Goal: Task Accomplishment & Management: Complete application form

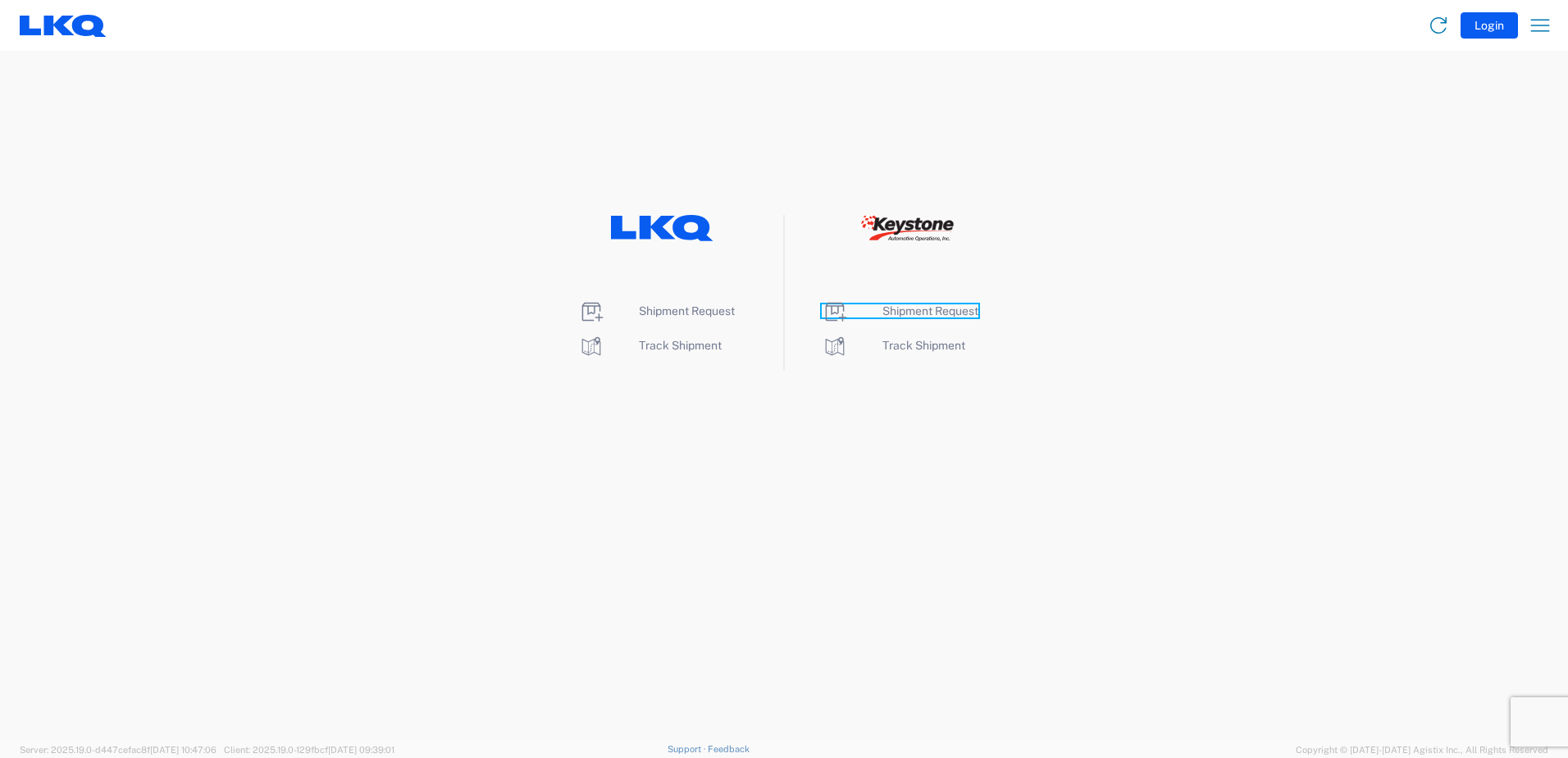
click at [932, 309] on span "Shipment Request" at bounding box center [930, 311] width 96 height 13
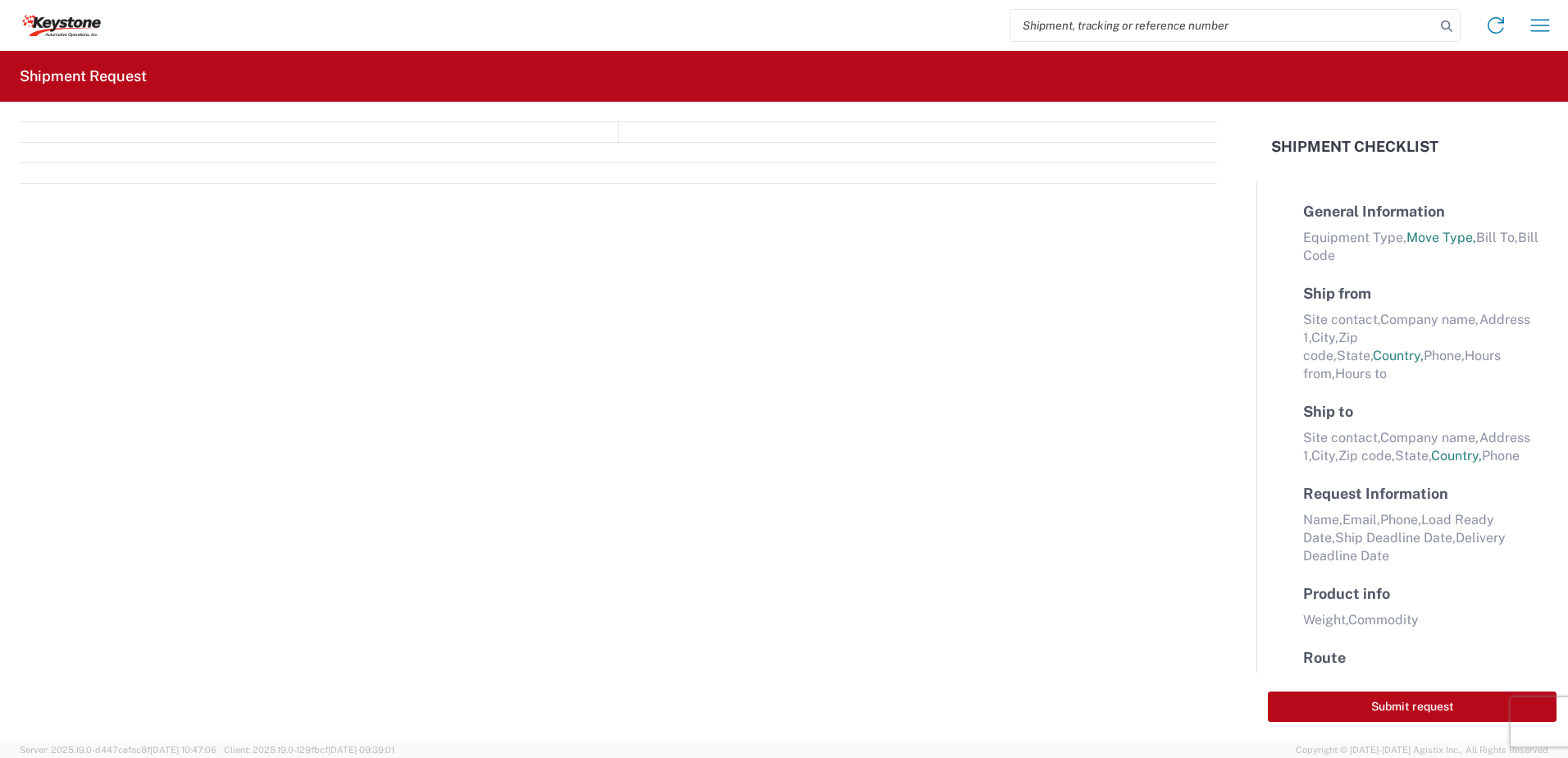
select select "FULL"
select select "LBS"
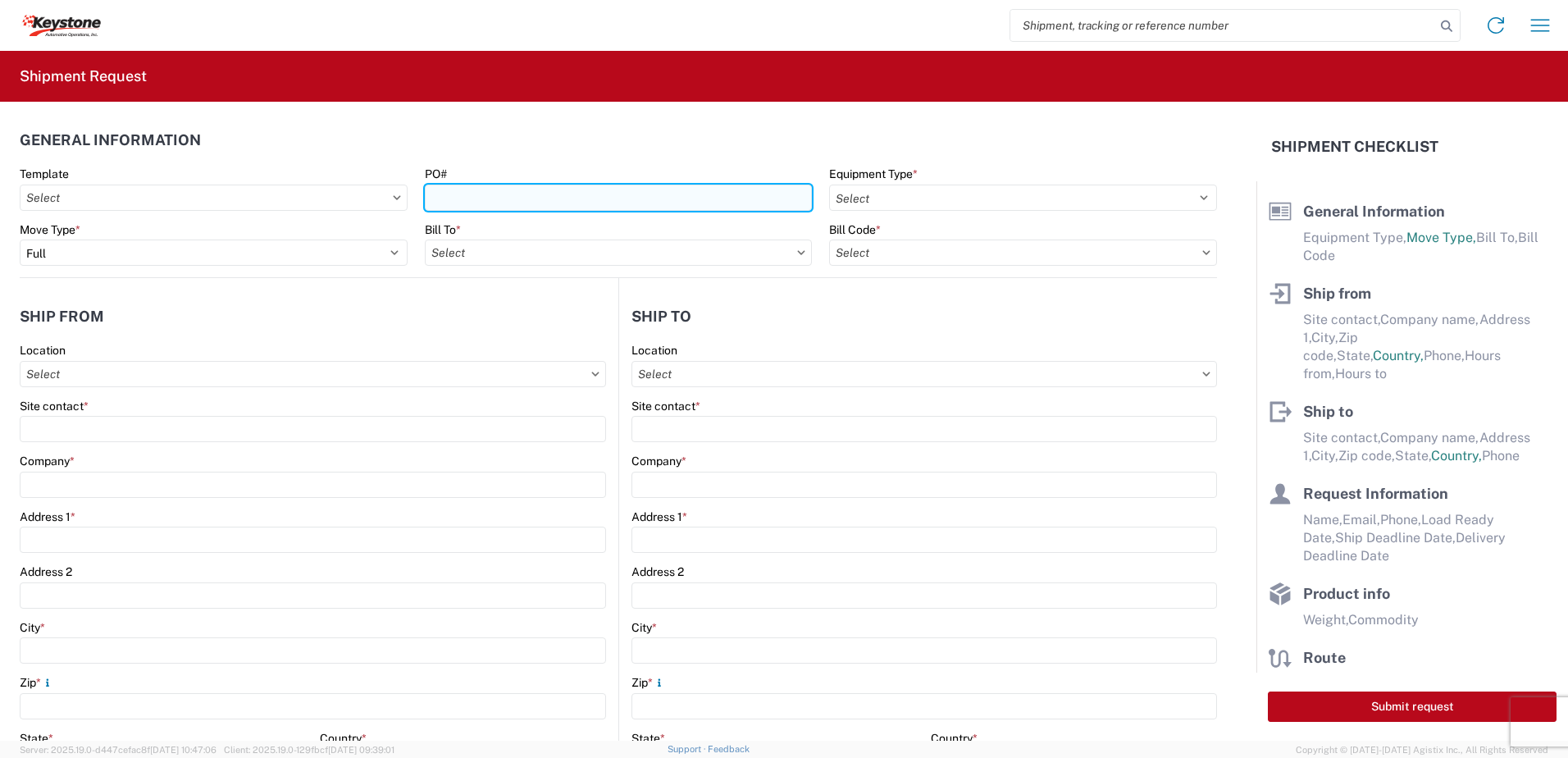
click at [469, 193] on input "PO#" at bounding box center [619, 198] width 388 height 27
type input "Cornwall [DATE]"
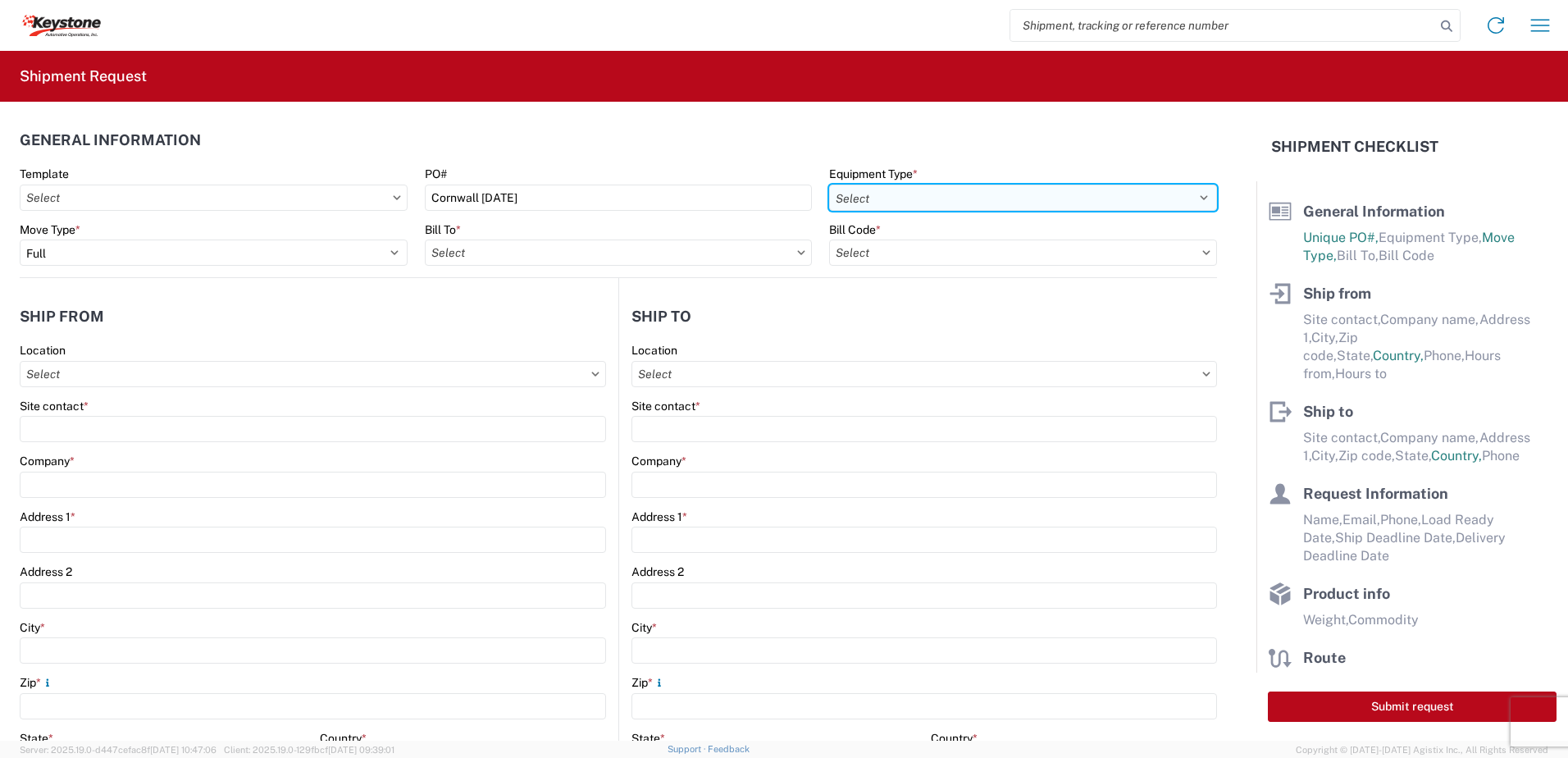
click at [919, 186] on select "Select 53’ Dry Van Flatbed Dropdeck (van) Lowboy (flatbed) Rail" at bounding box center [1022, 198] width 388 height 27
select select "STDV"
click at [829, 185] on select "Select 53’ Dry Van Flatbed Dropdeck (van) Lowboy (flatbed) Rail" at bounding box center [1022, 198] width 388 height 27
click at [593, 261] on input "text" at bounding box center [619, 253] width 388 height 27
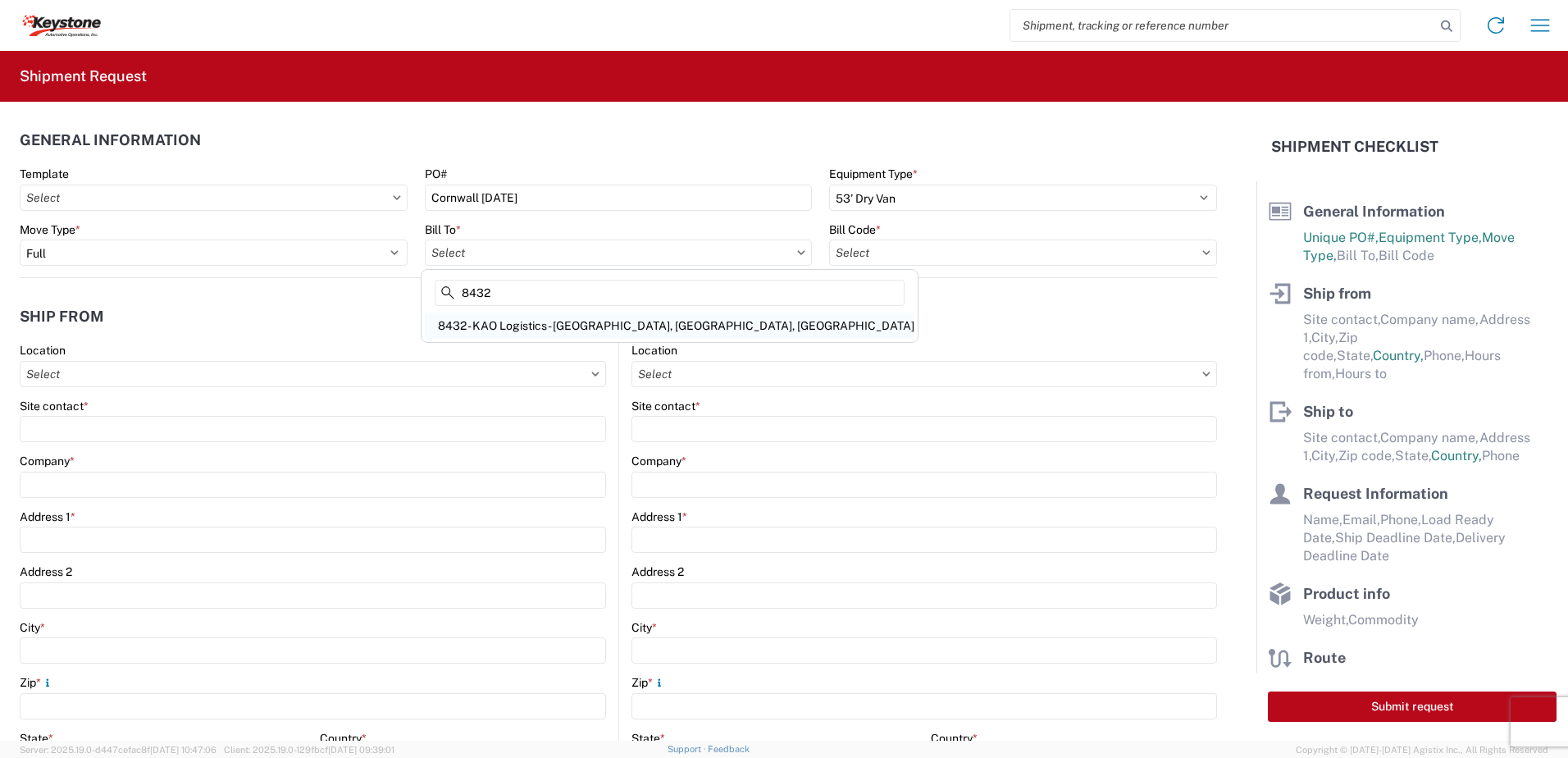
type input "8432"
click at [541, 330] on div "8432 - KAO Logistics - [GEOGRAPHIC_DATA], [GEOGRAPHIC_DATA], [GEOGRAPHIC_DATA]" at bounding box center [670, 326] width 490 height 27
type input "8432 - KAO Logistics - [GEOGRAPHIC_DATA], [GEOGRAPHIC_DATA], [GEOGRAPHIC_DATA]"
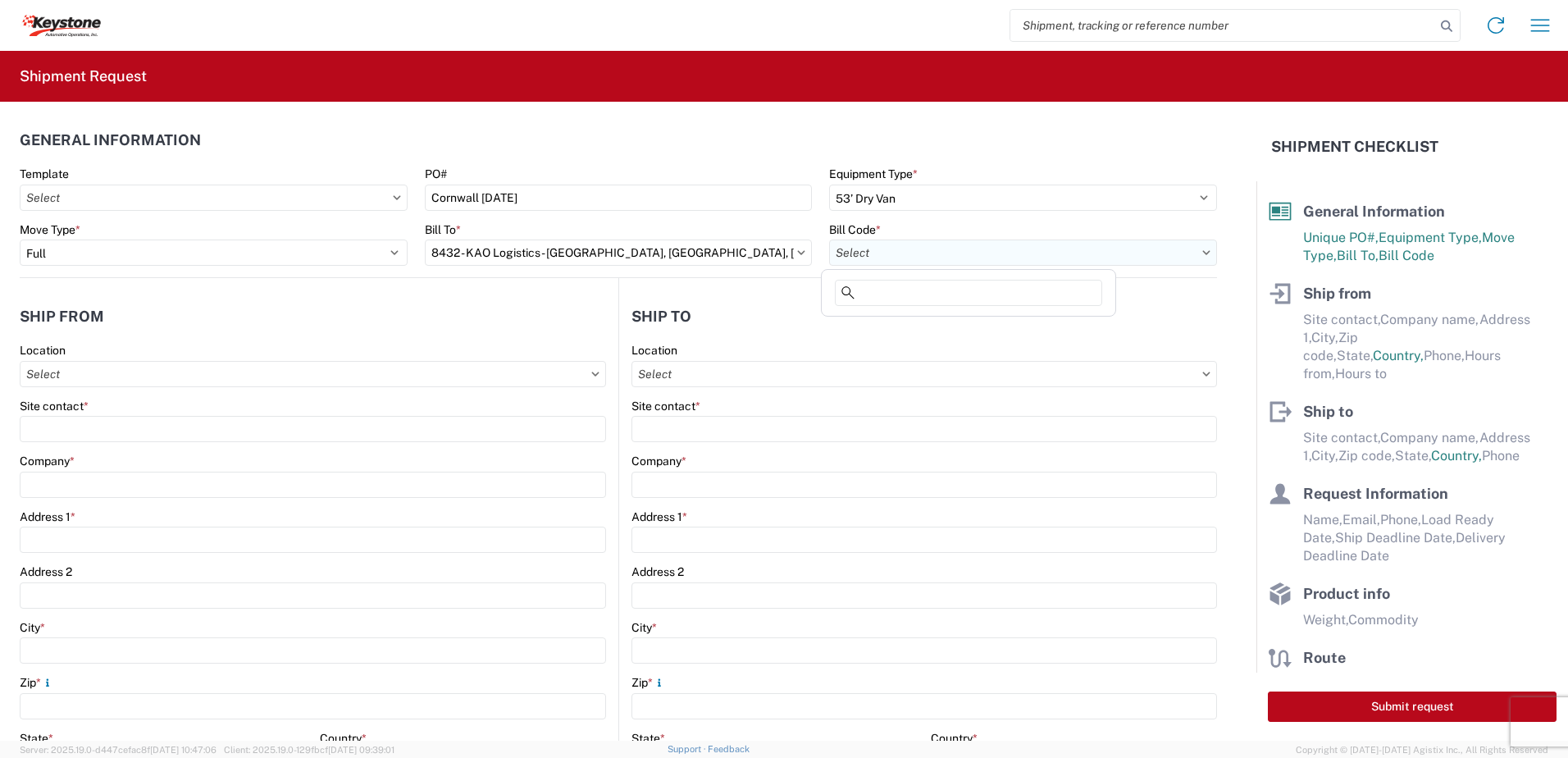
click at [973, 261] on input "text" at bounding box center [1022, 253] width 388 height 27
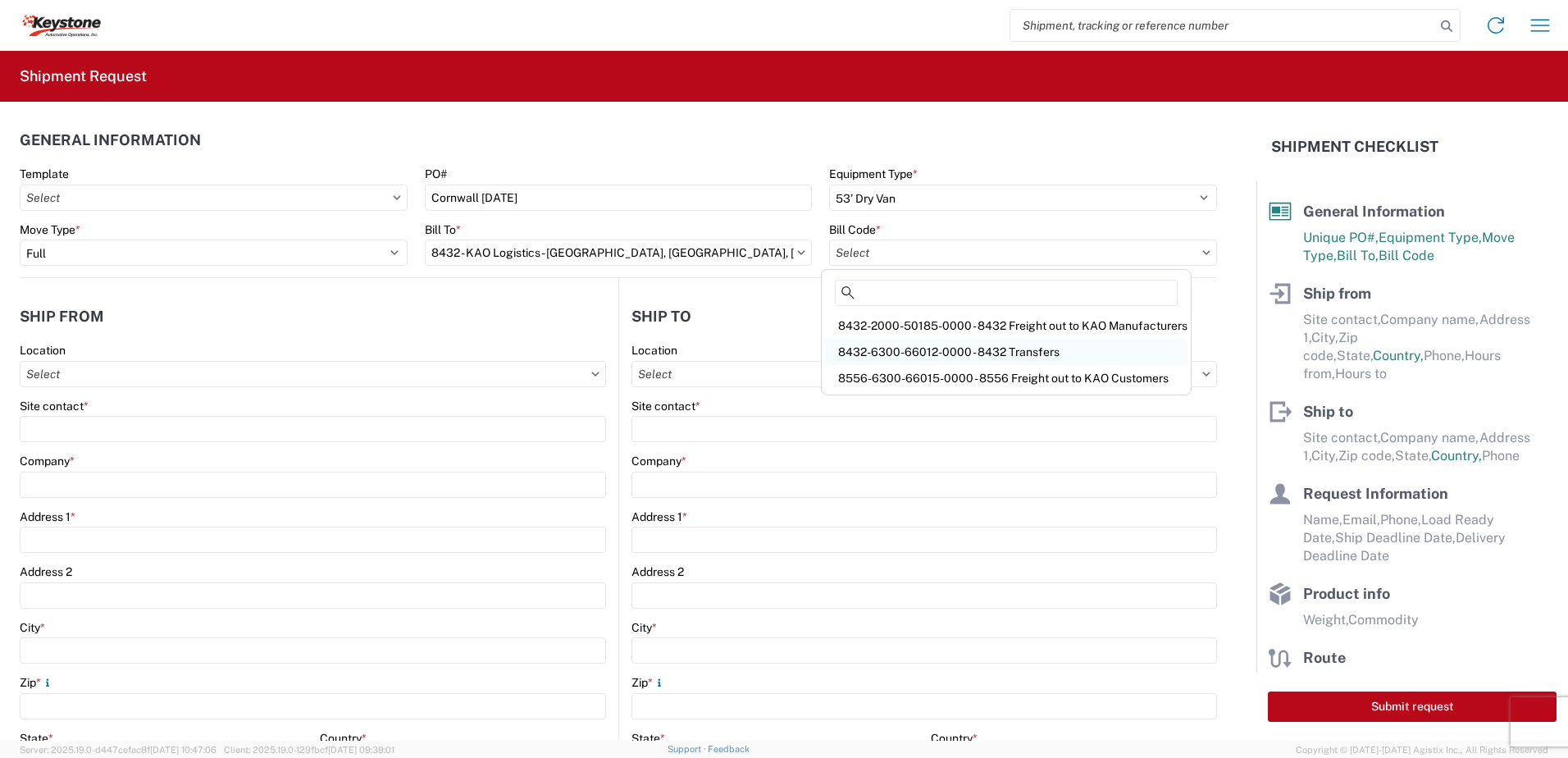
click at [943, 361] on div "8432-6300-66012-0000 - 8432 Transfers" at bounding box center [1006, 352] width 362 height 27
type input "8432-6300-66012-0000 - 8432 Transfers, 8432-6300-66012-0000 - 8432 Transfers"
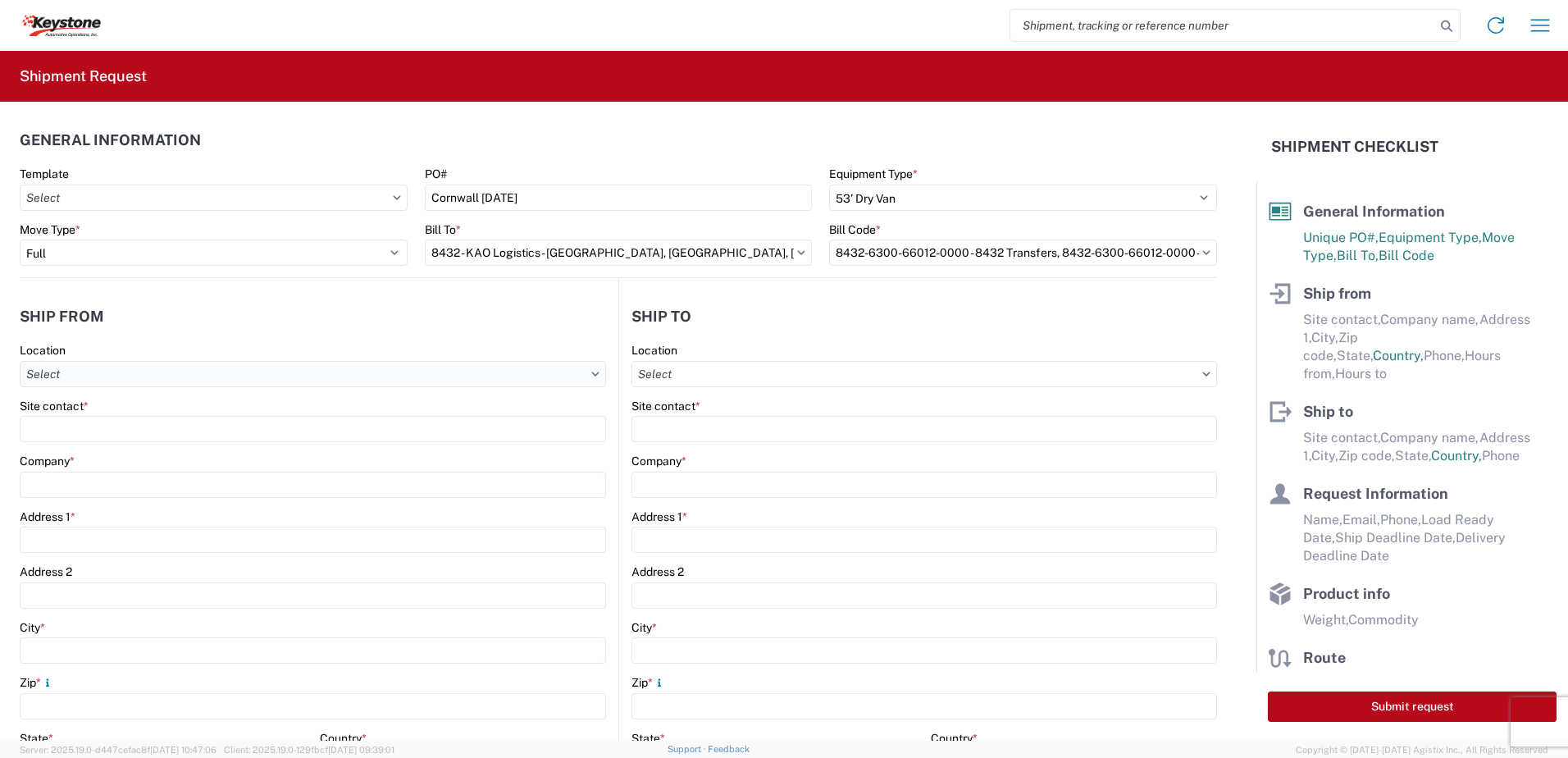
click at [146, 379] on input "text" at bounding box center [312, 375] width 587 height 27
type input "8401"
click at [117, 455] on div "8401 - [GEOGRAPHIC_DATA] - KAO Warehouse" at bounding box center [167, 447] width 287 height 27
type input "8401 - [GEOGRAPHIC_DATA] - KAO Warehouse"
type input "KAO"
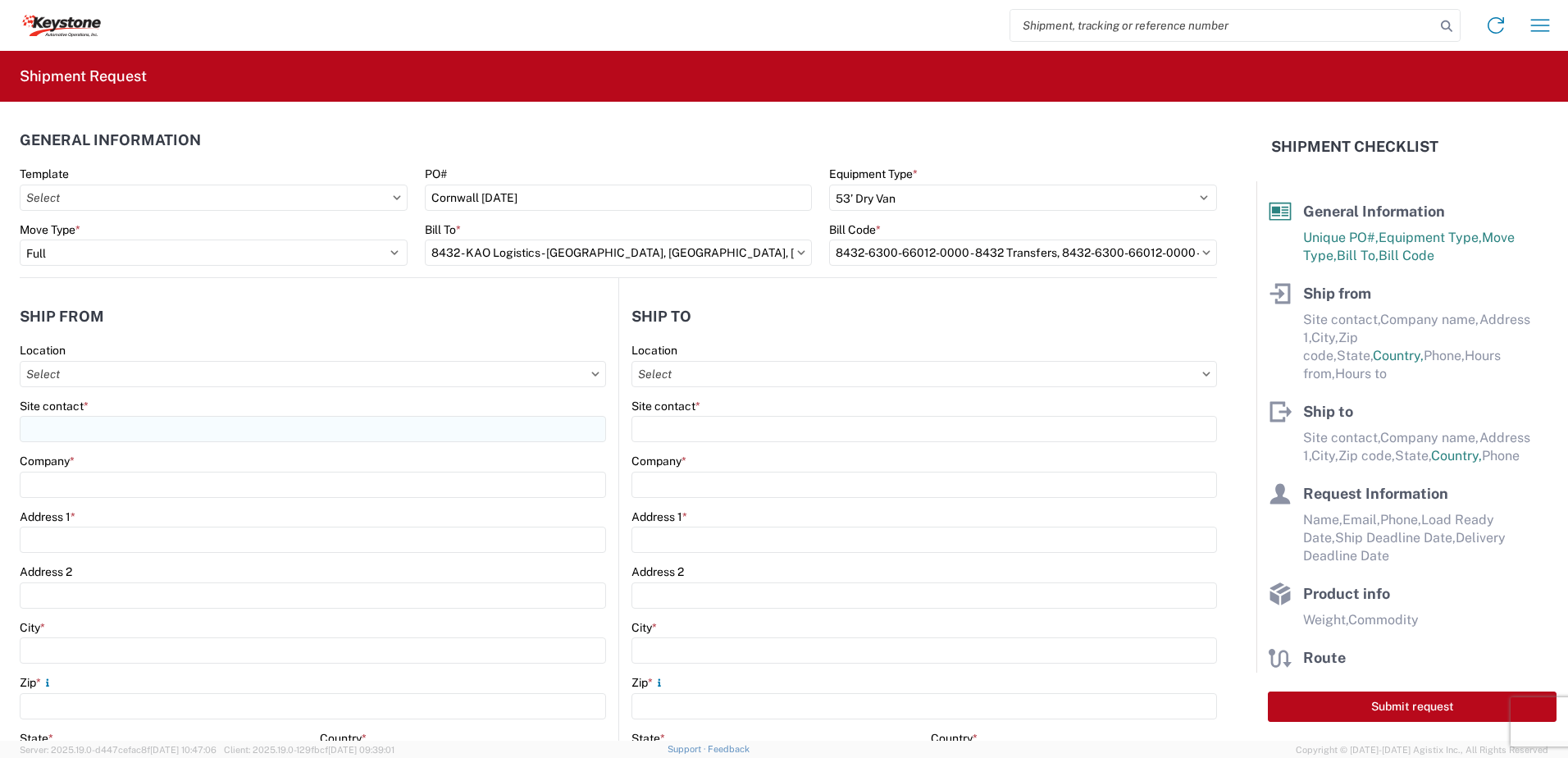
type input "[STREET_ADDRESS][PERSON_NAME]"
type input "[GEOGRAPHIC_DATA]"
type input "18643"
select select "PA"
select select "US"
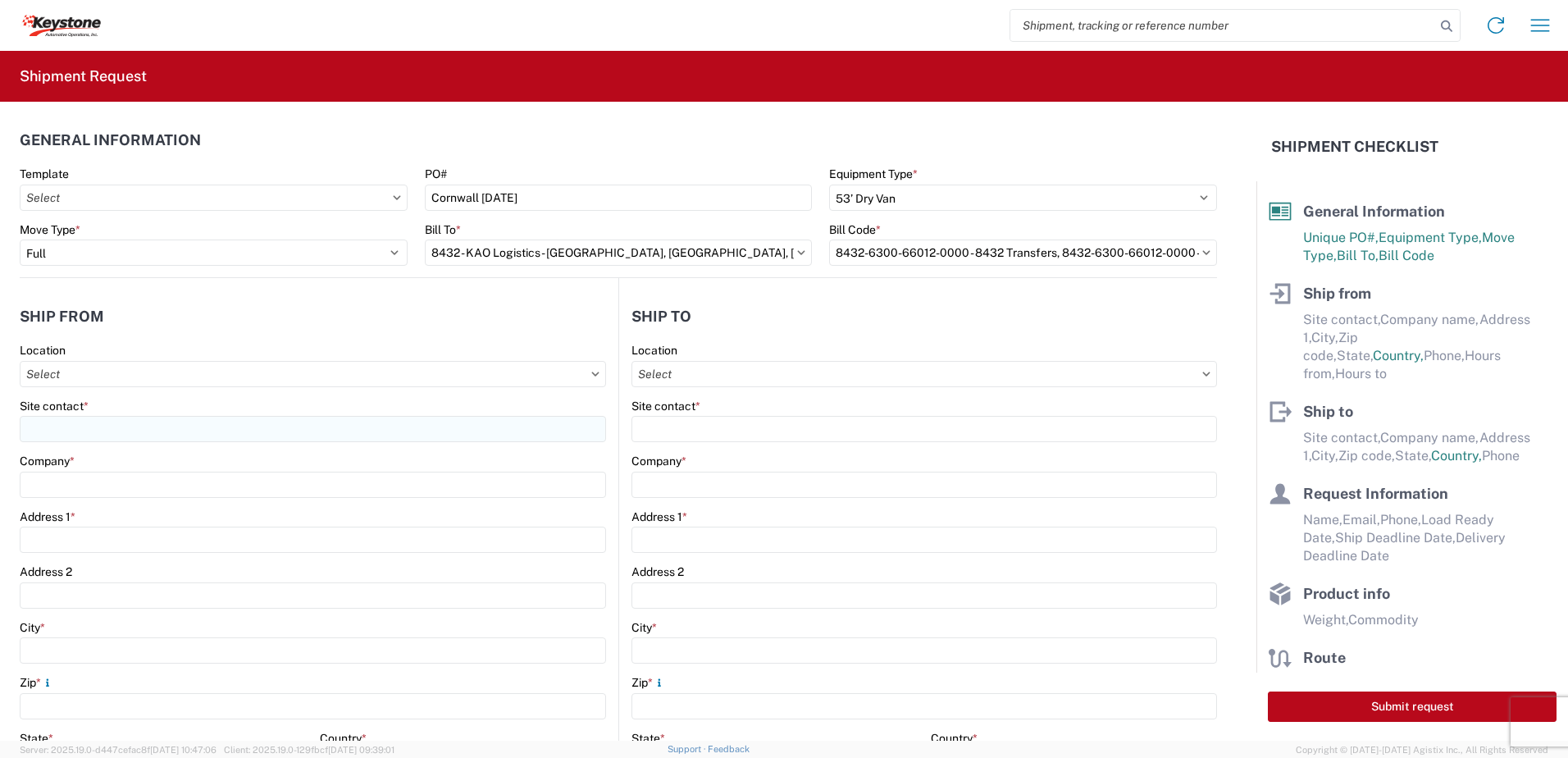
type input "07:00"
type input "17:00"
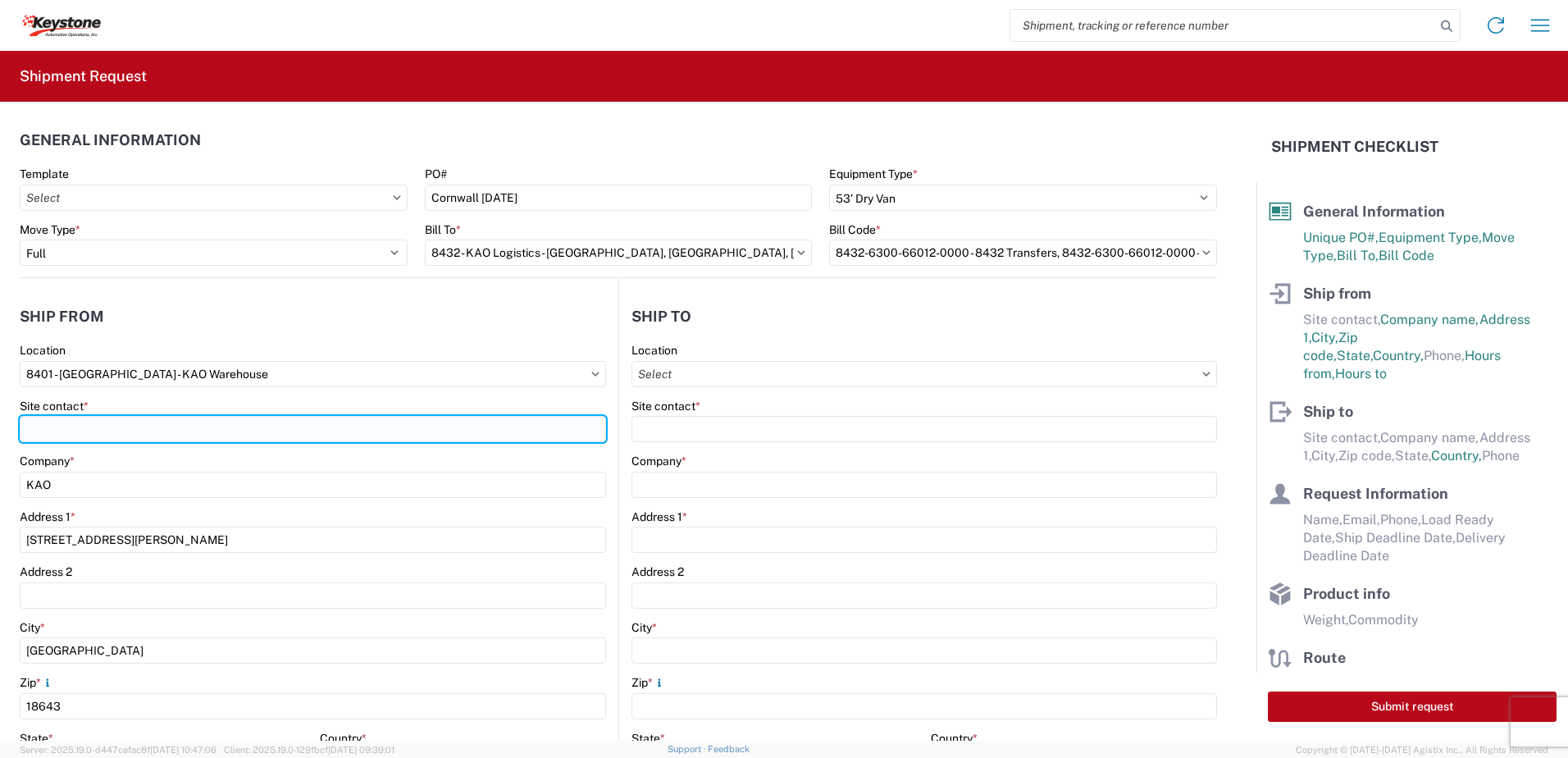
click at [109, 429] on input "Site contact *" at bounding box center [312, 430] width 587 height 27
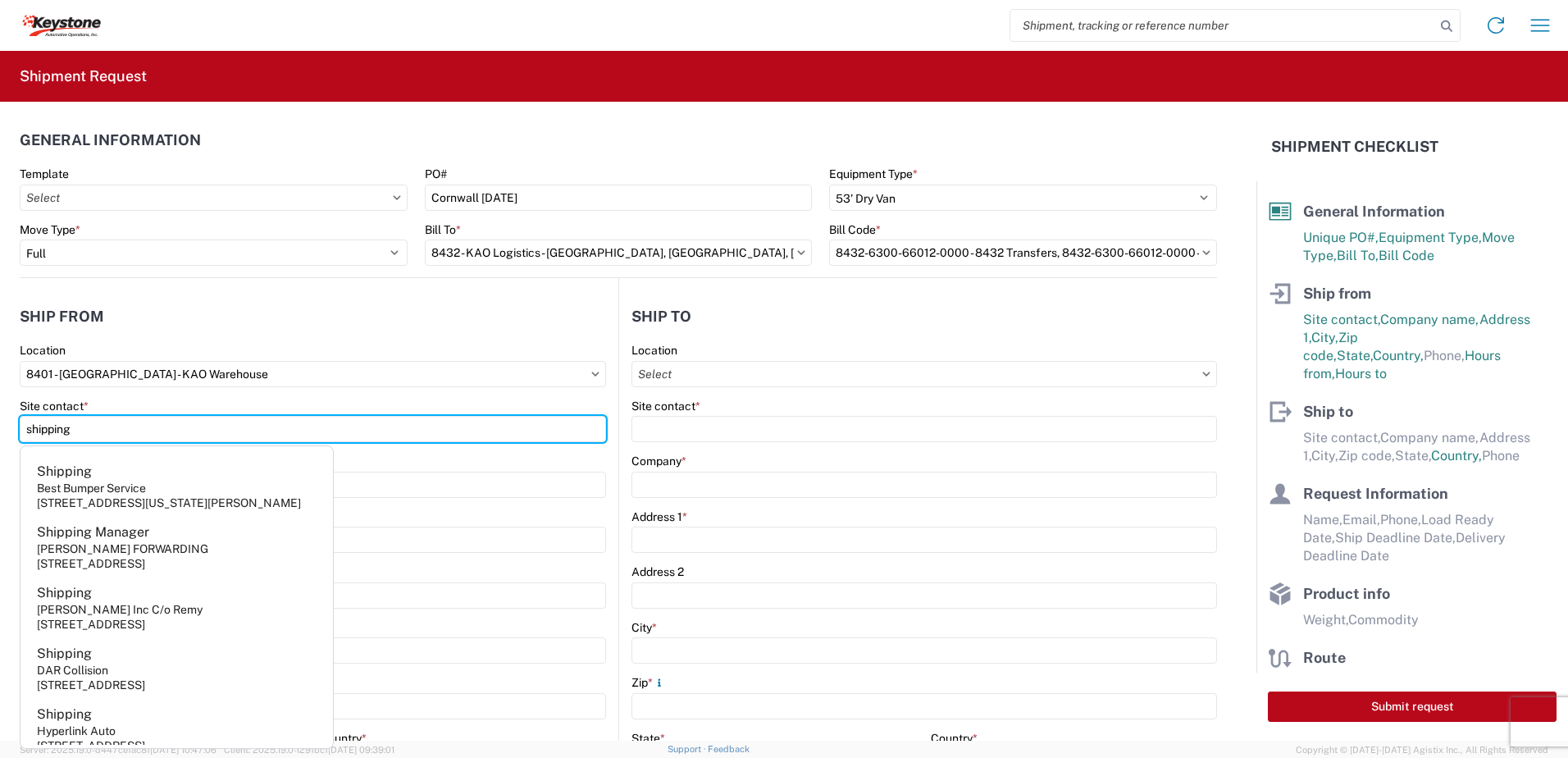
type input "shipping"
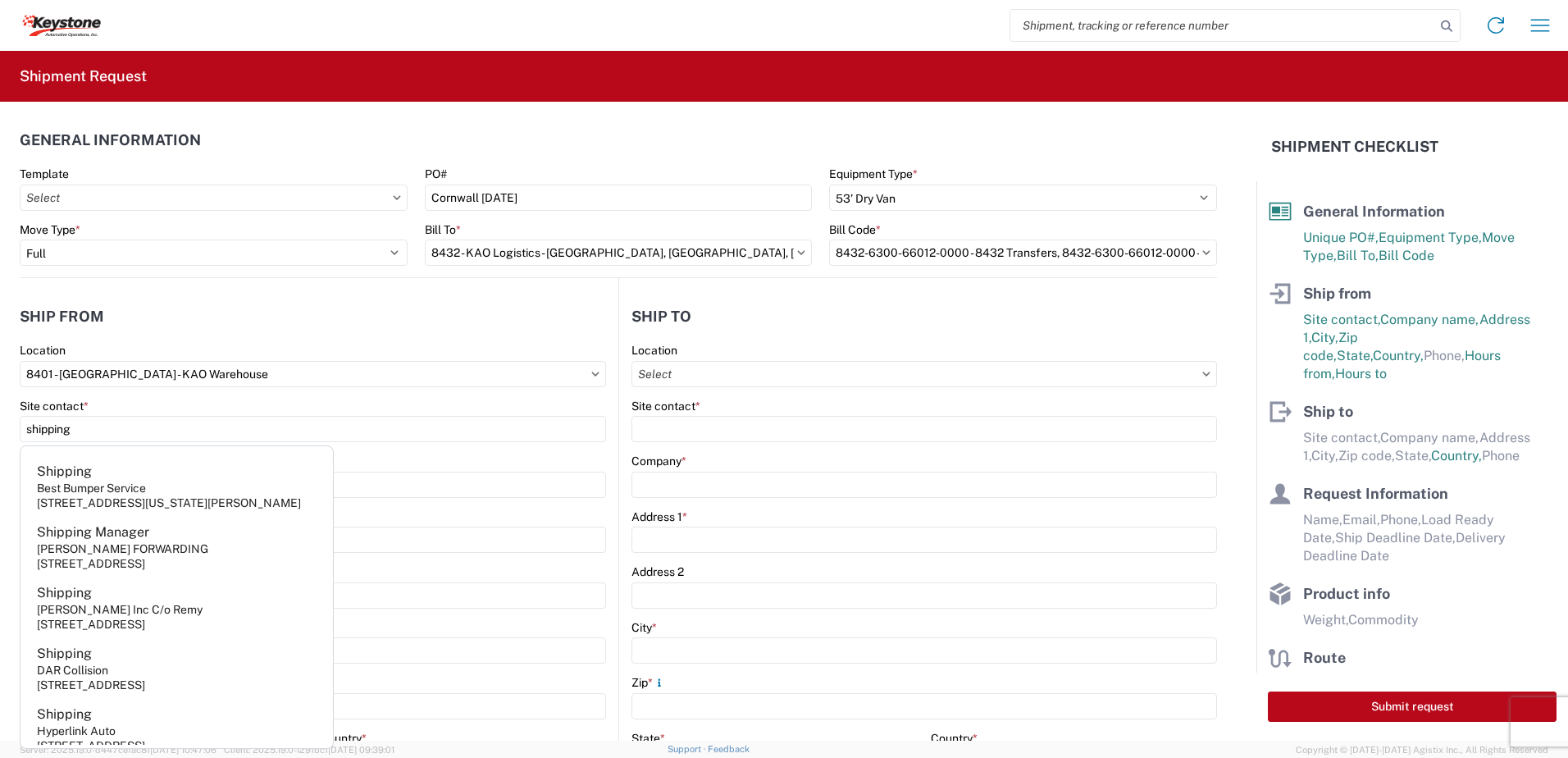
click at [168, 319] on header "Ship from" at bounding box center [319, 316] width 599 height 37
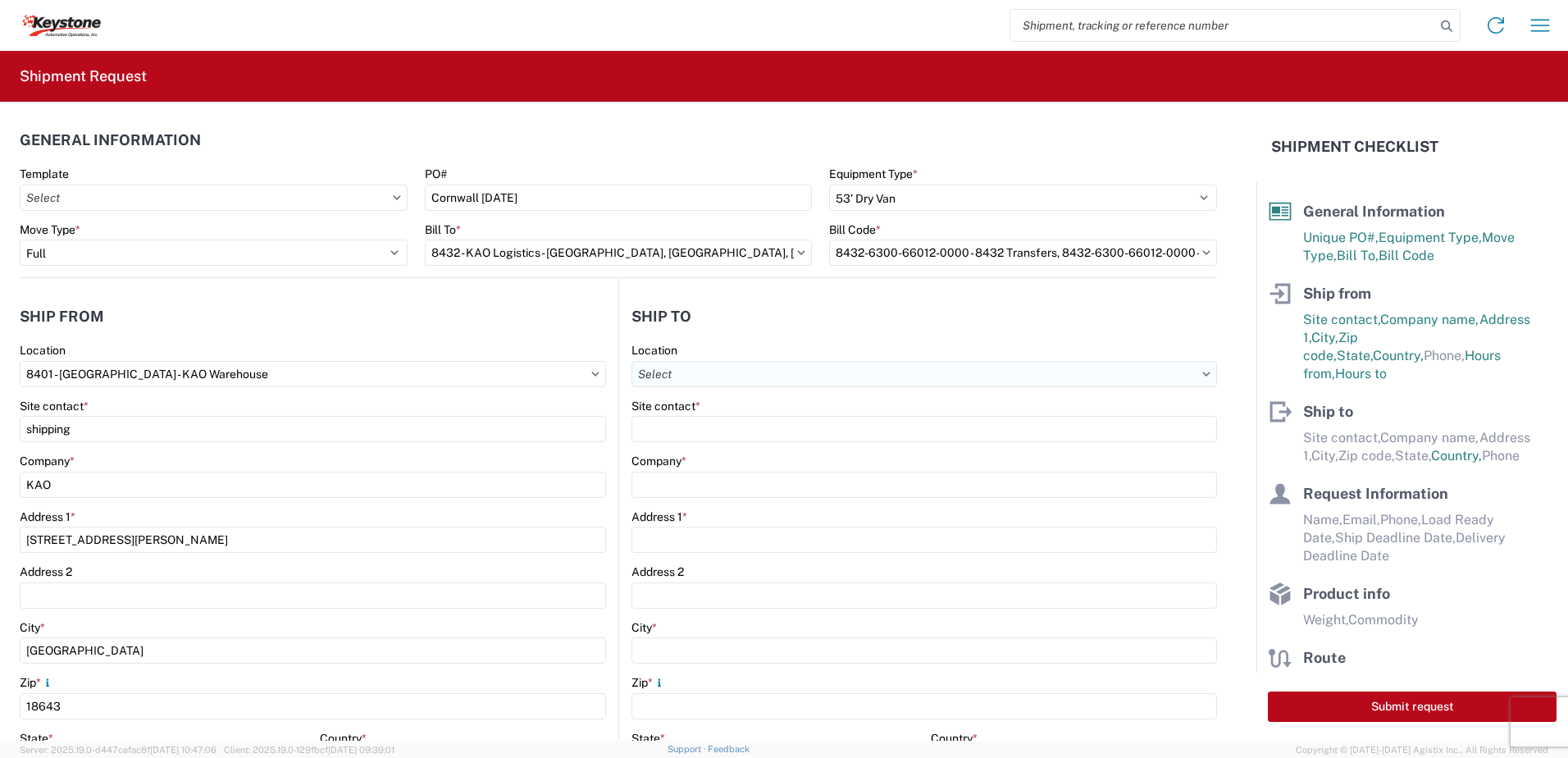
click at [690, 375] on input "text" at bounding box center [925, 375] width 586 height 27
type input "8476"
click at [721, 453] on div "8476 - [GEOGRAPHIC_DATA] - [GEOGRAPHIC_DATA]" at bounding box center [774, 447] width 288 height 27
type input "8476 - [GEOGRAPHIC_DATA] - [GEOGRAPHIC_DATA]"
type input "KAO"
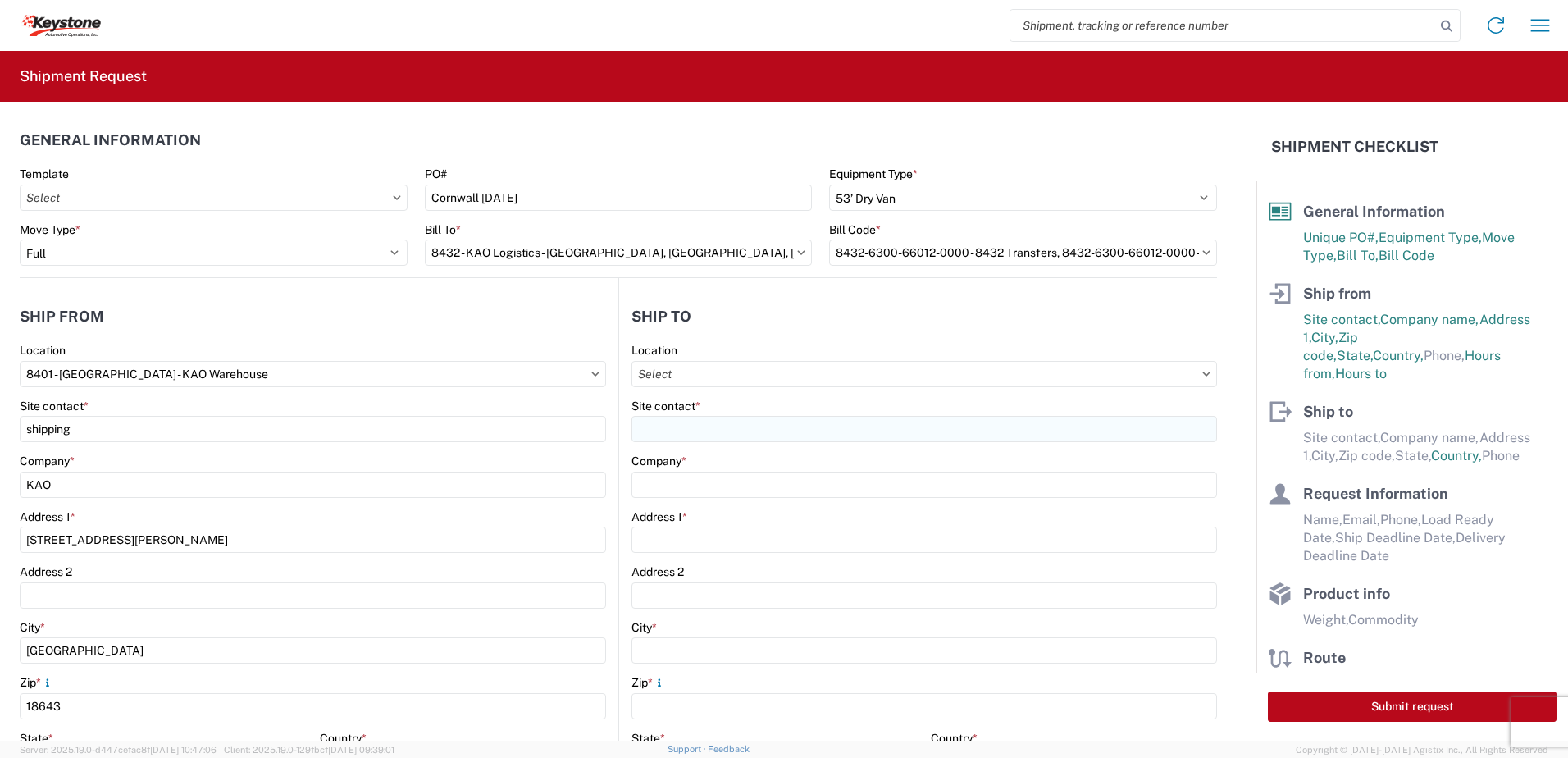
type input "[STREET_ADDRESS]"
type input "[GEOGRAPHIC_DATA]"
type input "KK6J3E5"
select select "CA"
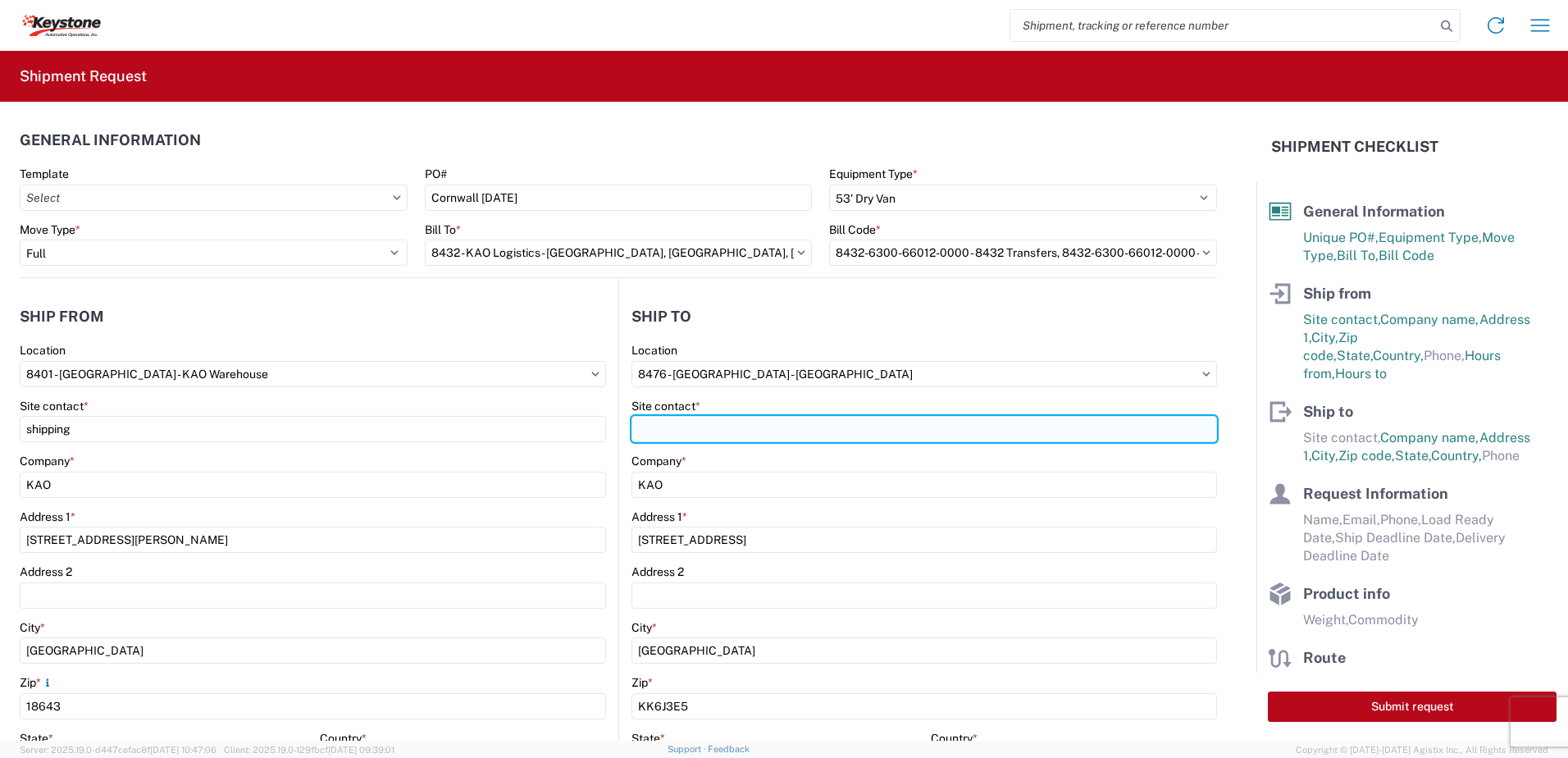
click at [720, 437] on input "Site contact *" at bounding box center [925, 430] width 586 height 27
type input "recieving"
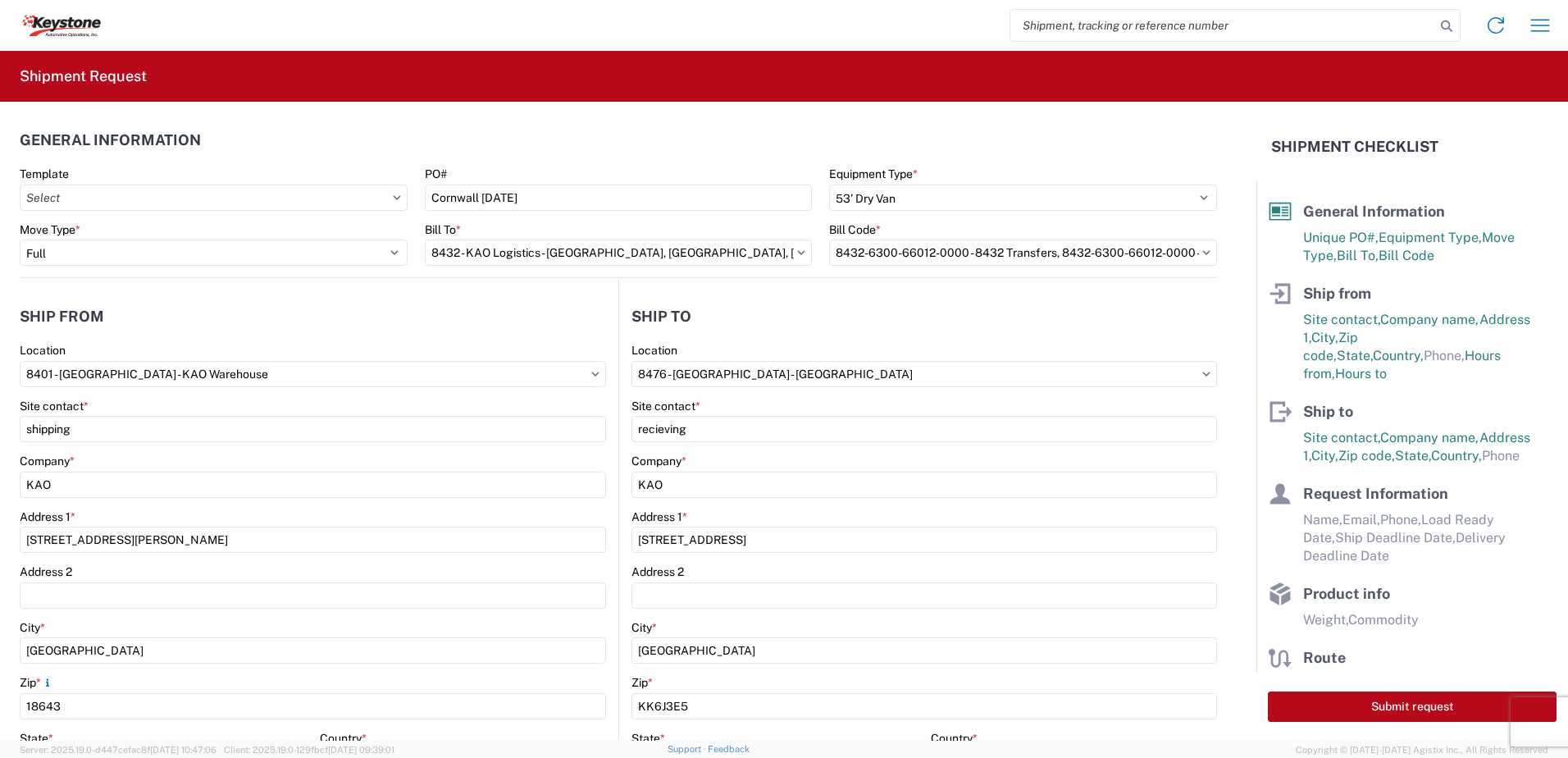
click at [749, 311] on header "Ship to" at bounding box center [918, 316] width 598 height 37
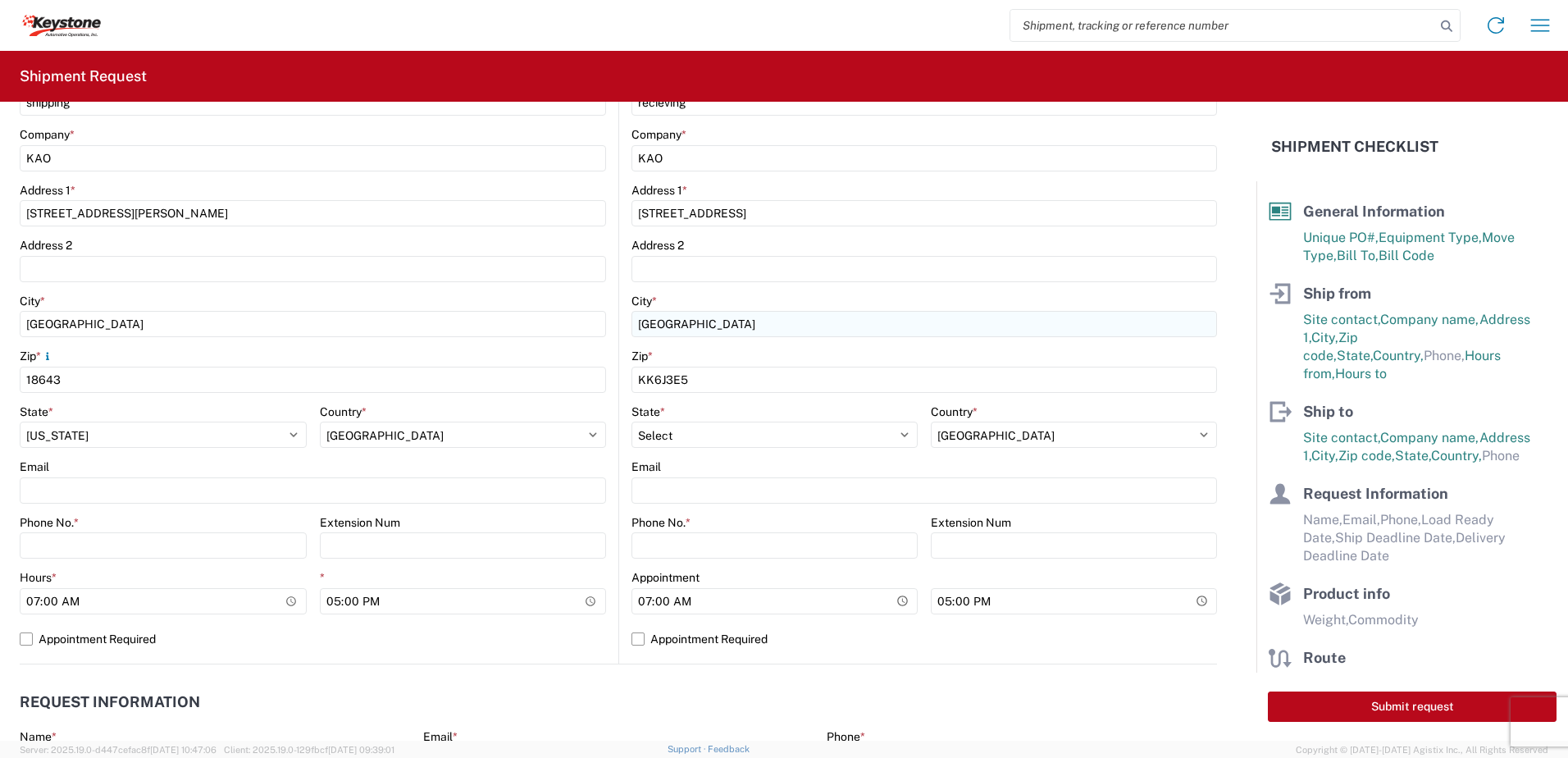
scroll to position [328, 0]
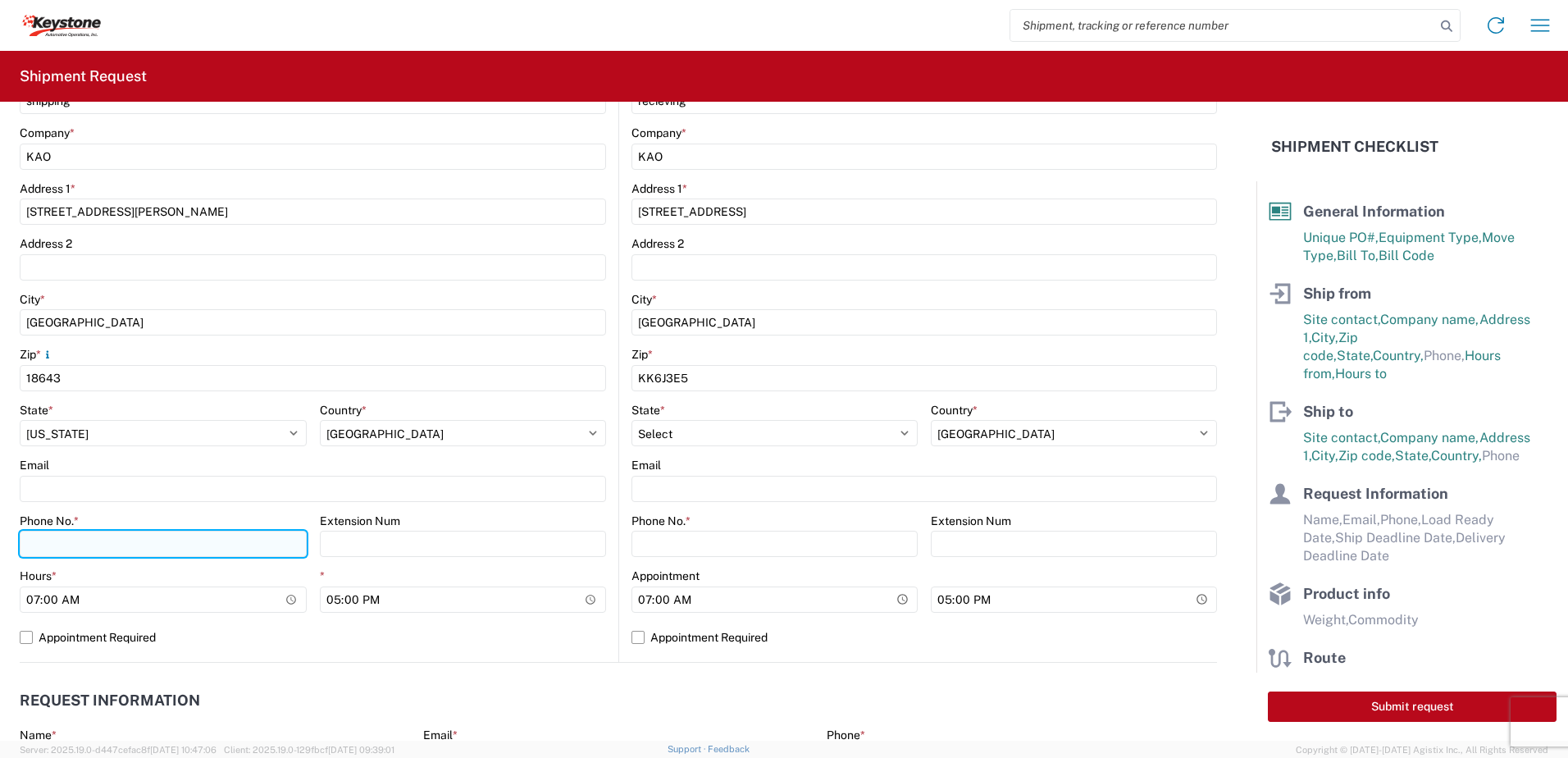
click at [62, 548] on input "Phone No. *" at bounding box center [162, 544] width 287 height 27
type input "5706554514"
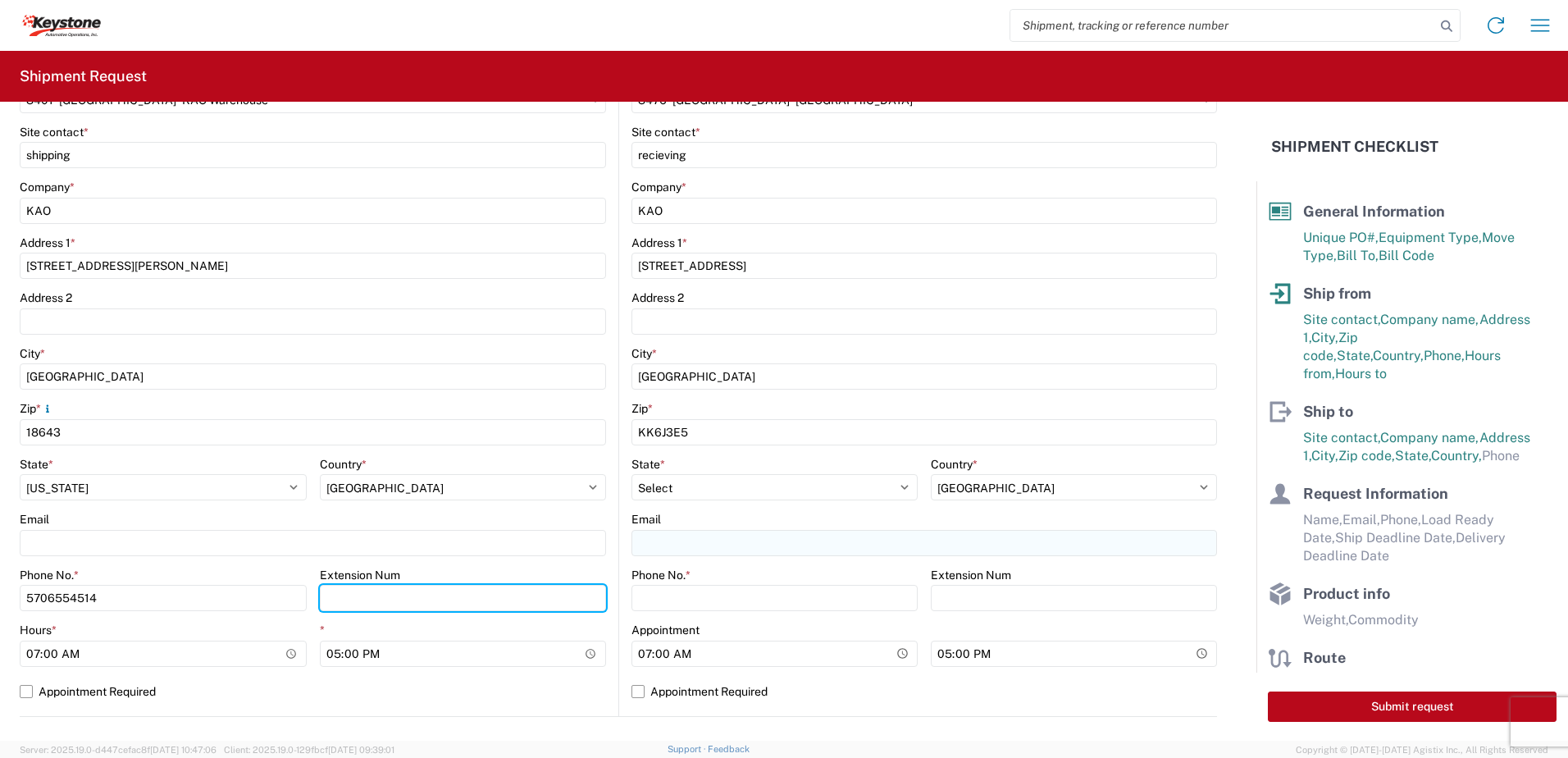
scroll to position [246, 0]
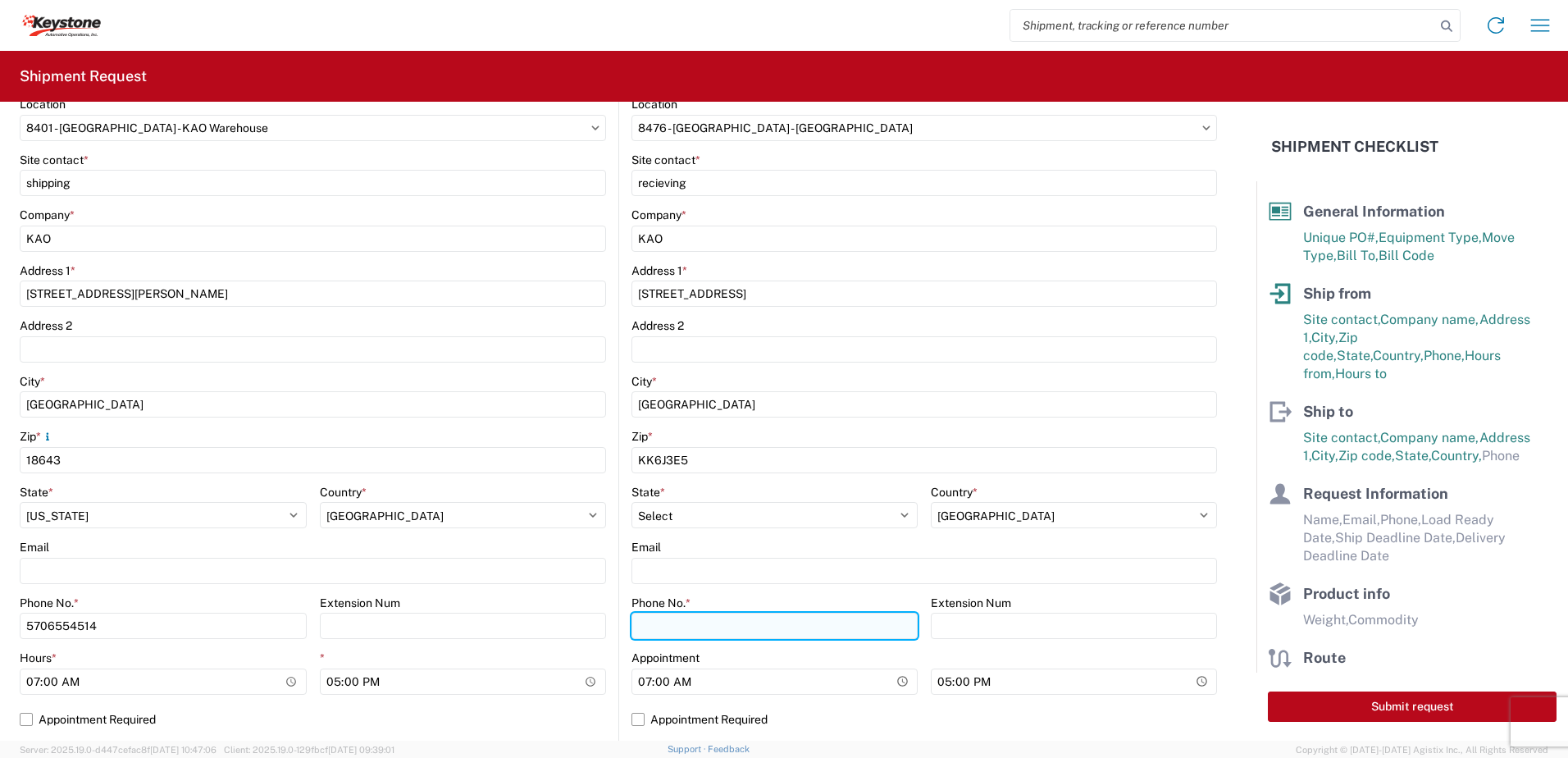
click at [691, 617] on input "Phone No. *" at bounding box center [775, 626] width 287 height 27
type input "5706554514"
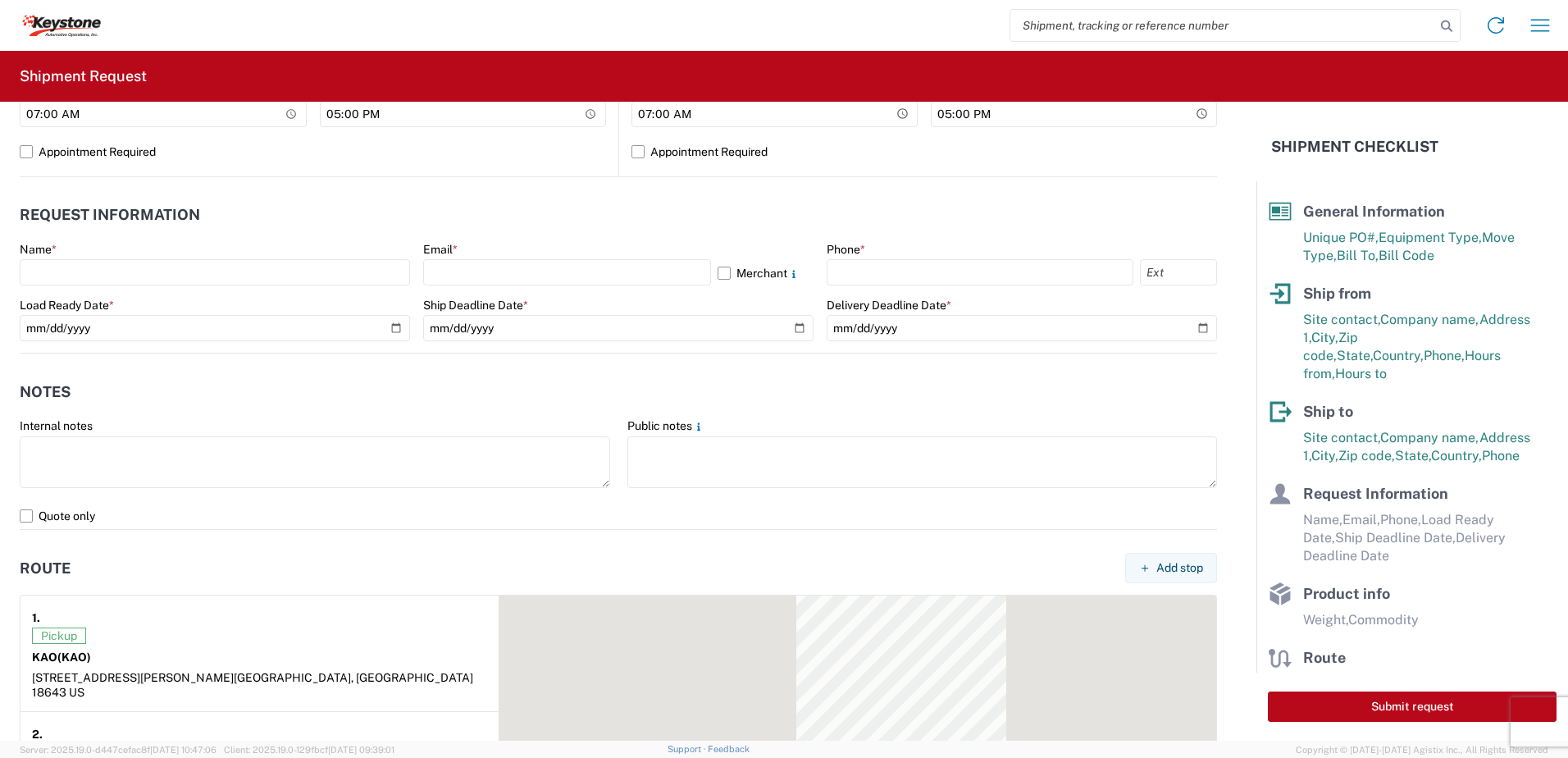
scroll to position [820, 0]
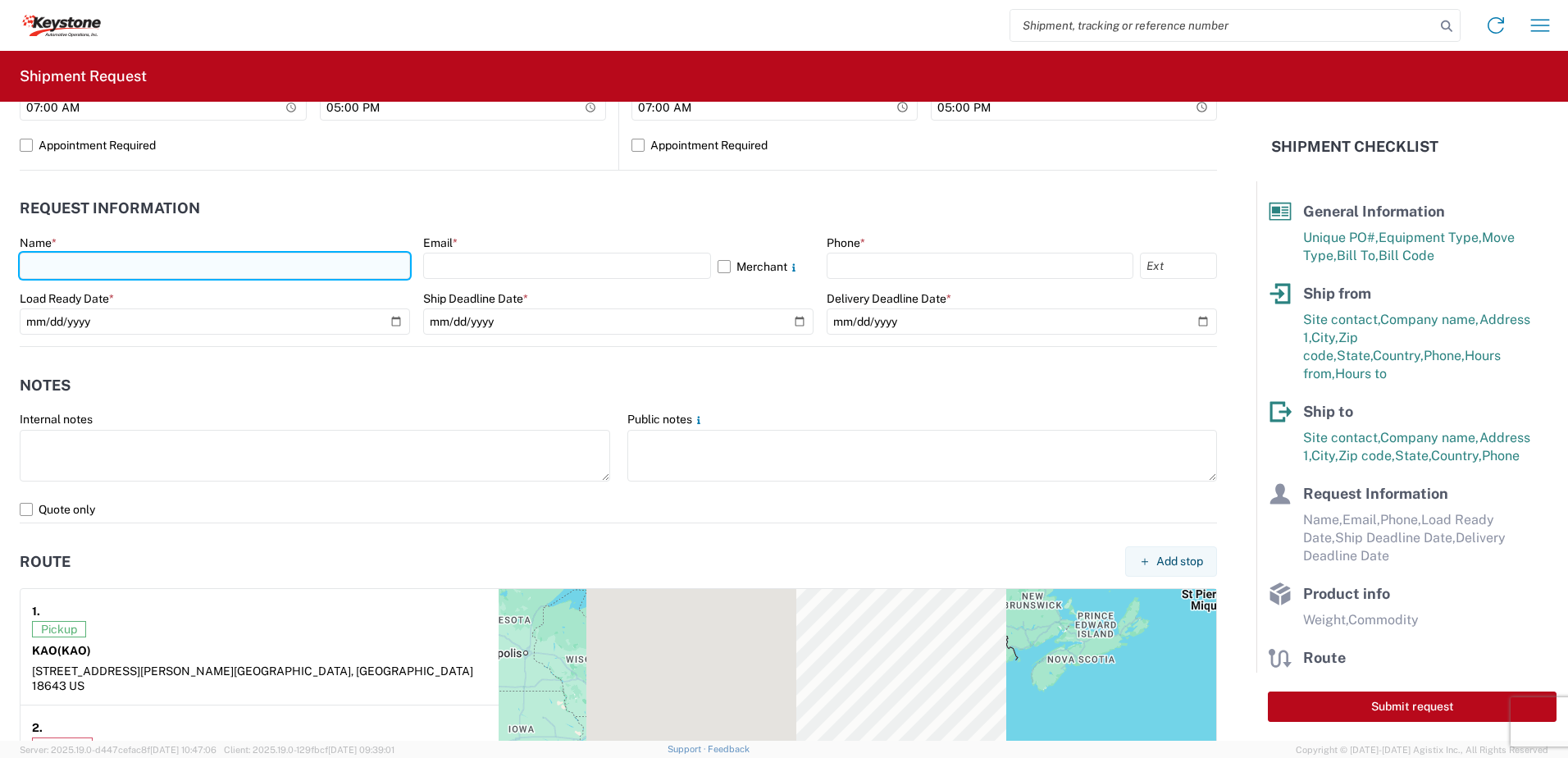
click at [122, 266] on input "text" at bounding box center [215, 266] width 390 height 27
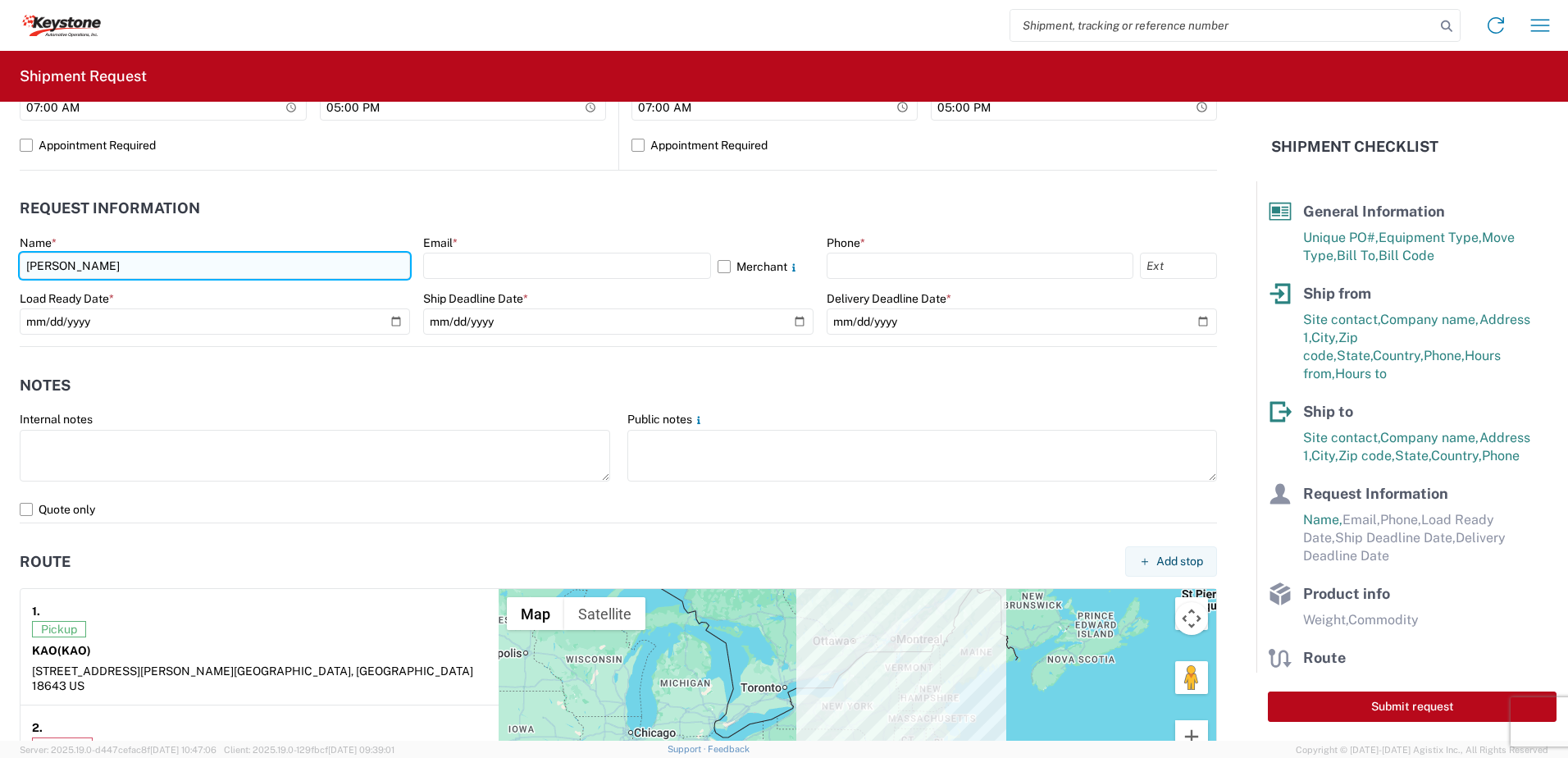
type input "[PERSON_NAME]"
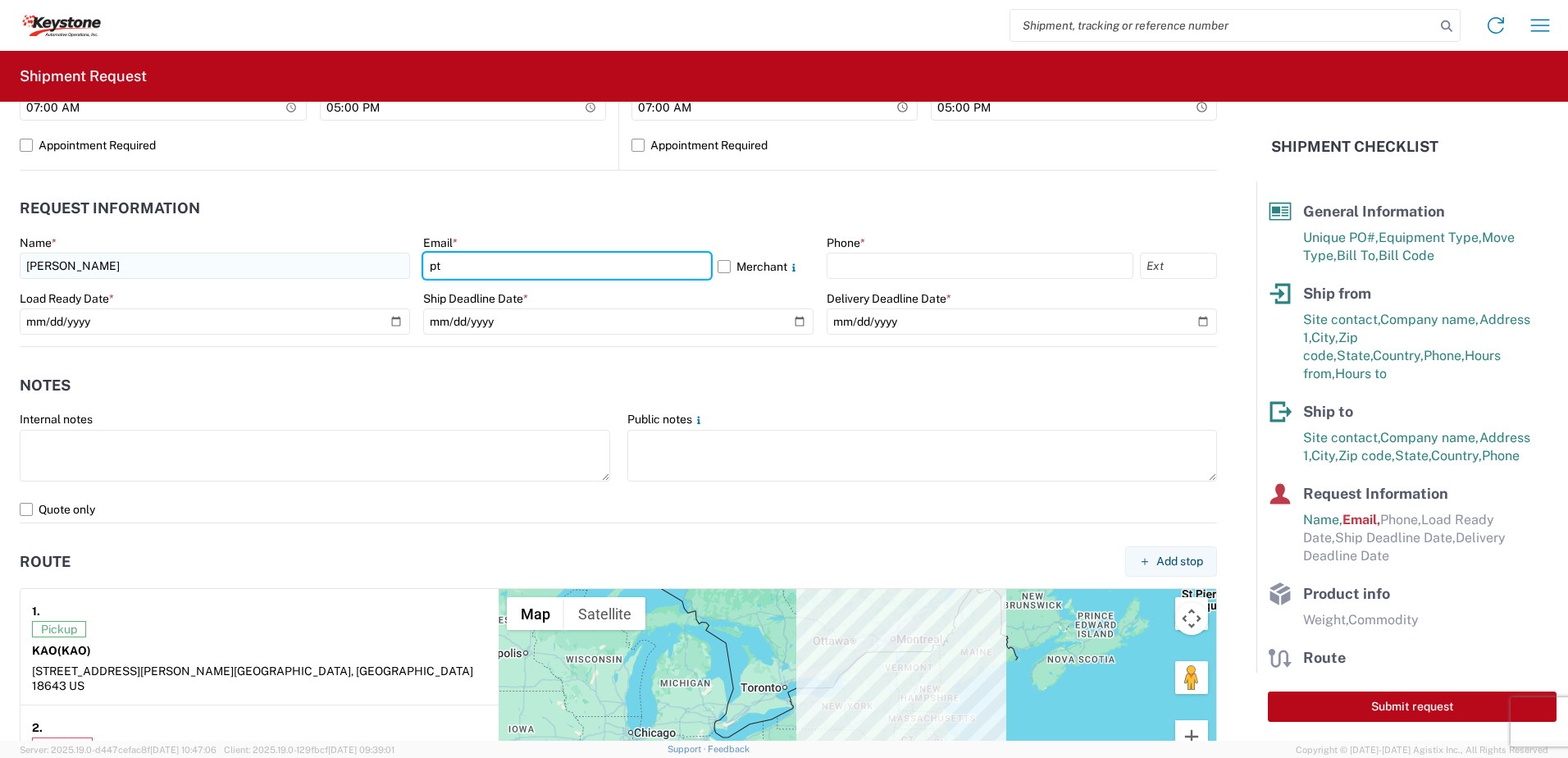
type input "[EMAIL_ADDRESS][DOMAIN_NAME]"
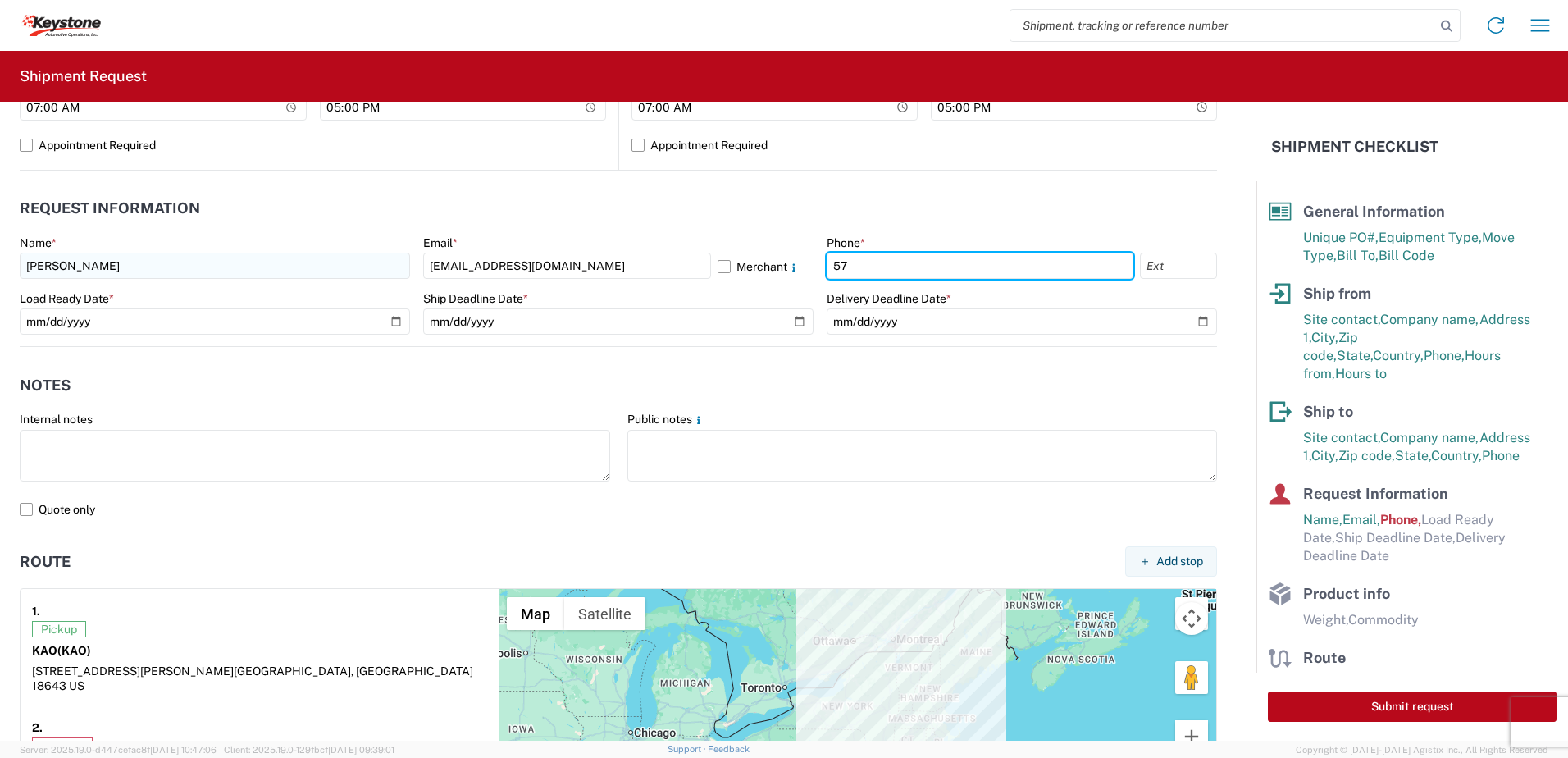
type input "5706554514"
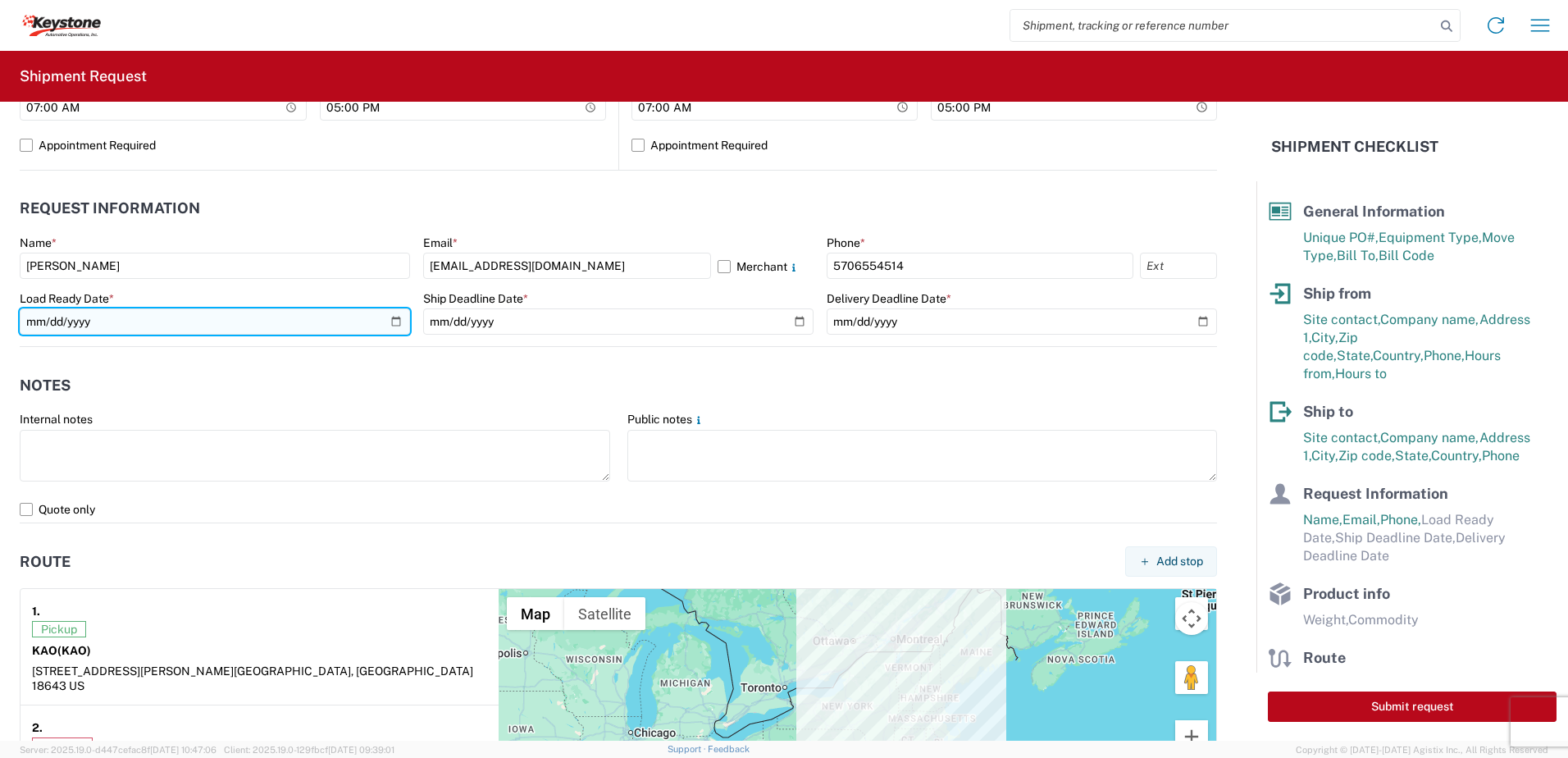
click at [388, 320] on input "date" at bounding box center [215, 321] width 390 height 27
type input "[DATE]"
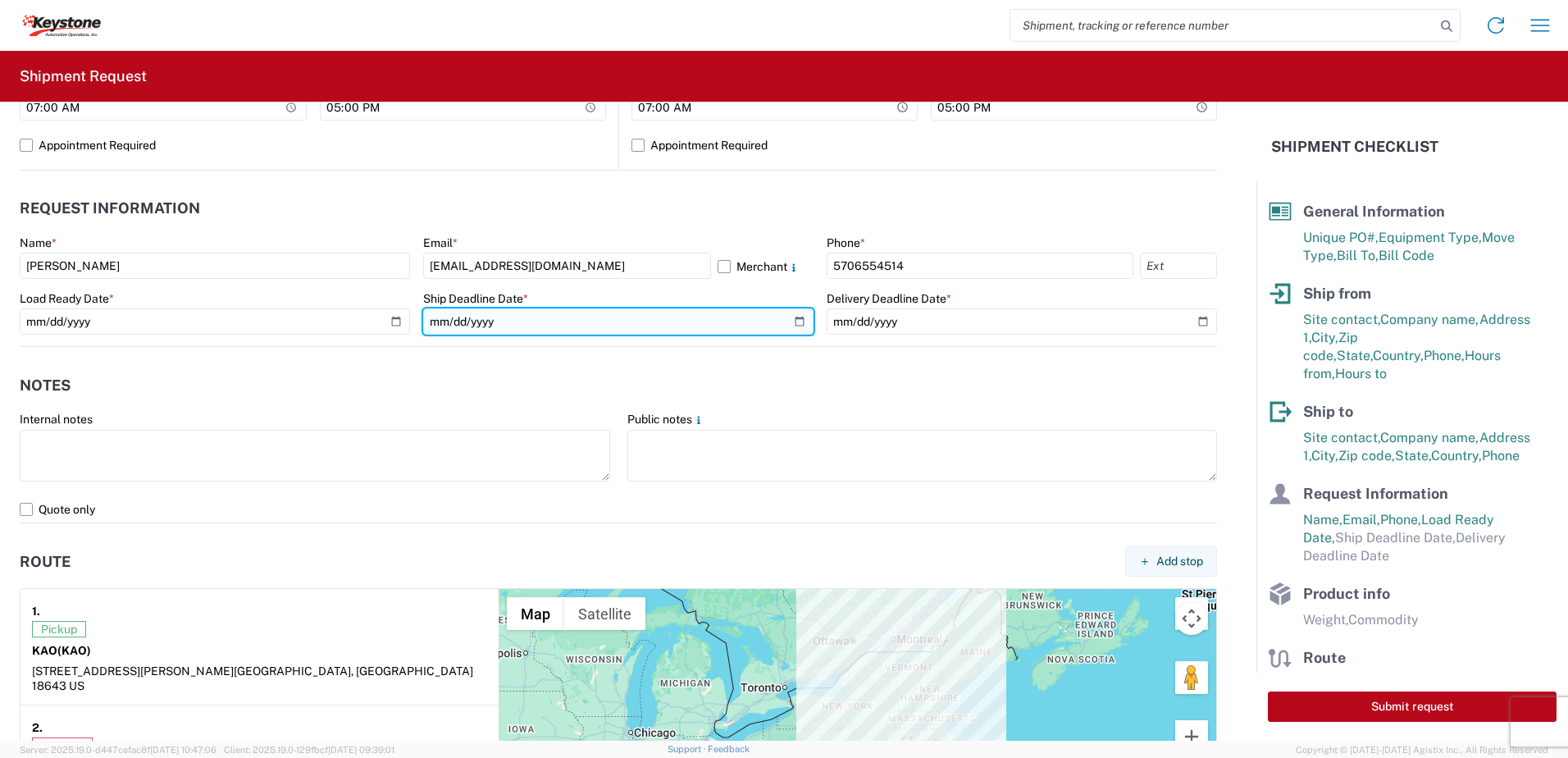
click at [794, 325] on input "date" at bounding box center [619, 321] width 390 height 27
type input "[DATE]"
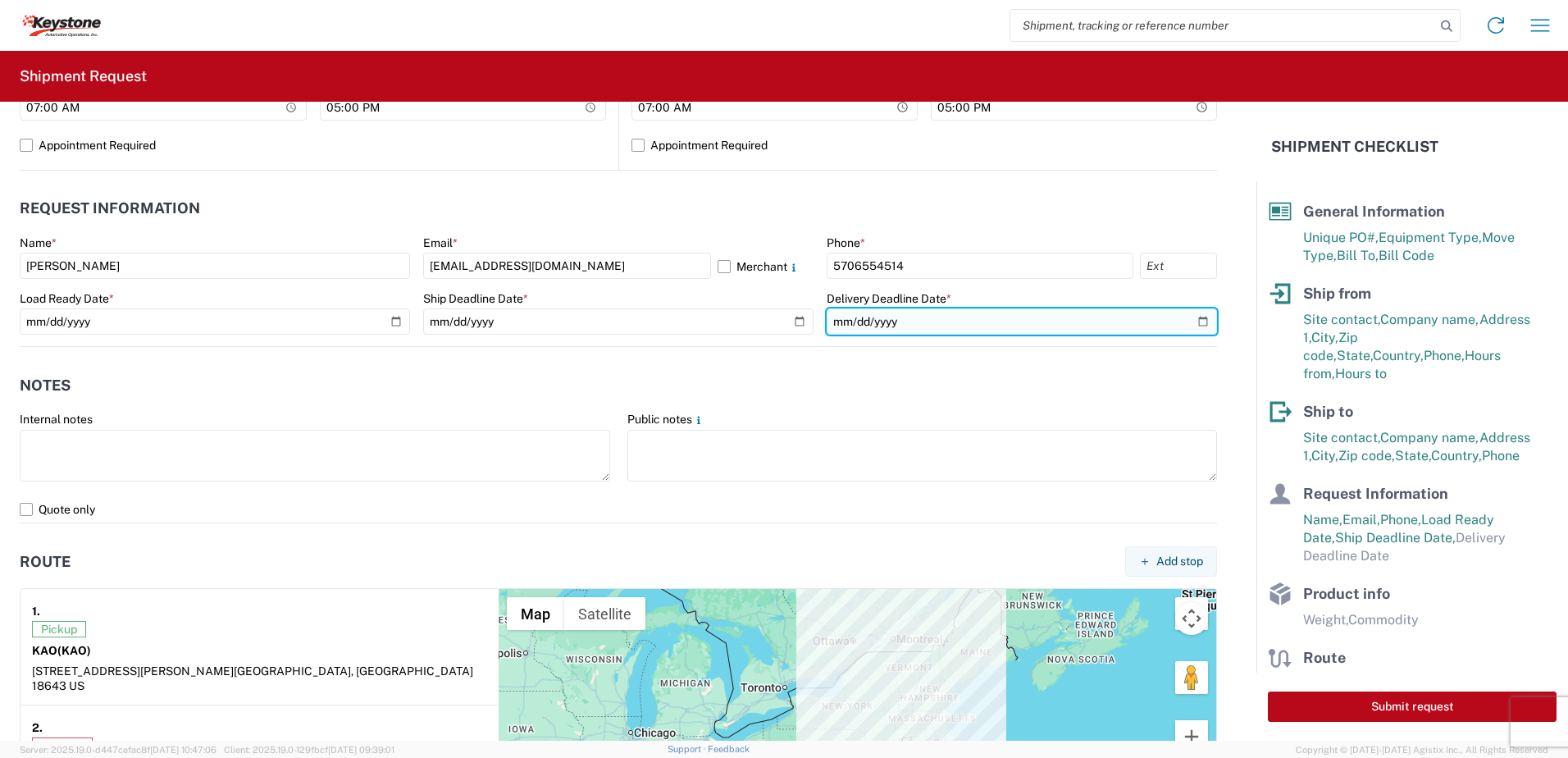
click at [1187, 322] on input "date" at bounding box center [1022, 321] width 390 height 27
type input "[DATE]"
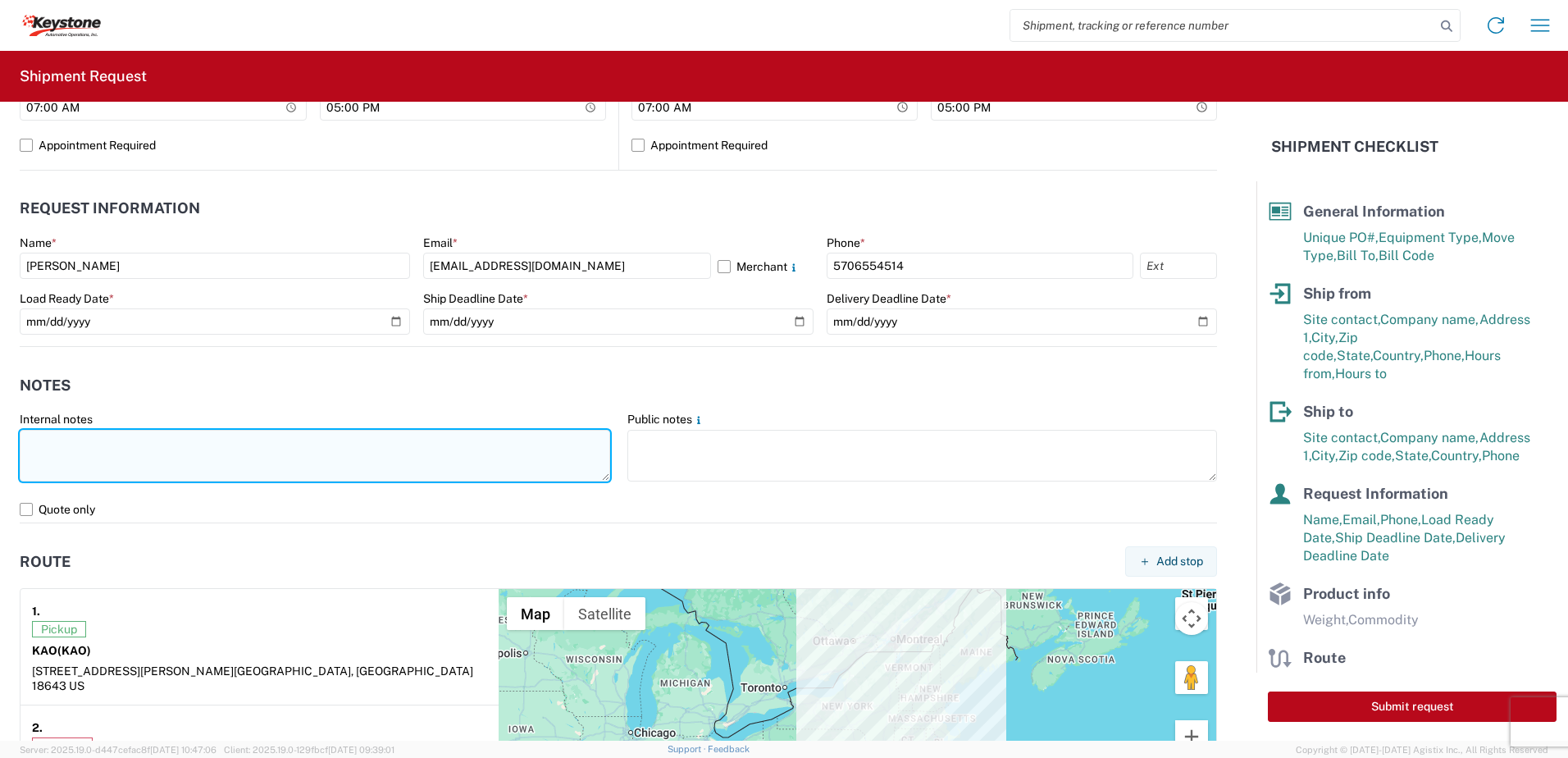
click at [320, 447] on textarea at bounding box center [314, 455] width 590 height 51
type textarea "Already booked with R & L Load shipped night of [DATE]"
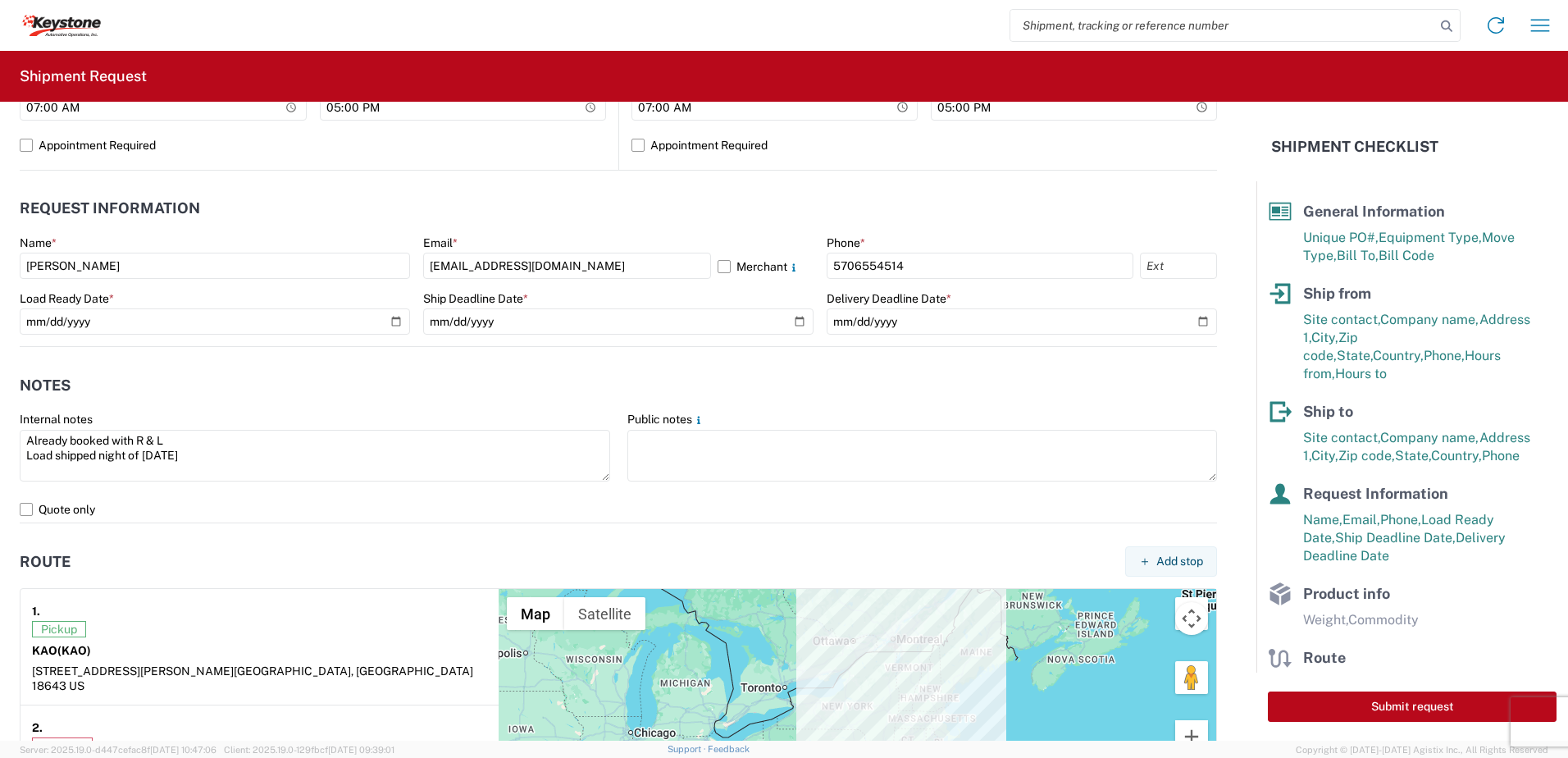
click at [233, 589] on article "1. Pickup KAO (KAO) [STREET_ADDRESS][PERSON_NAME]" at bounding box center [259, 647] width 478 height 116
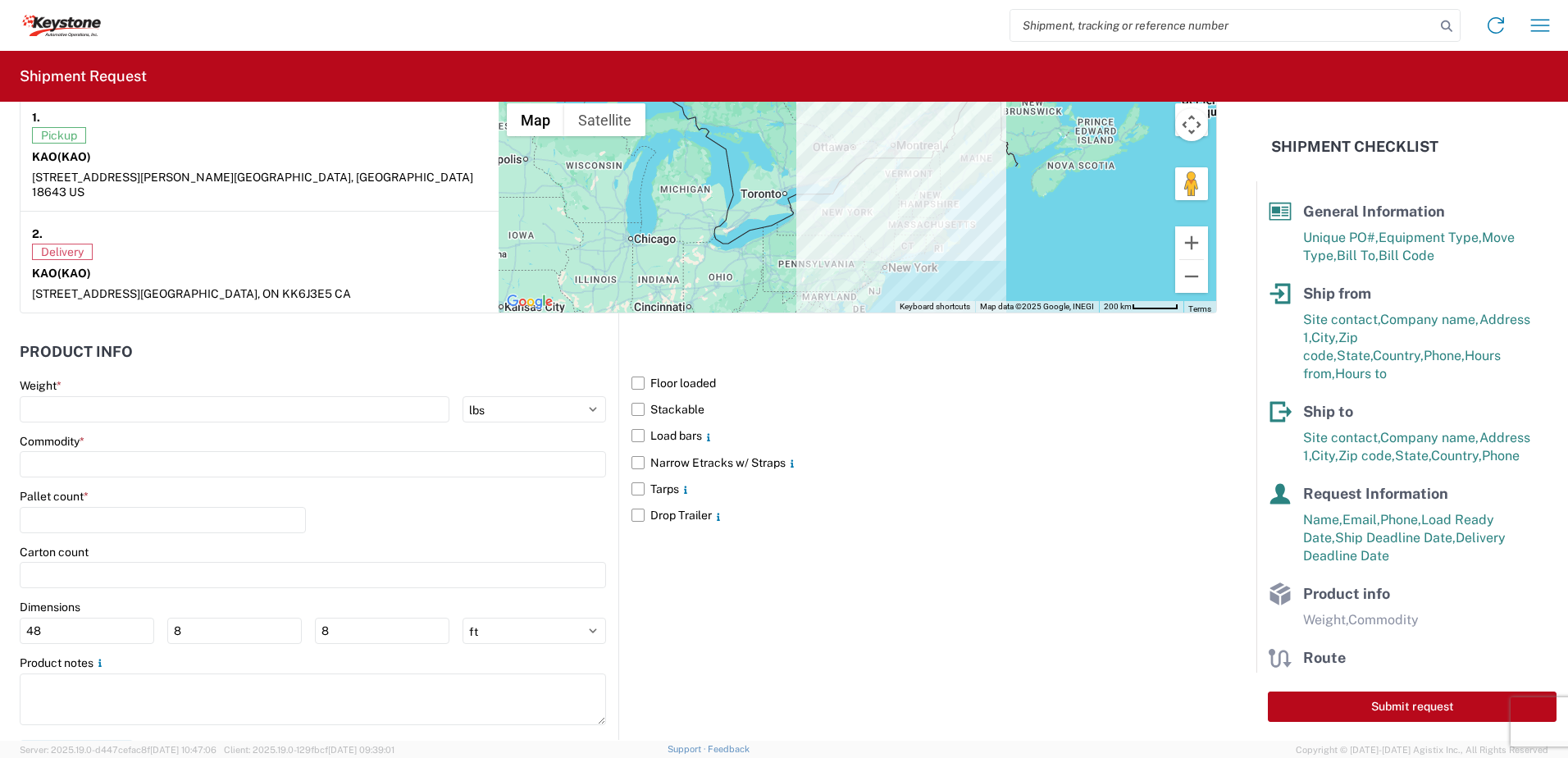
scroll to position [1329, 0]
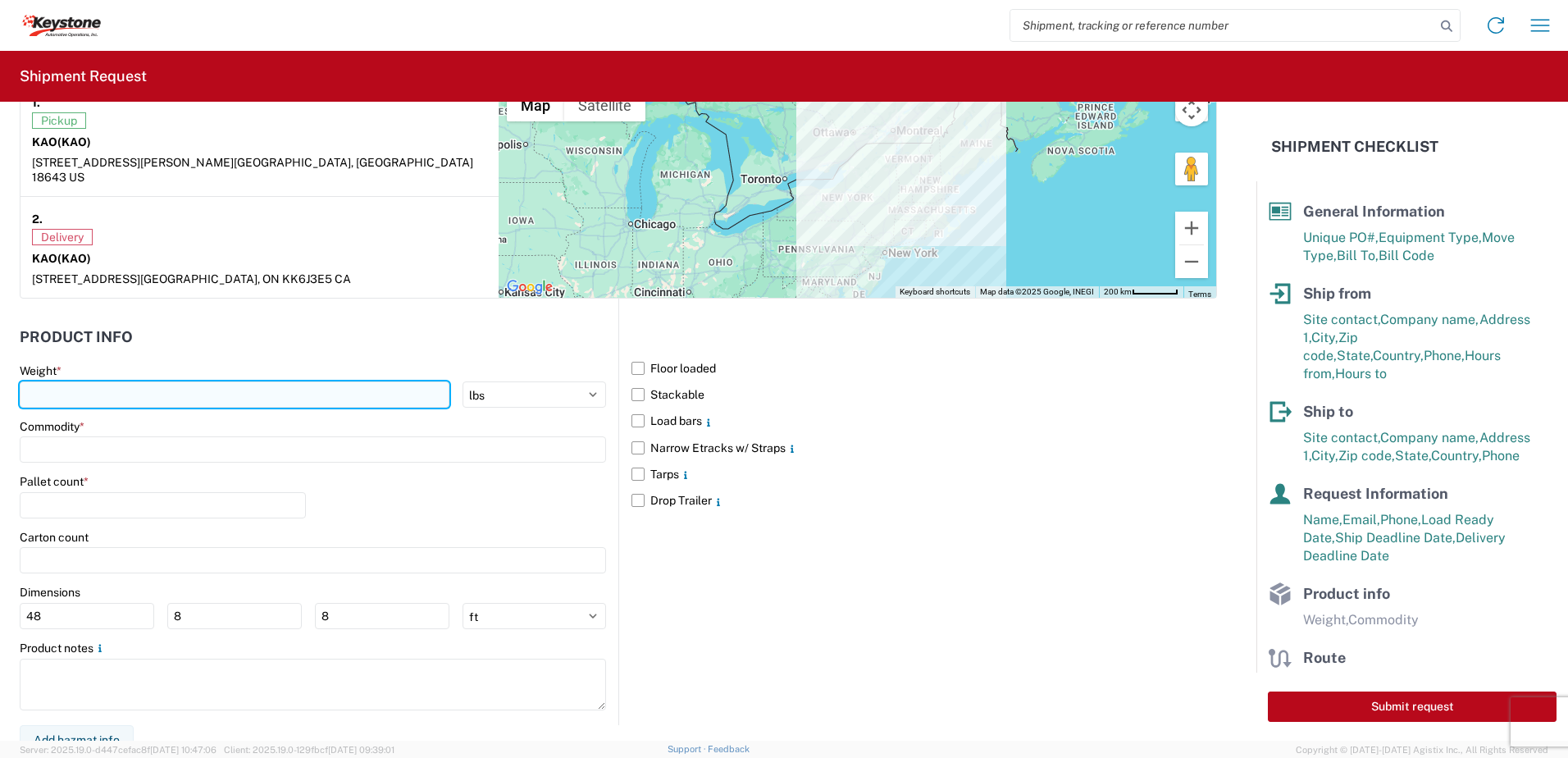
click at [92, 383] on input "number" at bounding box center [234, 395] width 429 height 27
type input "28000"
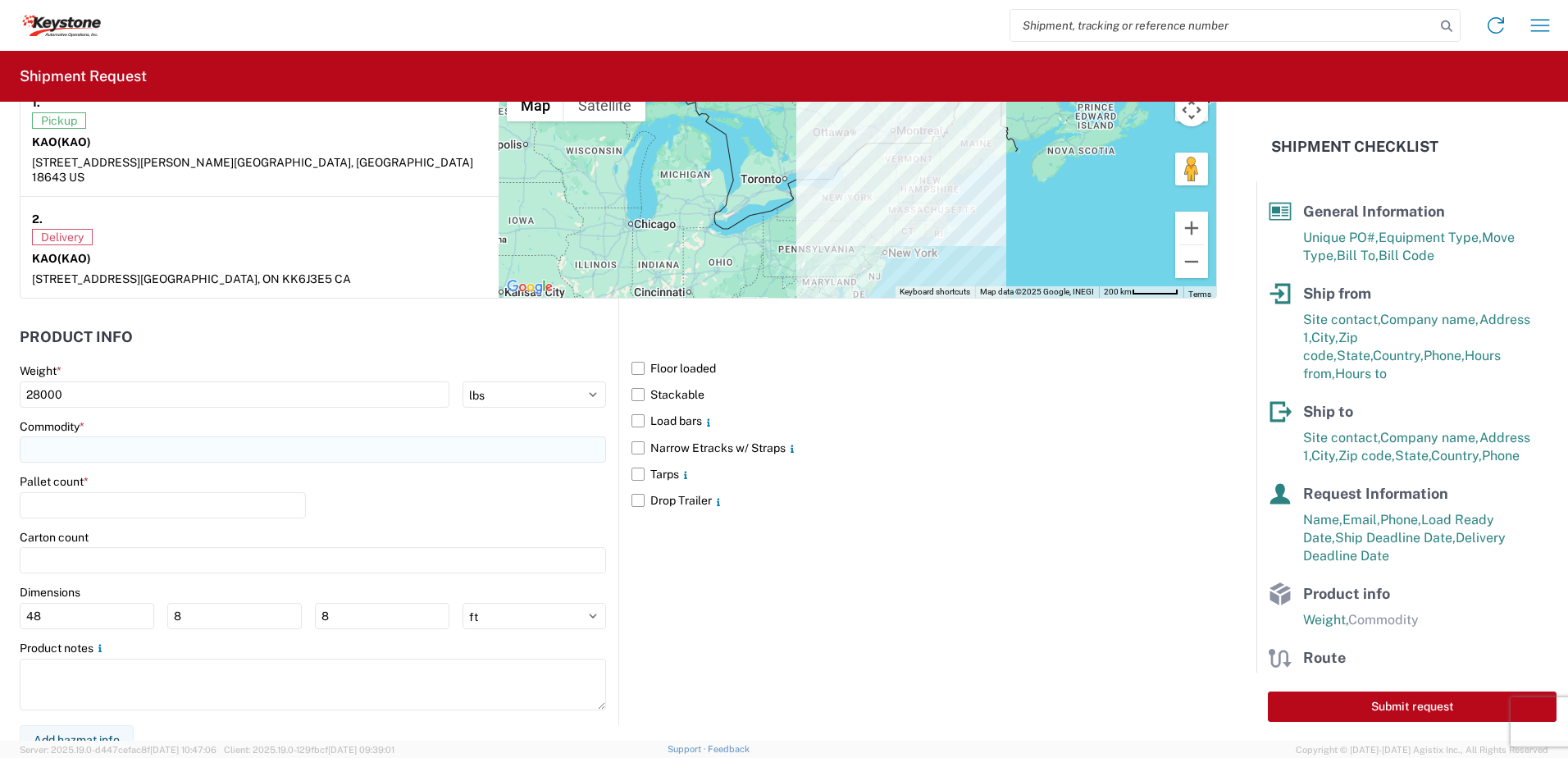
click at [122, 438] on input at bounding box center [312, 450] width 587 height 27
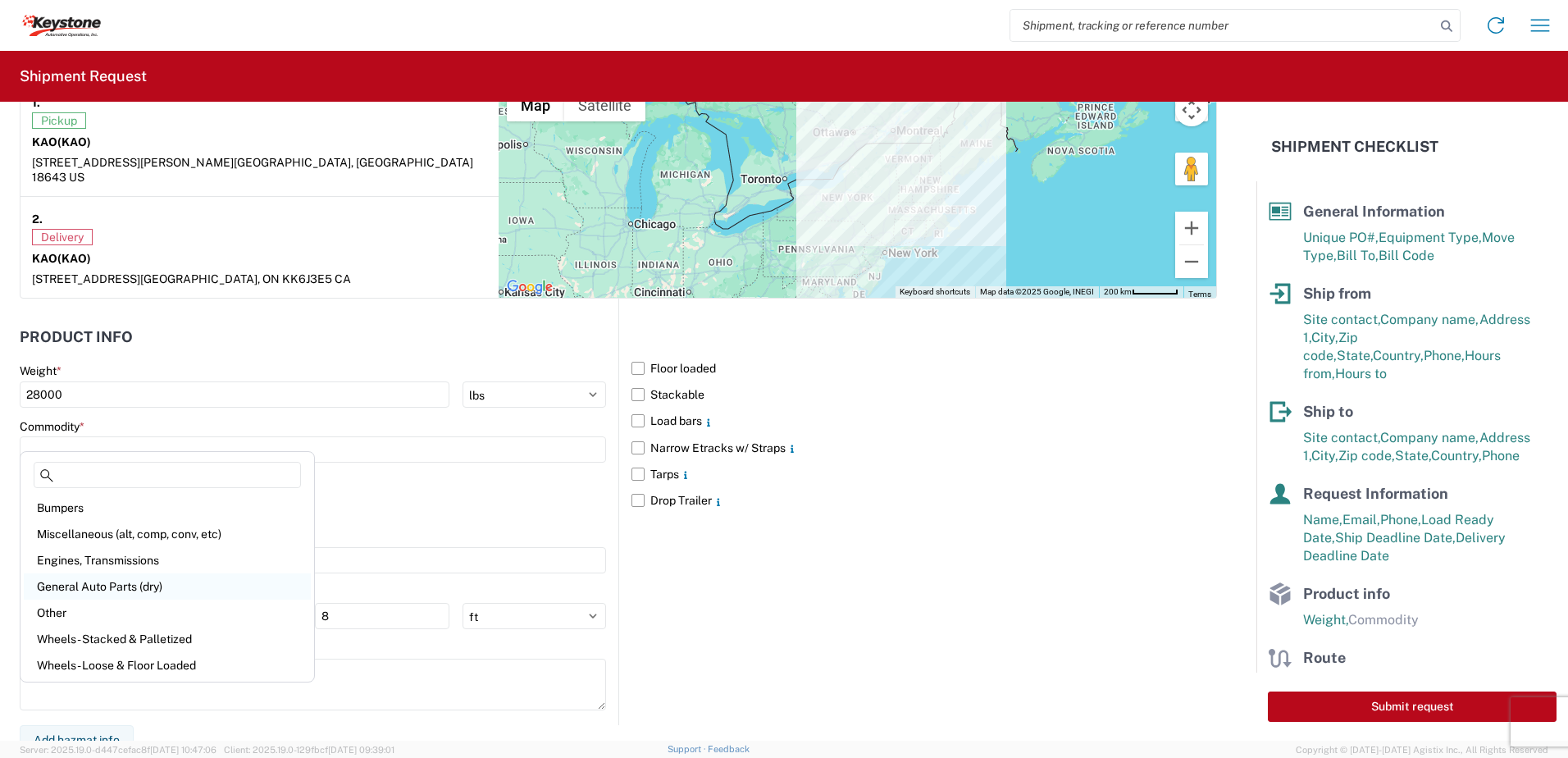
click at [112, 573] on div "General Auto Parts (dry)" at bounding box center [167, 587] width 287 height 27
type input "General Auto Parts (dry)"
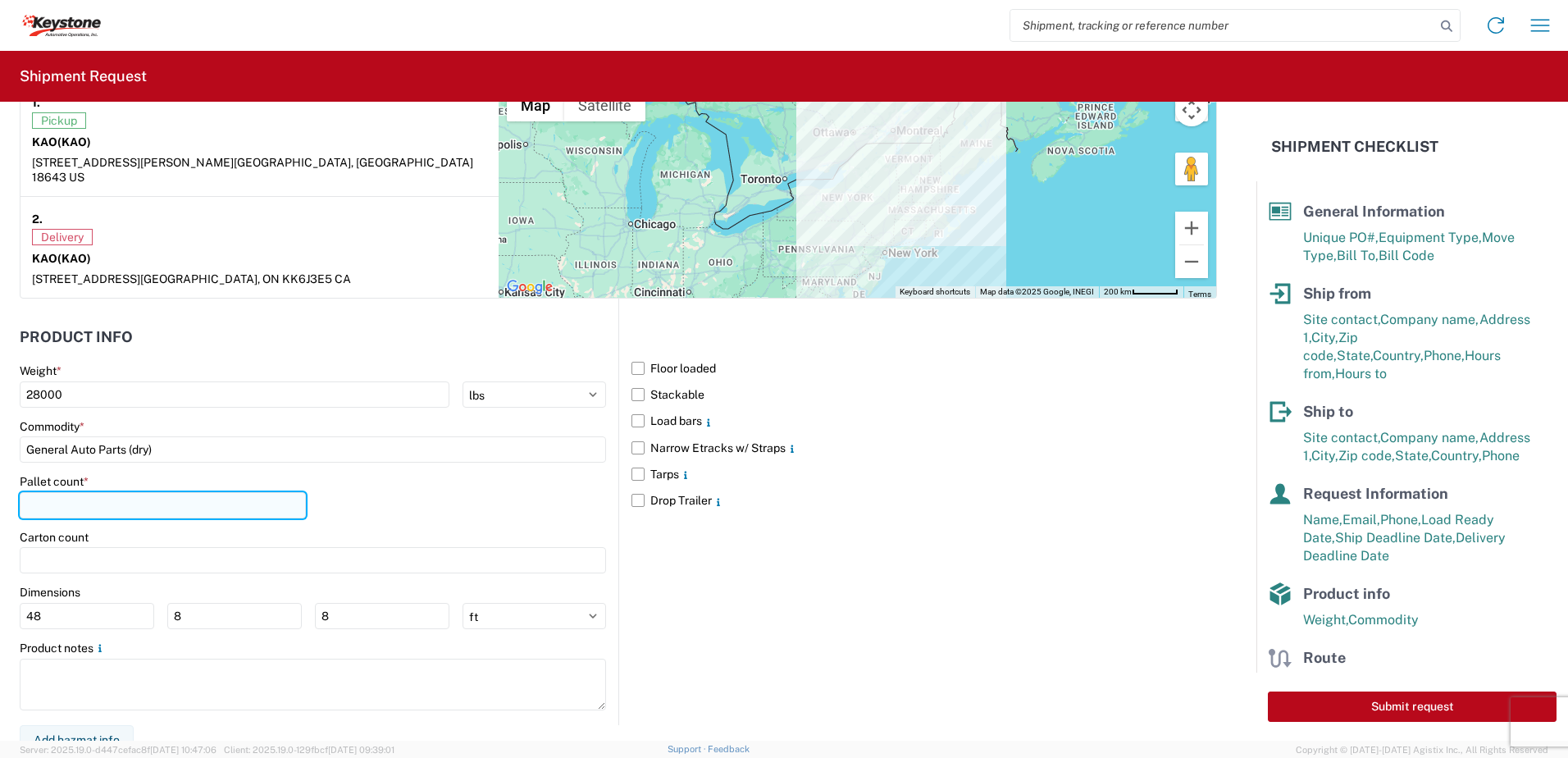
click at [81, 493] on input "number" at bounding box center [162, 505] width 287 height 27
type input "20"
click at [471, 483] on div "Pallet count * 20" at bounding box center [312, 501] width 587 height 56
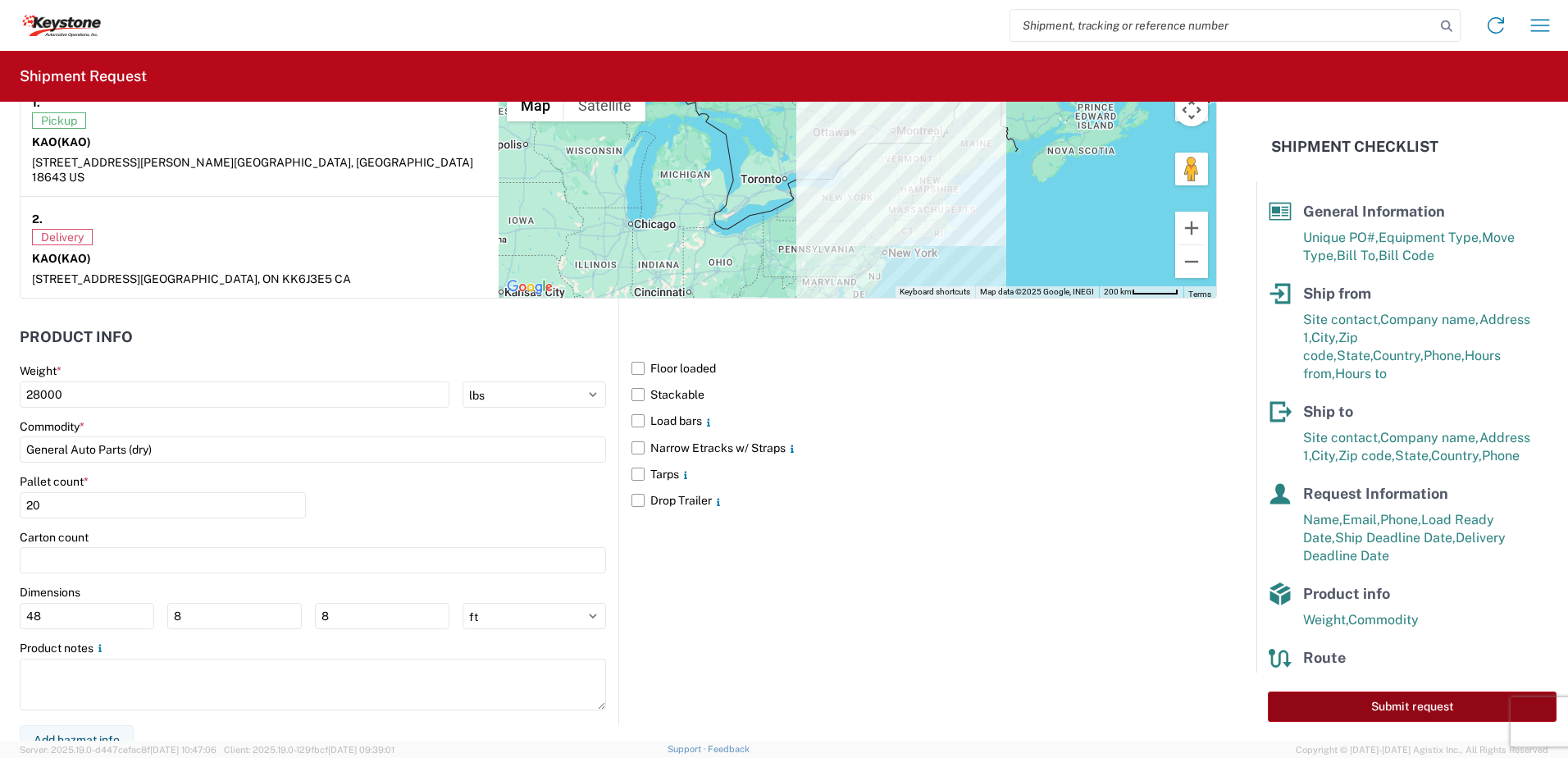
click at [1409, 710] on button "Submit request" at bounding box center [1412, 707] width 288 height 30
select select "US"
select select "CA"
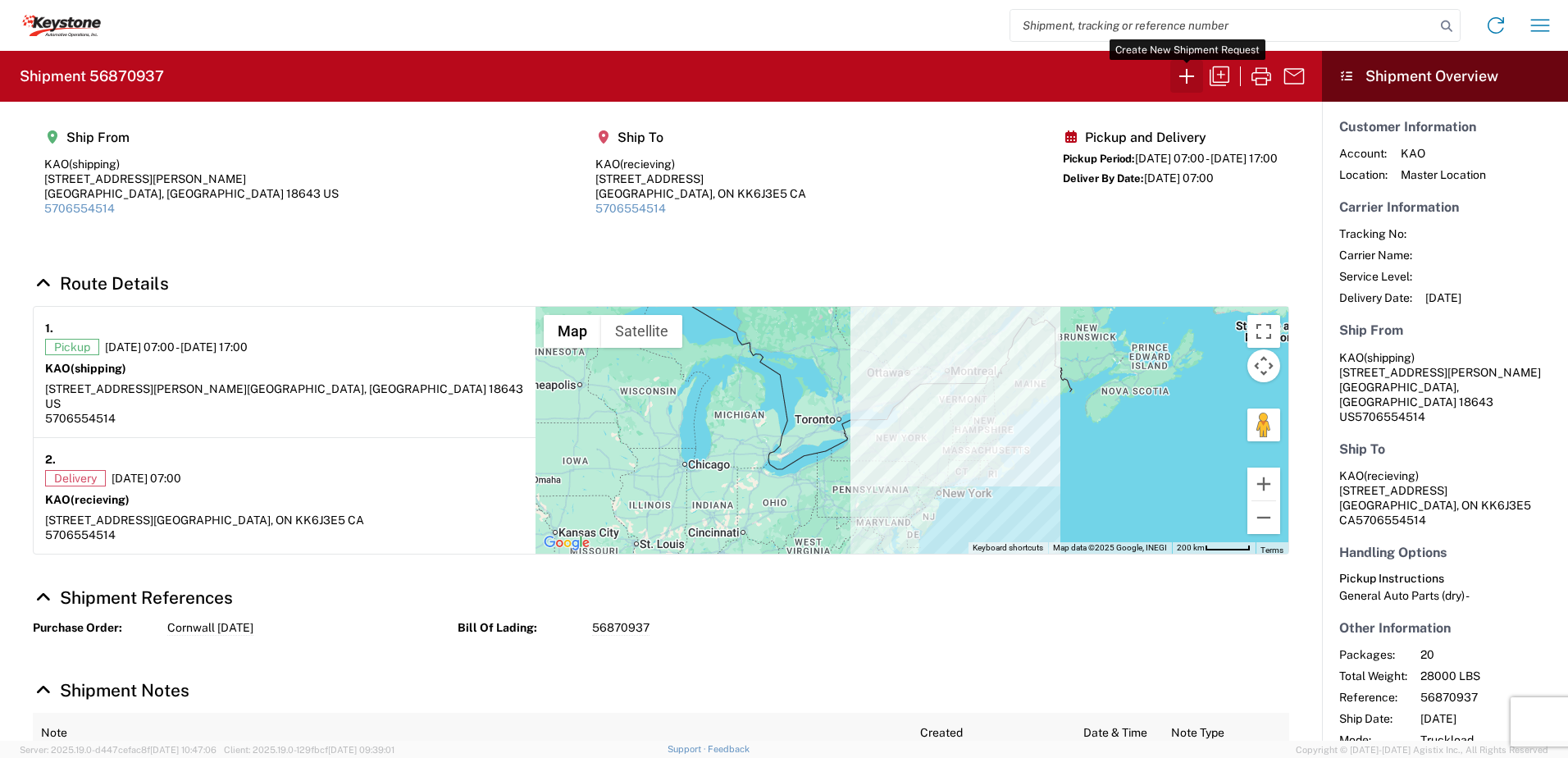
click at [1178, 75] on icon "button" at bounding box center [1186, 76] width 27 height 27
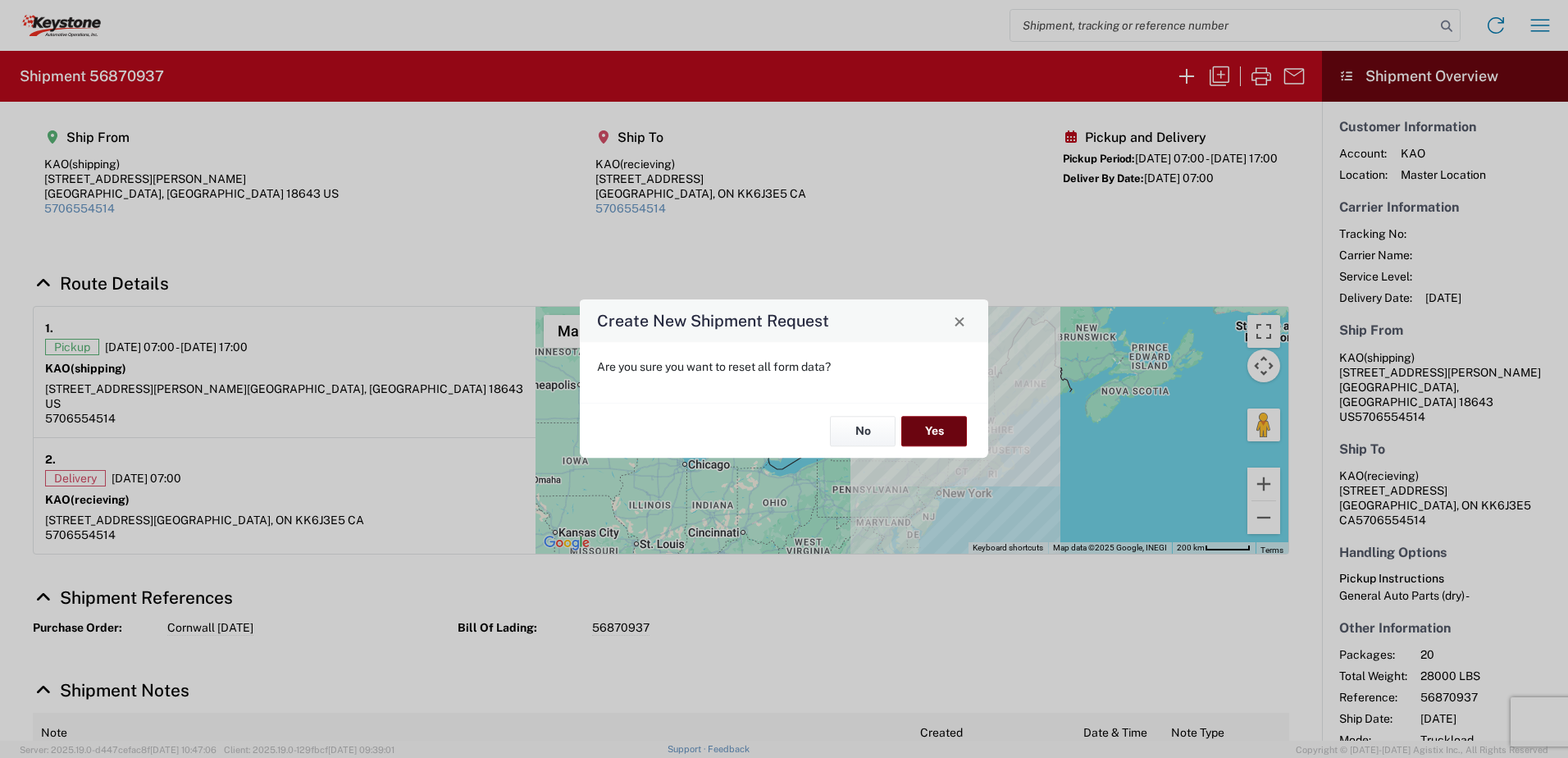
click at [944, 427] on button "Yes" at bounding box center [934, 431] width 66 height 30
select select "FULL"
select select "US"
select select "LBS"
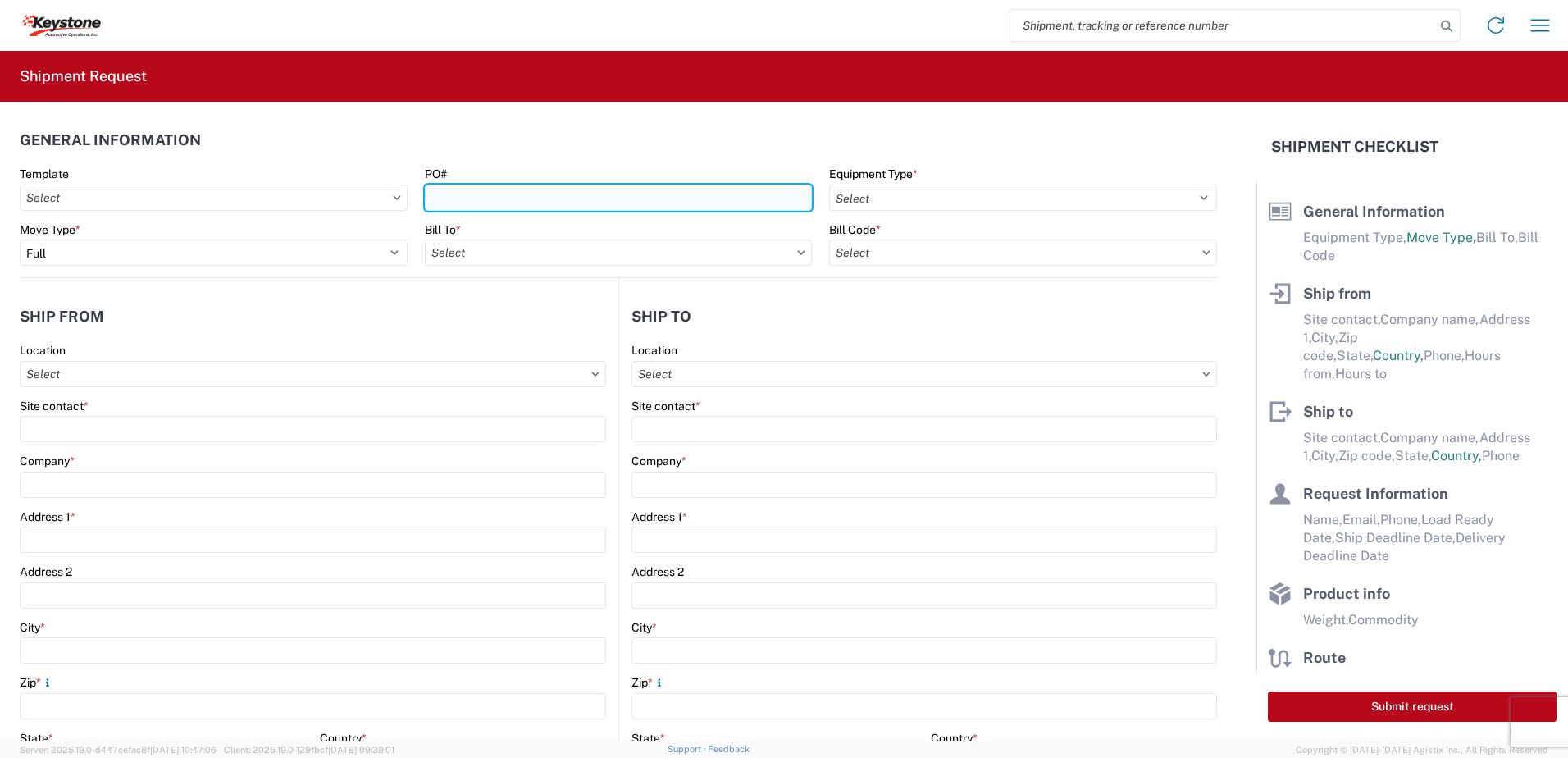
click at [604, 188] on input "PO#" at bounding box center [619, 198] width 388 height 27
type input "Mass [DATE]"
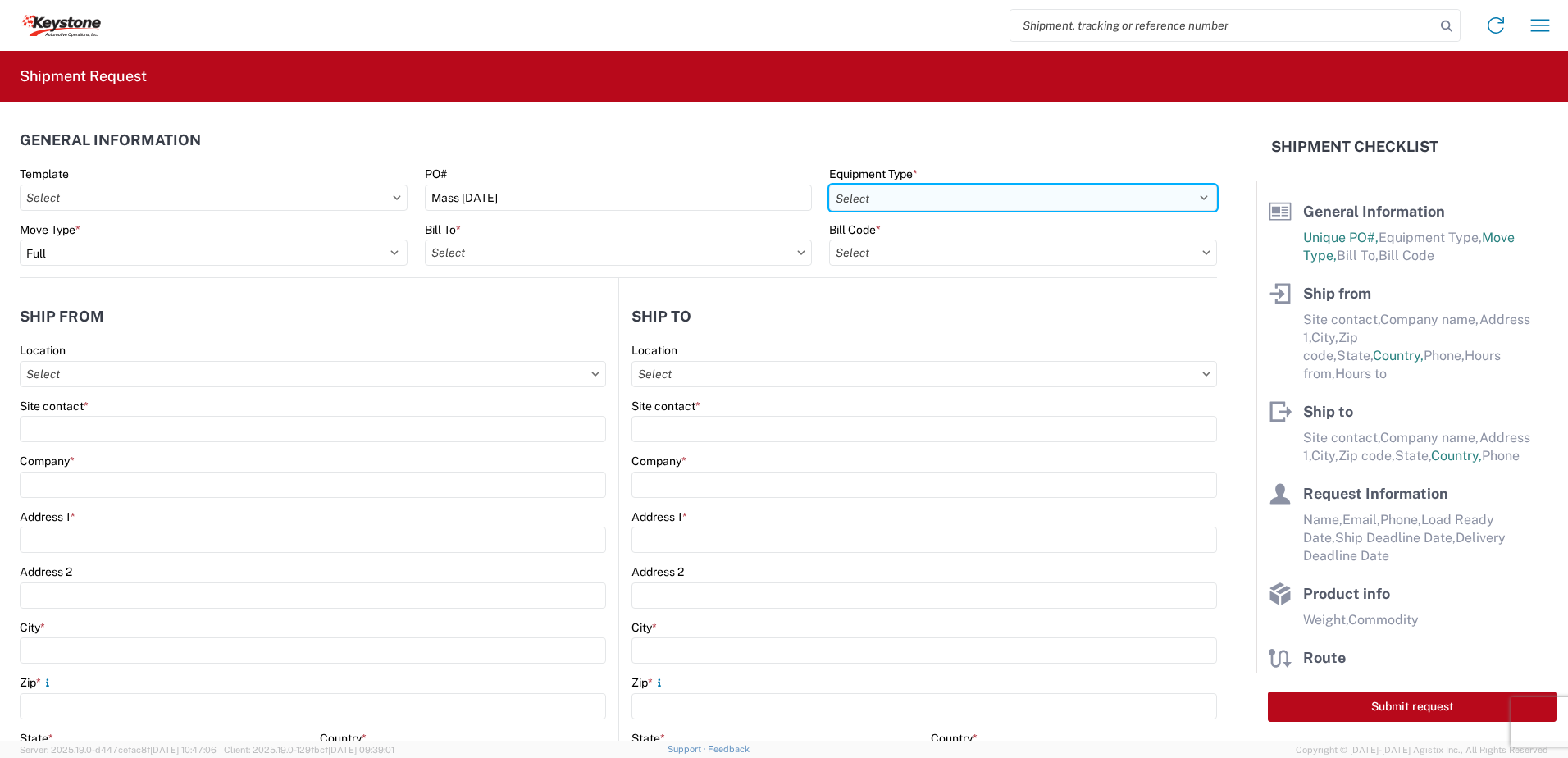
click at [849, 201] on select "Select 53’ Dry Van Flatbed Dropdeck (van) Lowboy (flatbed) Rail" at bounding box center [1022, 198] width 388 height 27
select select "STDV"
click at [829, 185] on select "Select 53’ Dry Van Flatbed Dropdeck (van) Lowboy (flatbed) Rail" at bounding box center [1022, 198] width 388 height 27
click at [707, 252] on input "text" at bounding box center [619, 253] width 388 height 27
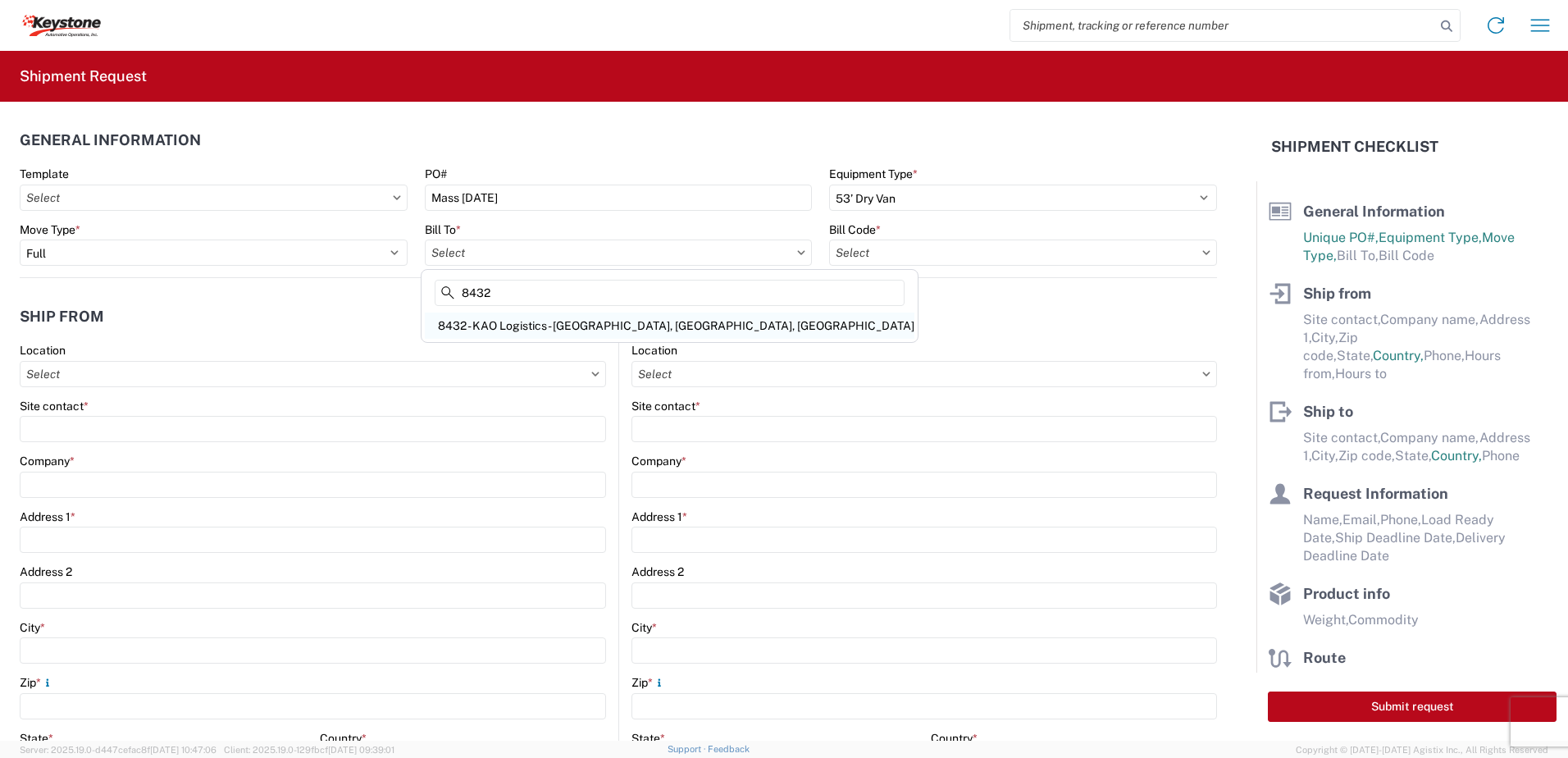
type input "8432"
click at [585, 317] on div "8432 - KAO Logistics - [GEOGRAPHIC_DATA], [GEOGRAPHIC_DATA], [GEOGRAPHIC_DATA]" at bounding box center [670, 326] width 490 height 27
type input "8432 - KAO Logistics - [GEOGRAPHIC_DATA], [GEOGRAPHIC_DATA], [GEOGRAPHIC_DATA]"
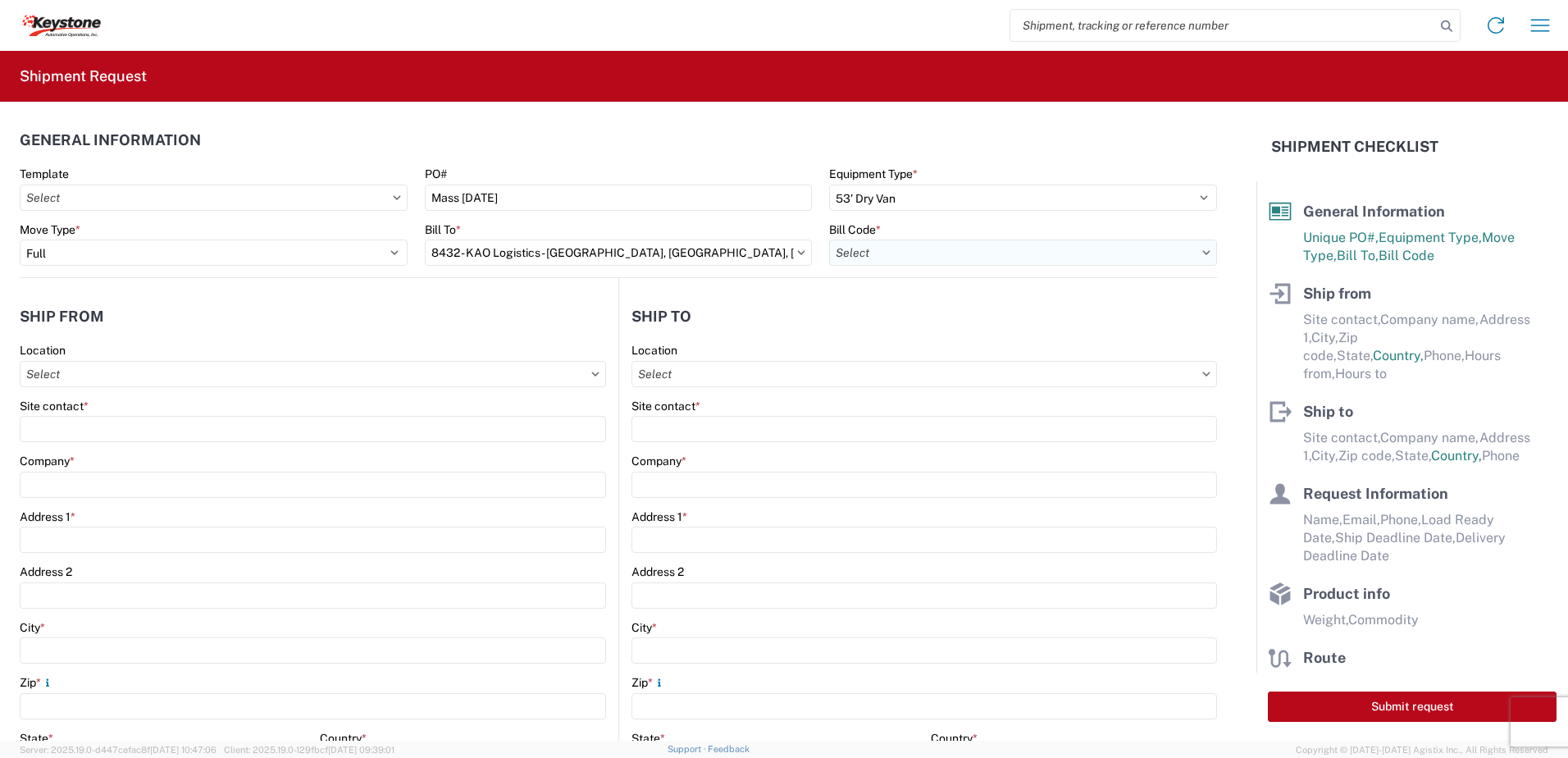
click at [916, 244] on input "text" at bounding box center [1022, 253] width 388 height 27
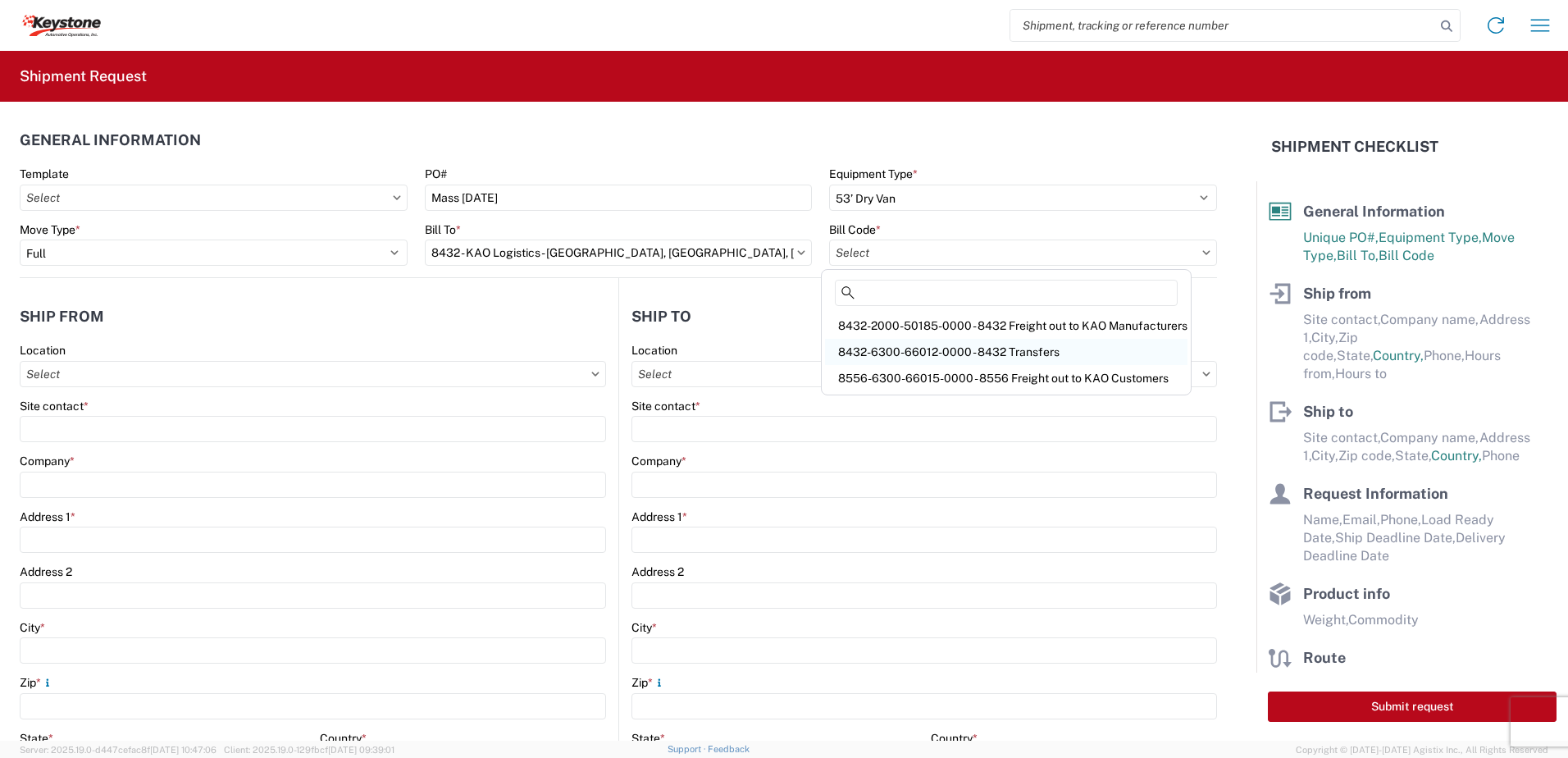
click at [1005, 348] on div "8432-6300-66012-0000 - 8432 Transfers" at bounding box center [1006, 352] width 362 height 27
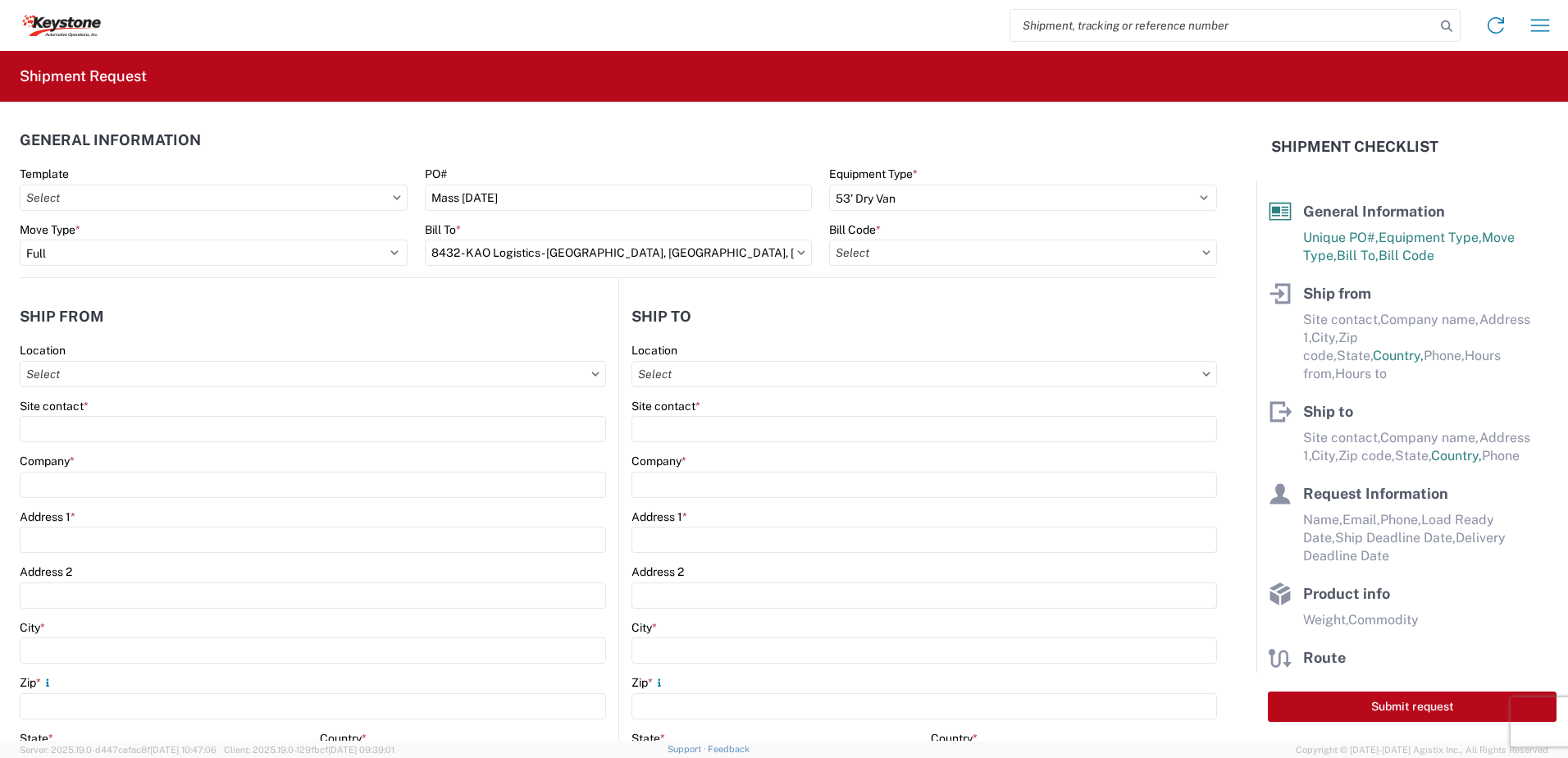
type input "8432-6300-66012-0000 - 8432 Transfers, 8432-6300-66012-0000 - 8432 Transfers"
click at [307, 380] on input "text" at bounding box center [312, 375] width 587 height 27
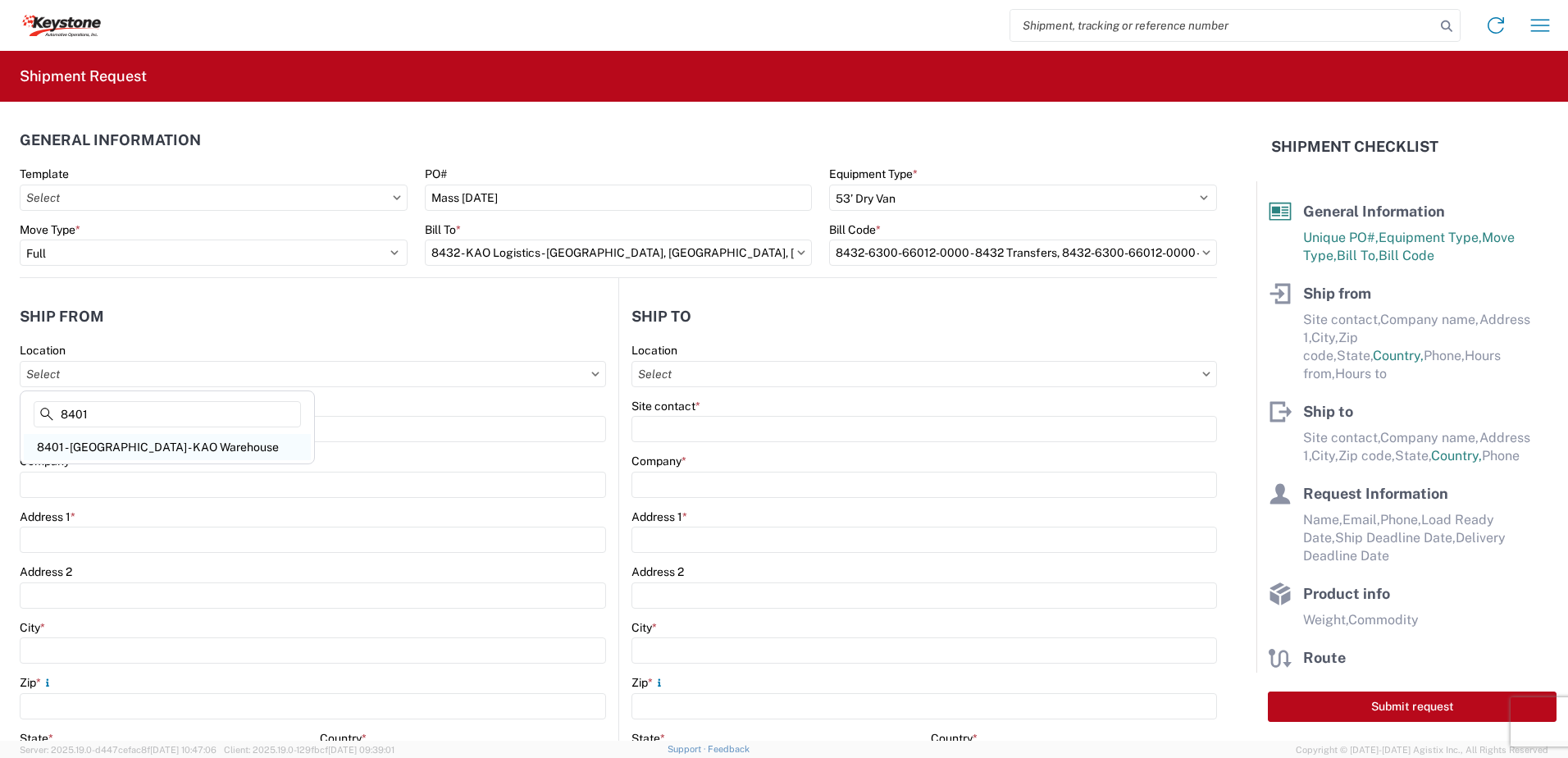
type input "8401"
click at [170, 444] on div "8401 - [GEOGRAPHIC_DATA] - KAO Warehouse" at bounding box center [167, 447] width 287 height 27
type input "8401 - [GEOGRAPHIC_DATA] - KAO Warehouse"
type input "KAO"
type input "[STREET_ADDRESS][PERSON_NAME]"
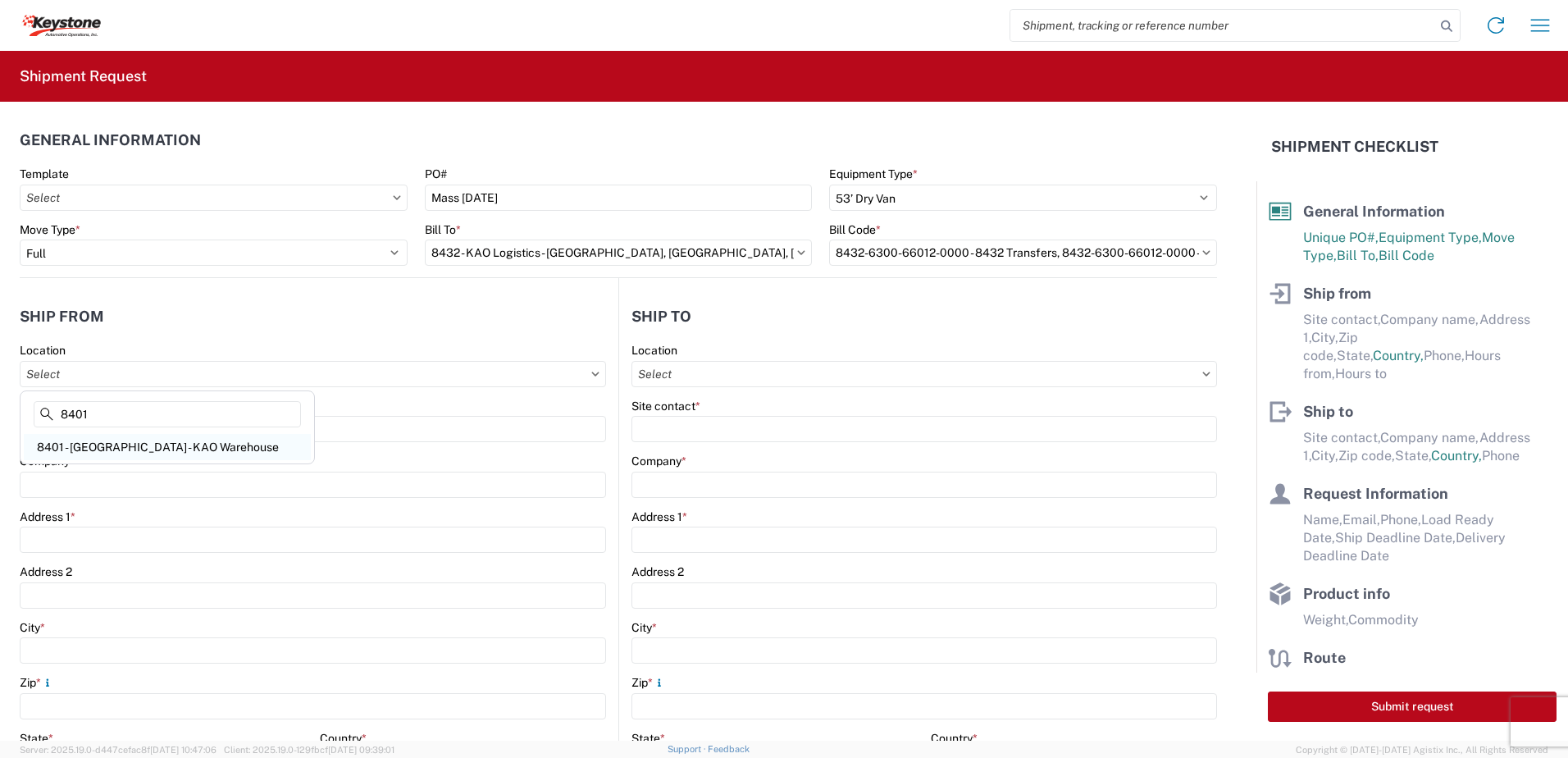
type input "[GEOGRAPHIC_DATA]"
type input "18643"
select select "PA"
type input "07:00"
type input "17:00"
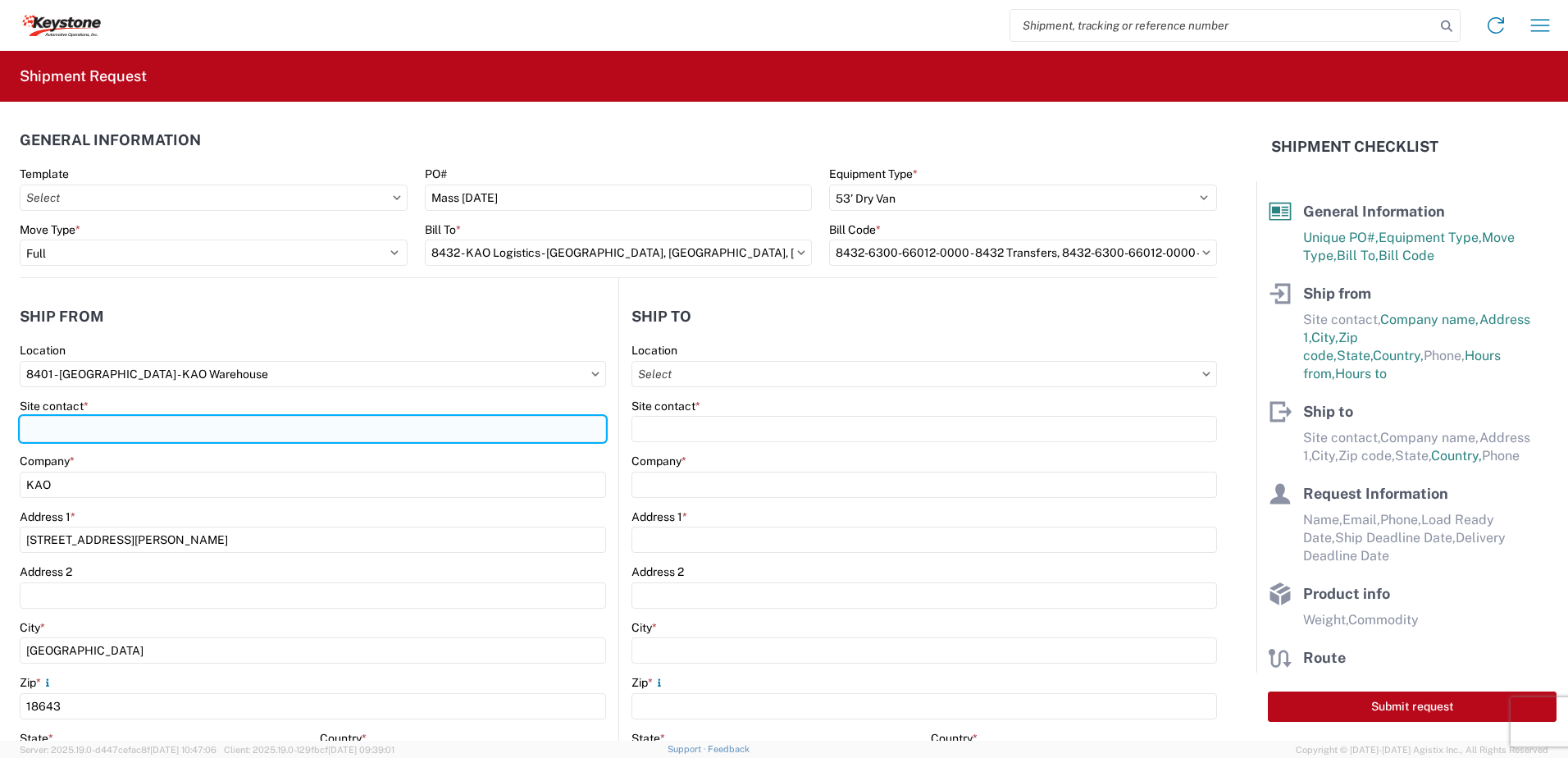
click at [134, 428] on input "Site contact *" at bounding box center [312, 430] width 587 height 27
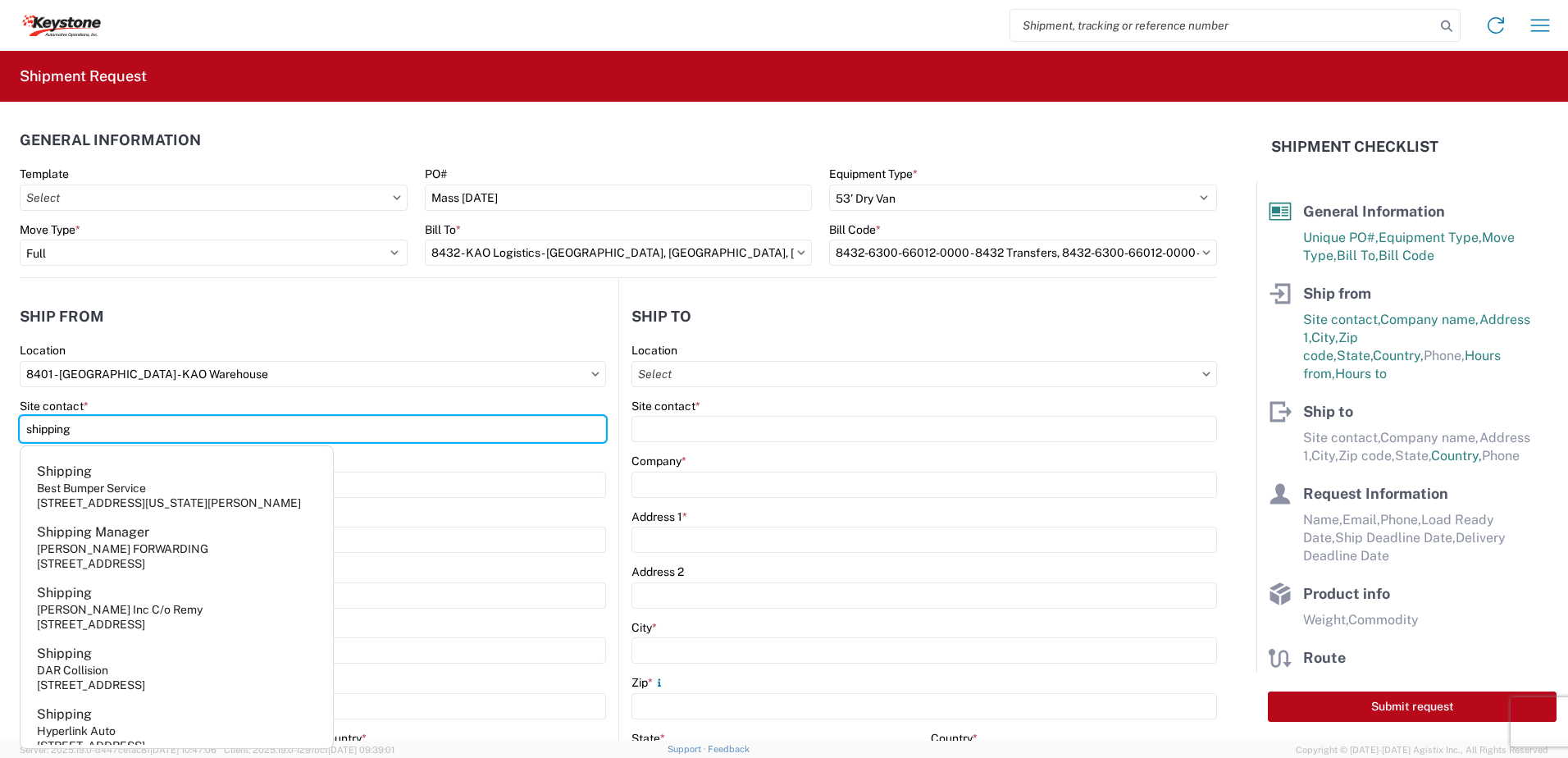
type input "shipping"
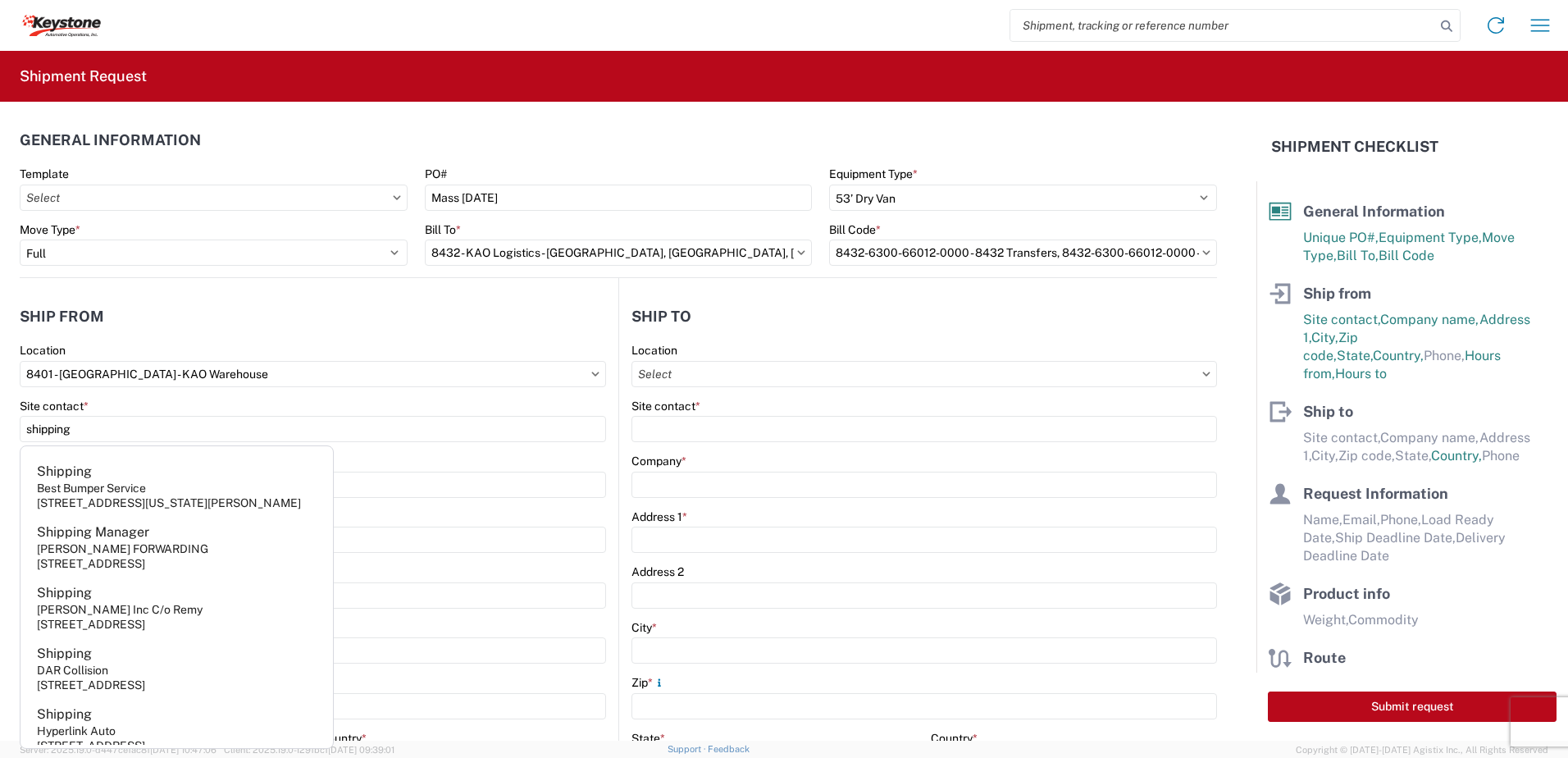
click at [365, 346] on div "Location" at bounding box center [312, 350] width 587 height 15
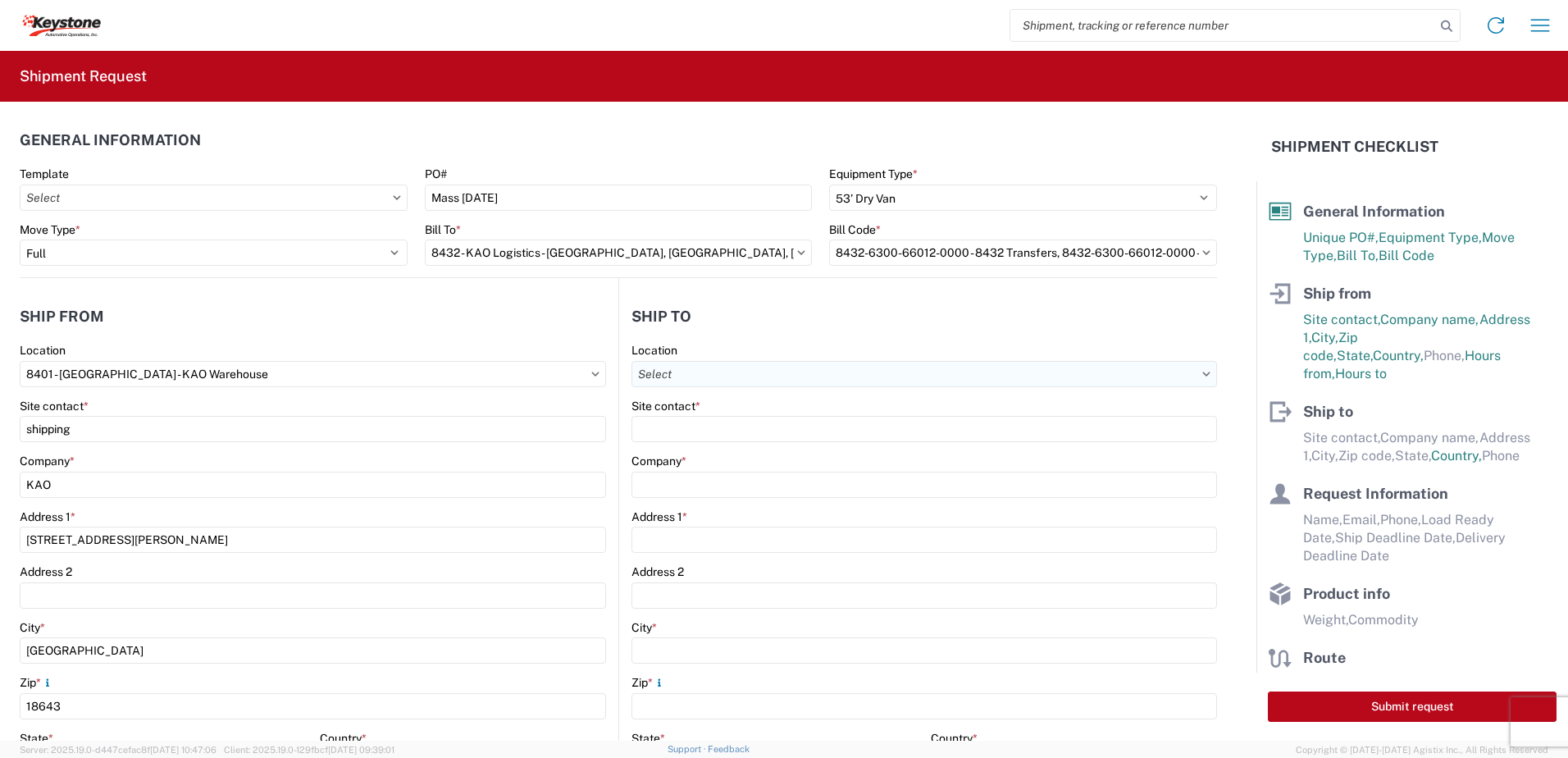
click at [709, 373] on input "text" at bounding box center [925, 375] width 586 height 27
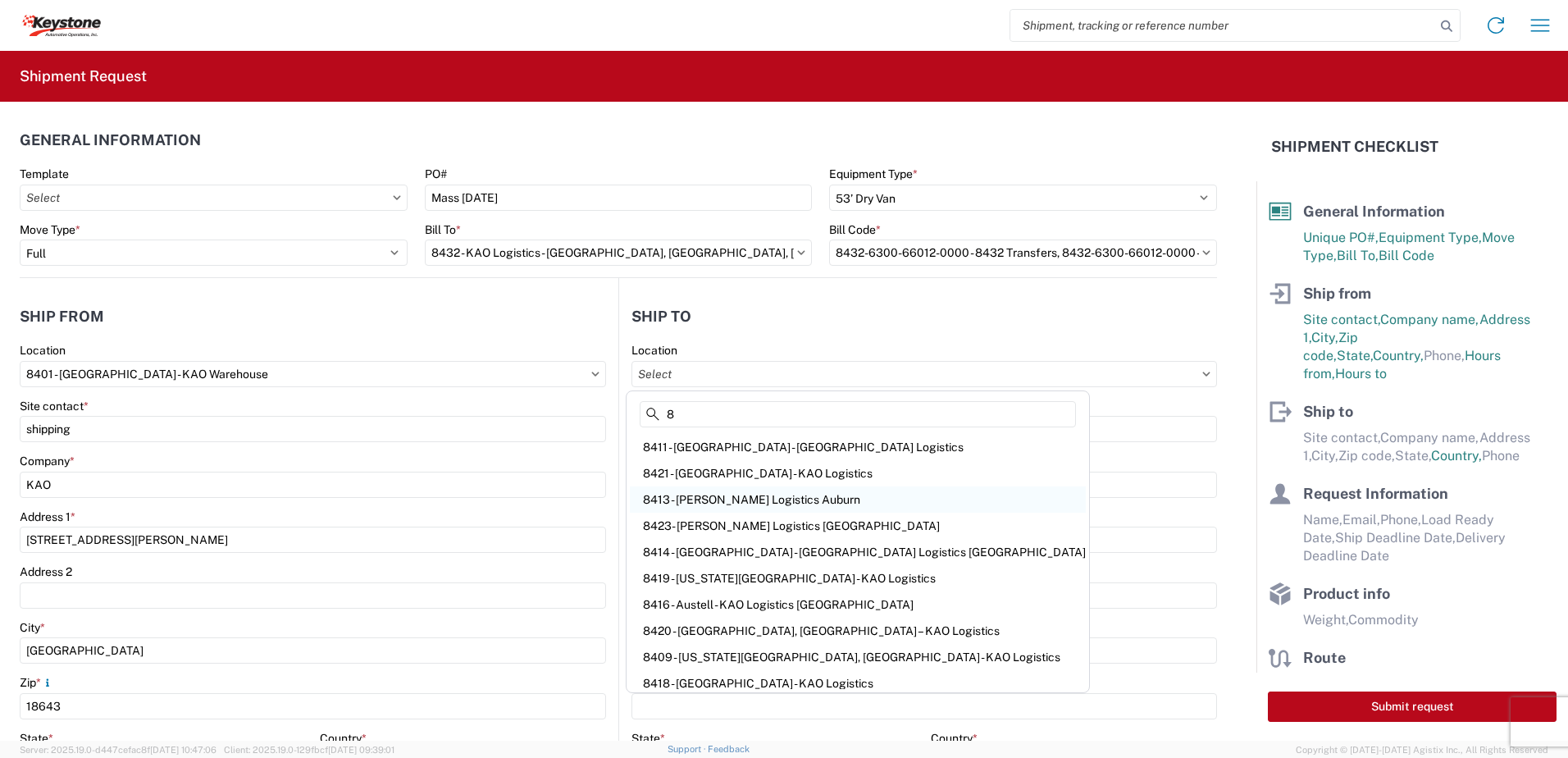
type input "8"
click at [706, 493] on div "8413 - [PERSON_NAME] Logistics Auburn" at bounding box center [858, 500] width 456 height 27
type input "8413 - [PERSON_NAME] Logistics Auburn"
type input "KAO"
type input "[STREET_ADDRESS]"
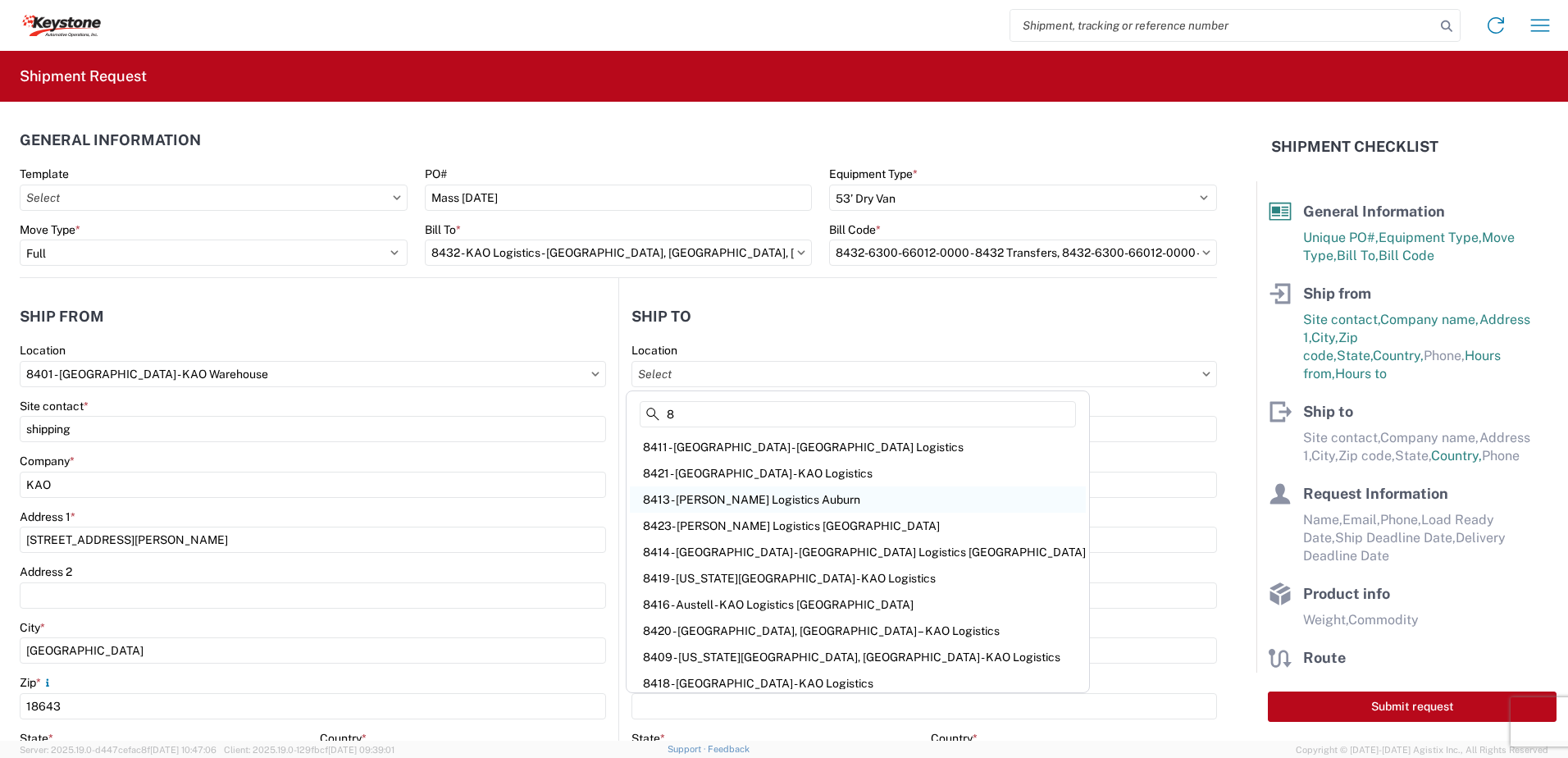
type input "Sterling"
type input "01564"
select select "US"
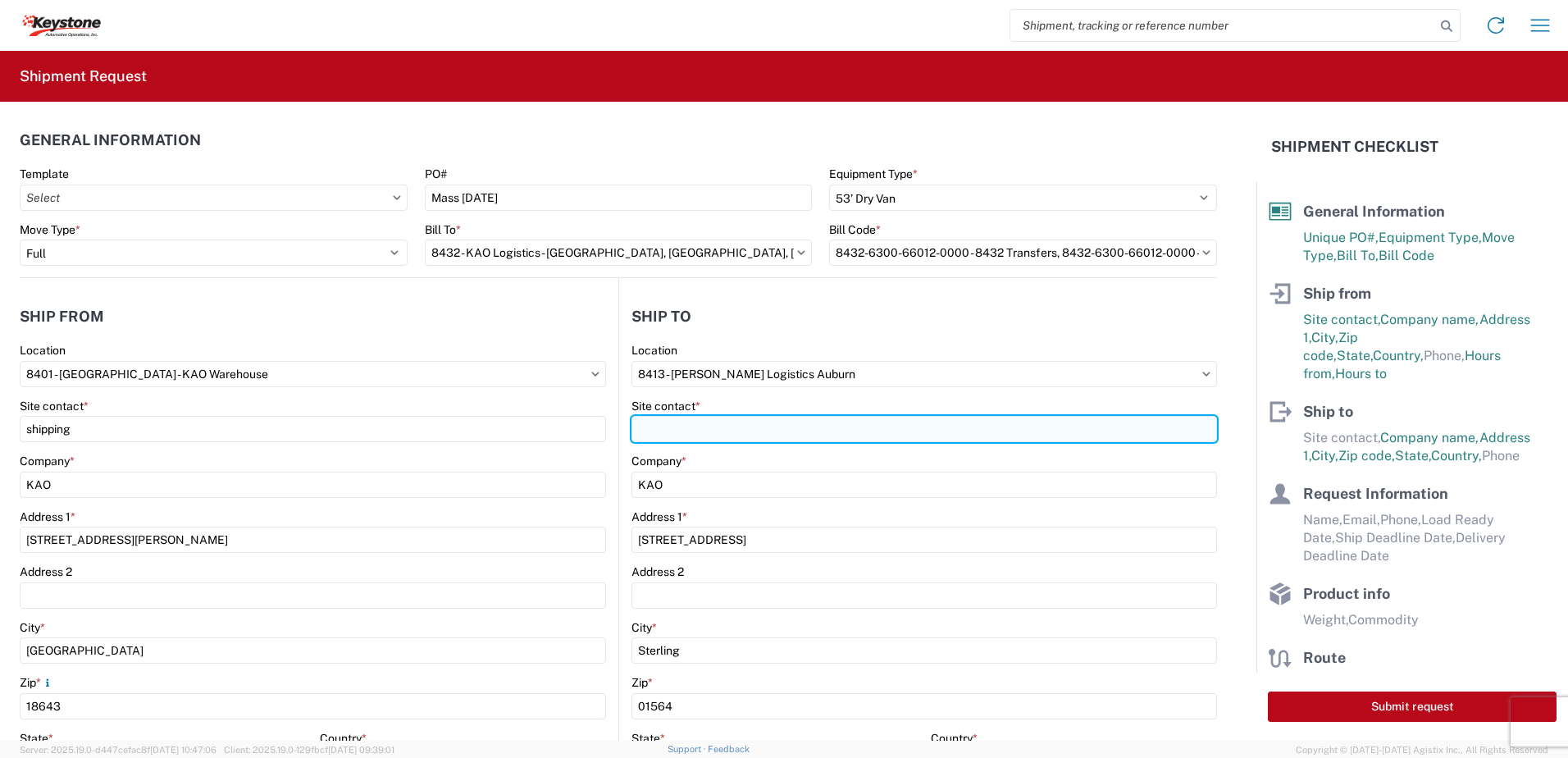
click at [698, 434] on input "Site contact *" at bounding box center [925, 430] width 586 height 27
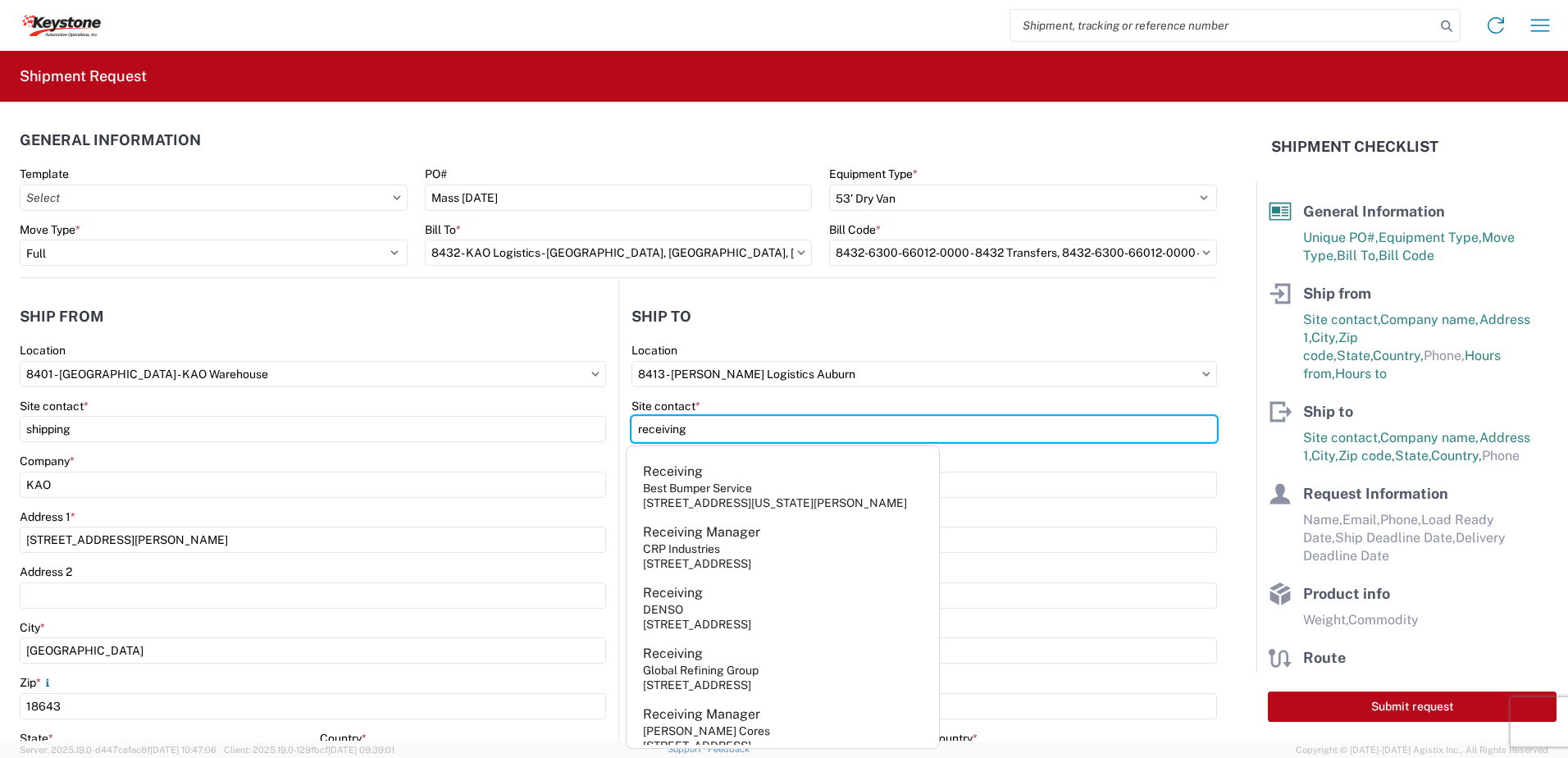
type input "receiving"
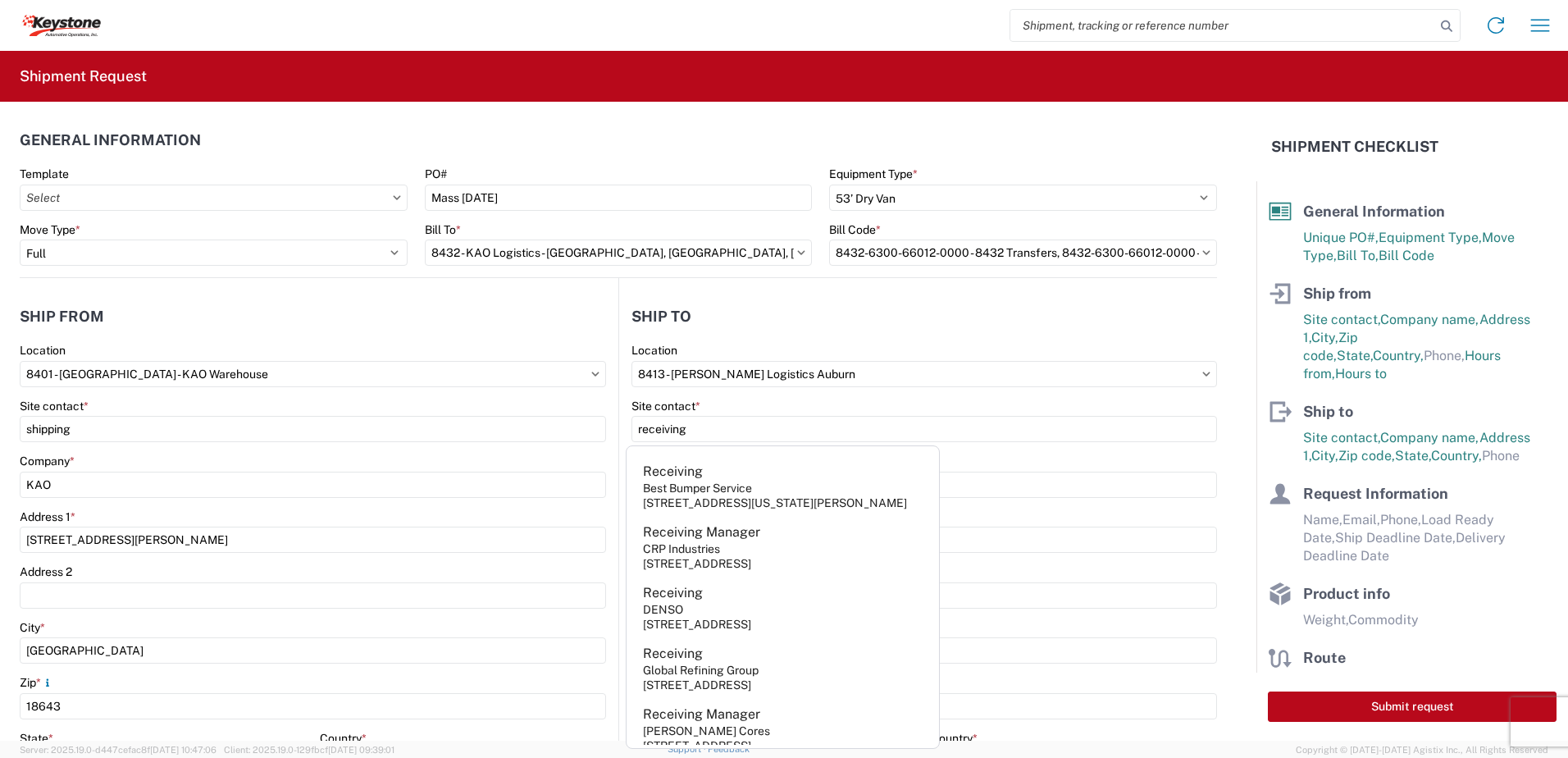
click at [773, 341] on agx-form-section "Ship [GEOGRAPHIC_DATA] 8413 Location 8413 - [GEOGRAPHIC_DATA][PERSON_NAME][GEOG…" at bounding box center [918, 644] width 598 height 692
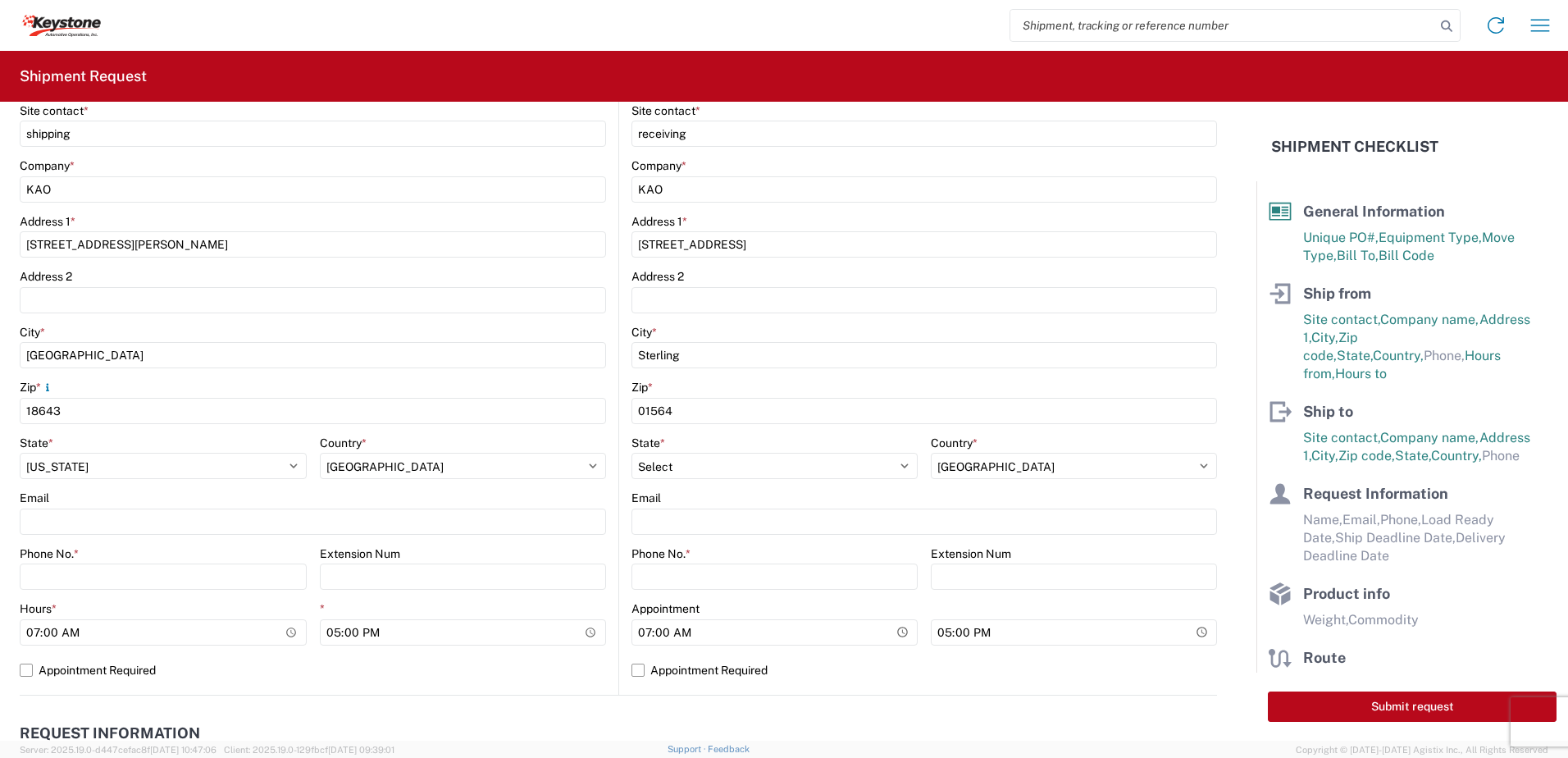
scroll to position [410, 0]
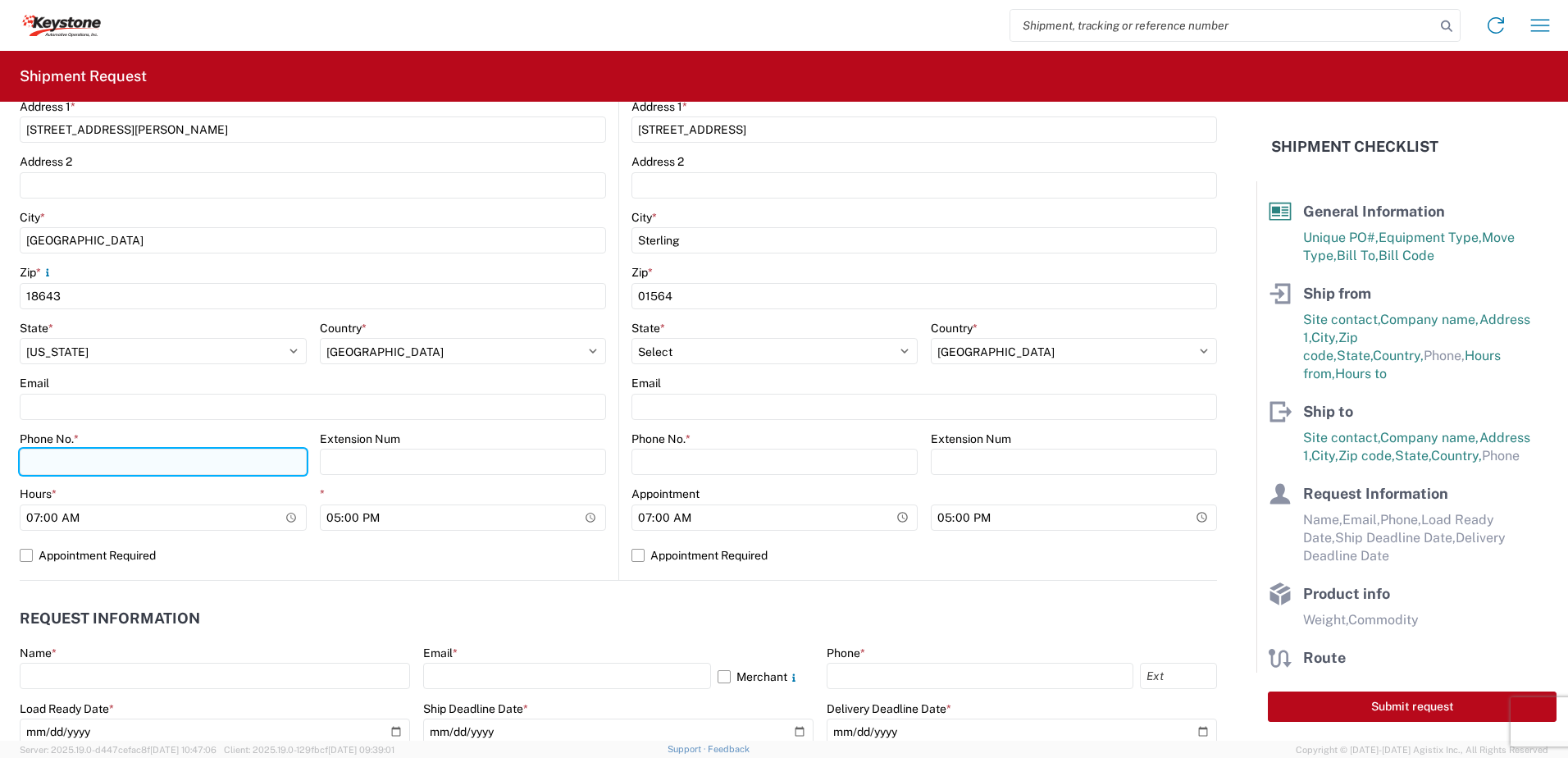
click at [95, 462] on input "Phone No. *" at bounding box center [162, 462] width 287 height 27
type input "5706554514"
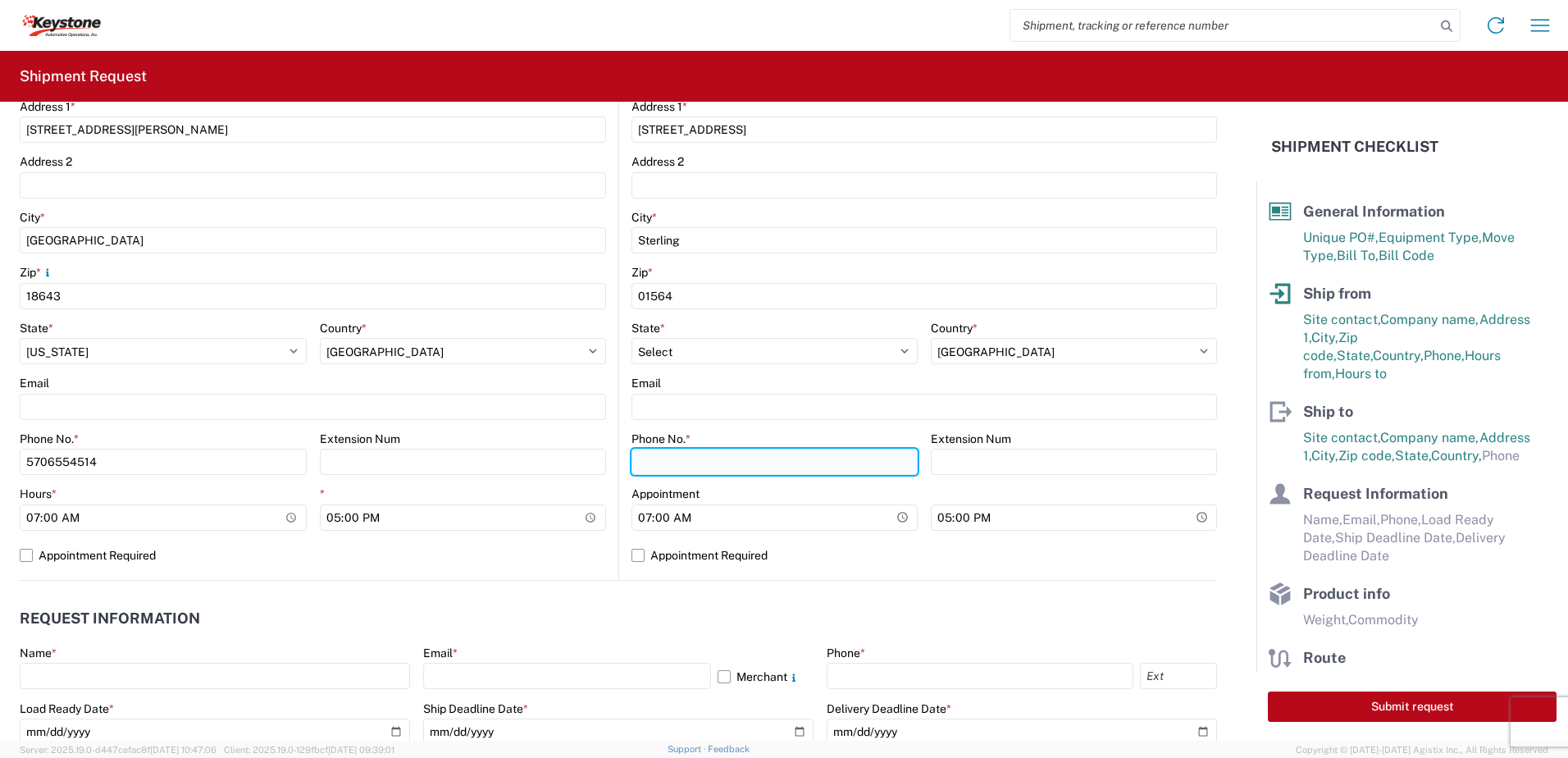
click at [733, 458] on input "Phone No. *" at bounding box center [775, 462] width 287 height 27
type input "5706554514"
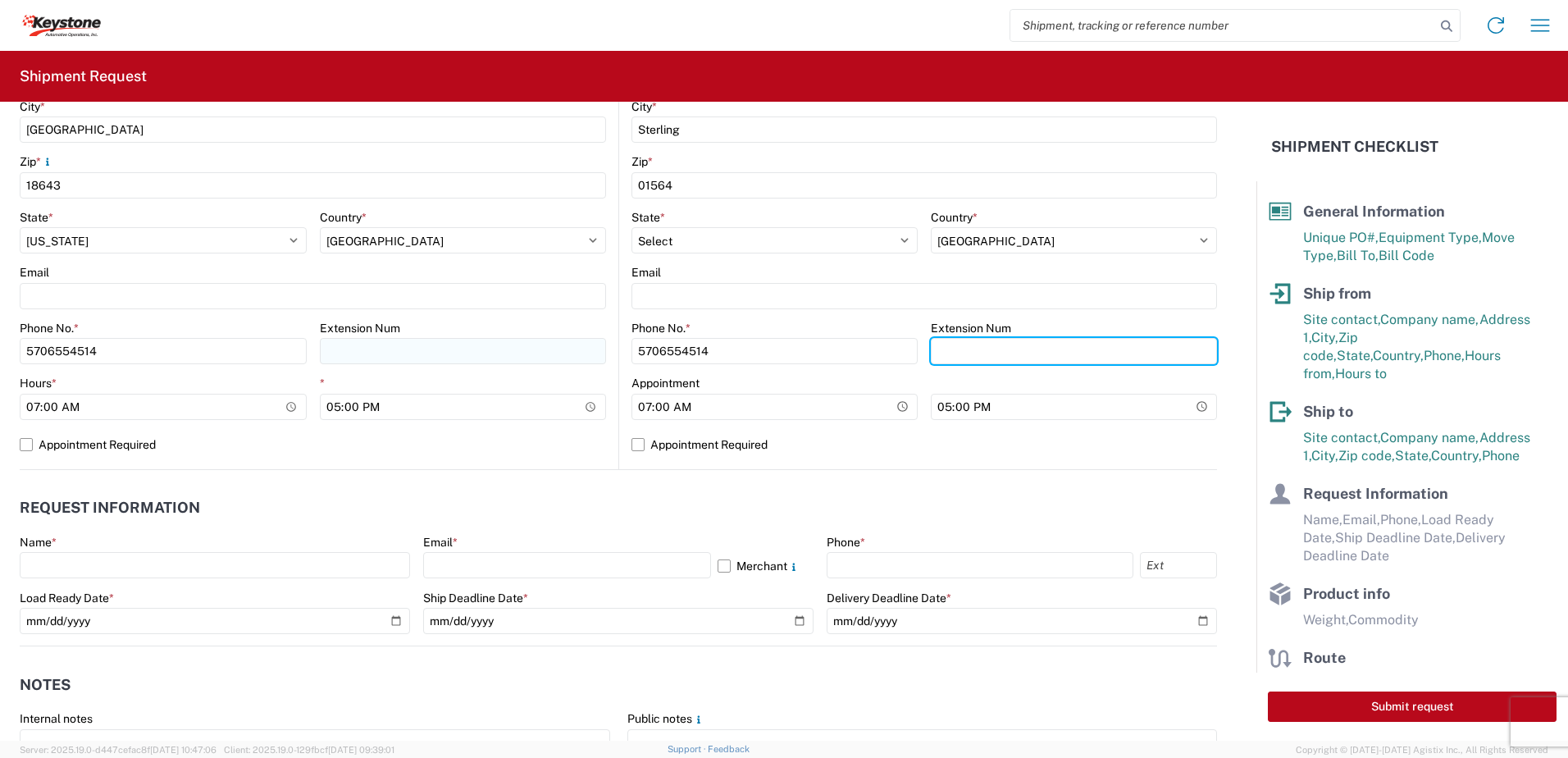
scroll to position [738, 0]
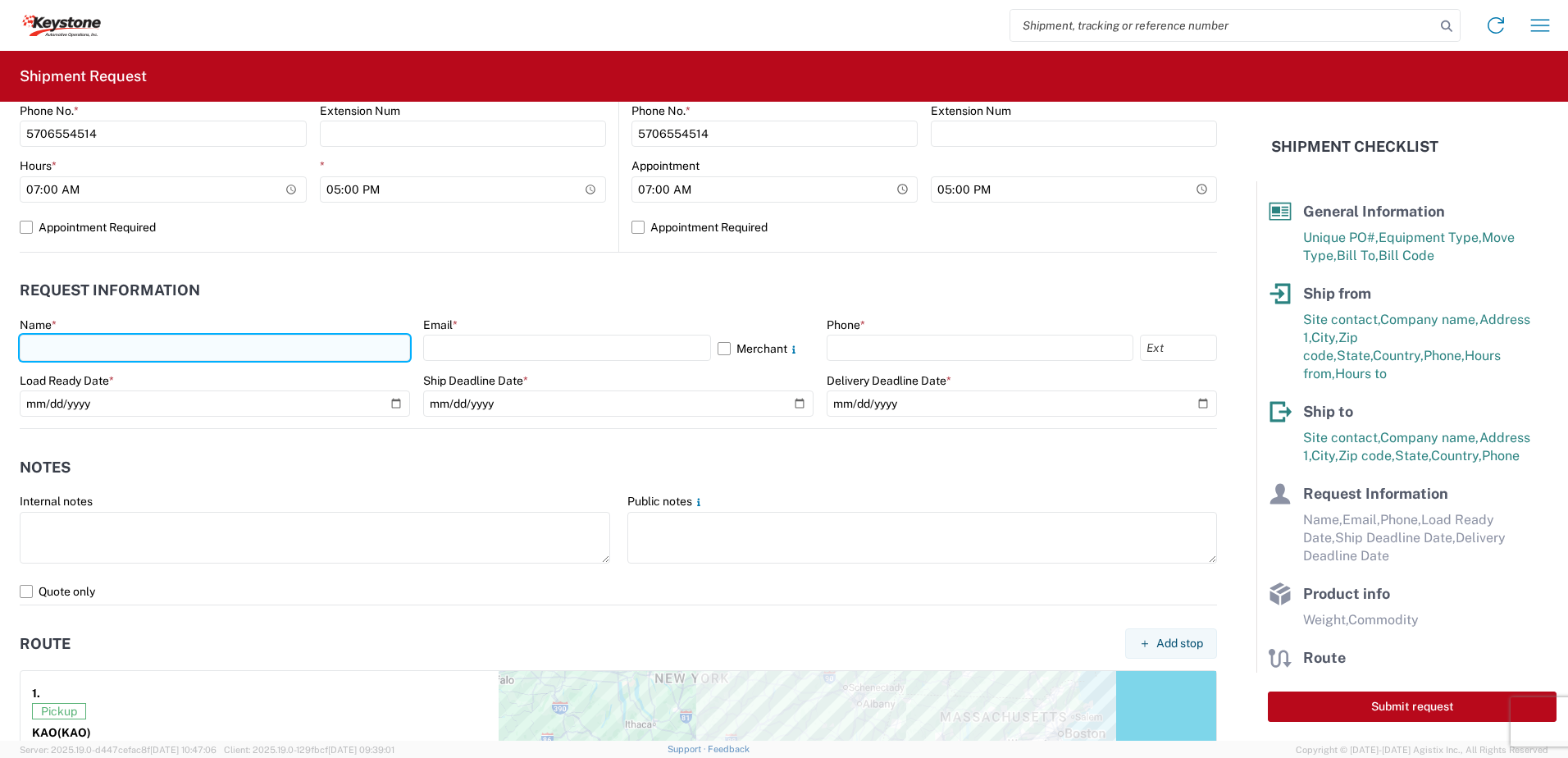
click at [112, 352] on input "text" at bounding box center [215, 348] width 390 height 27
type input "[PERSON_NAME]"
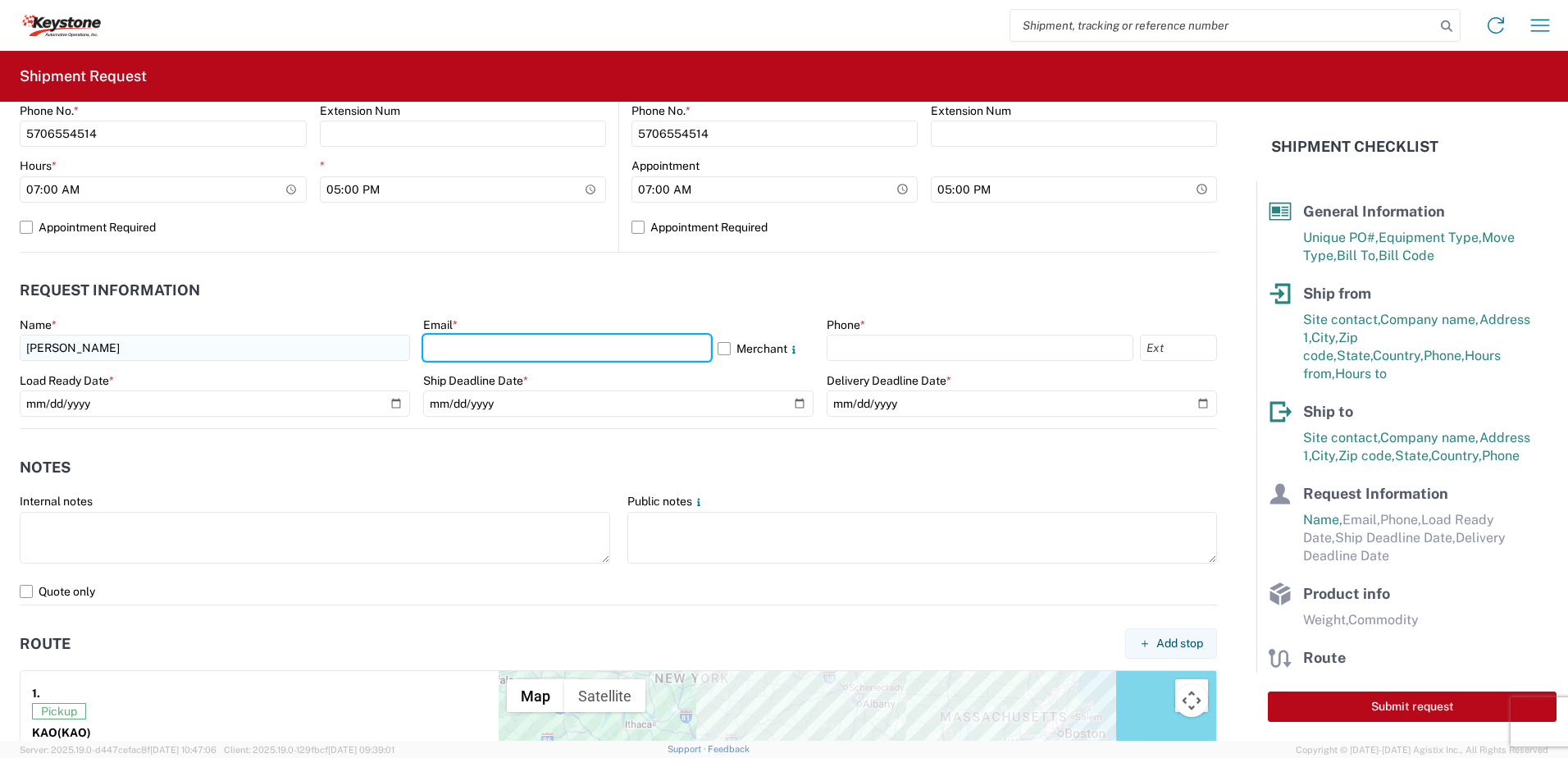
type input "["
type input "[EMAIL_ADDRESS][DOMAIN_NAME]"
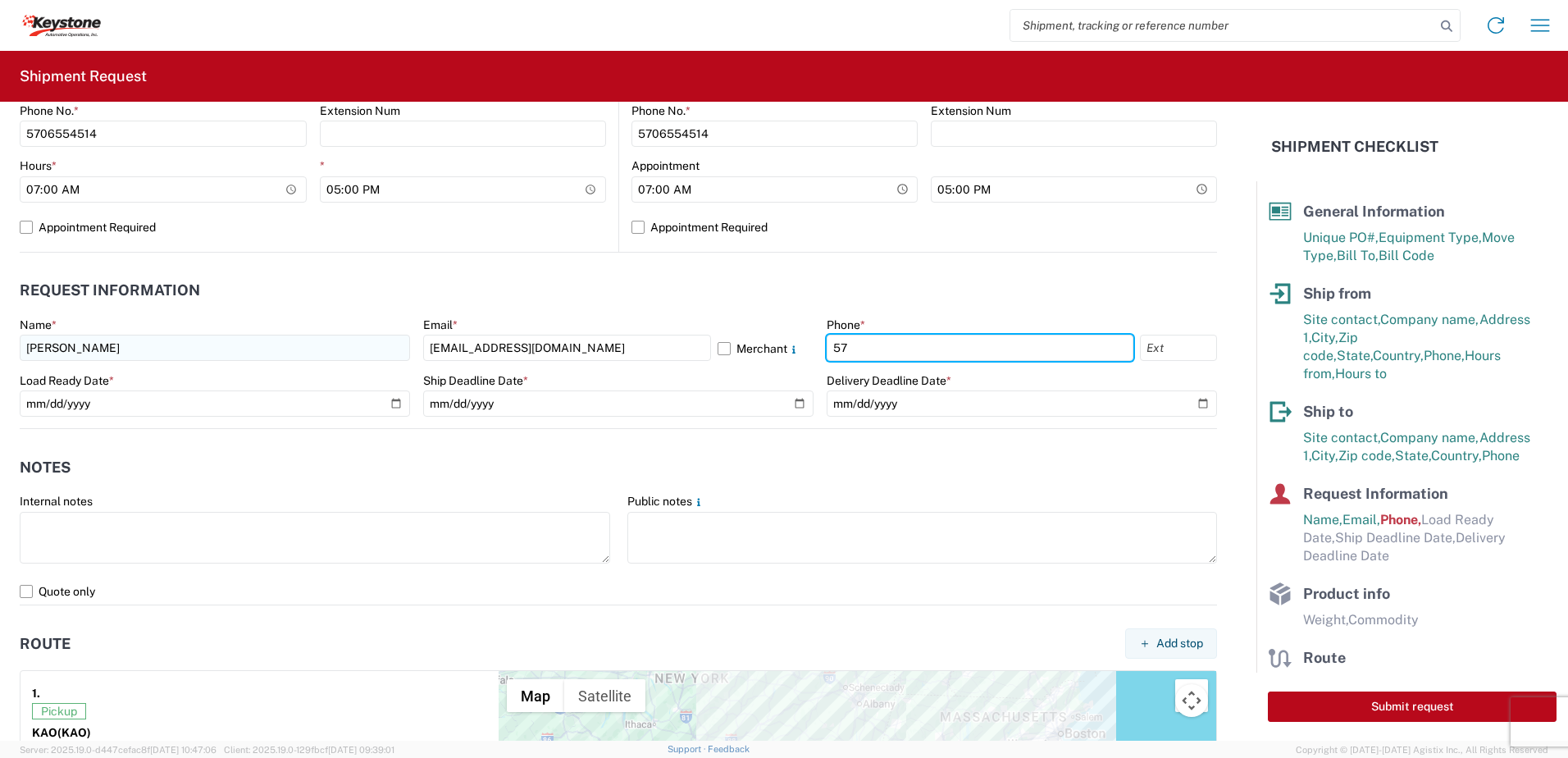
type input "5706554514"
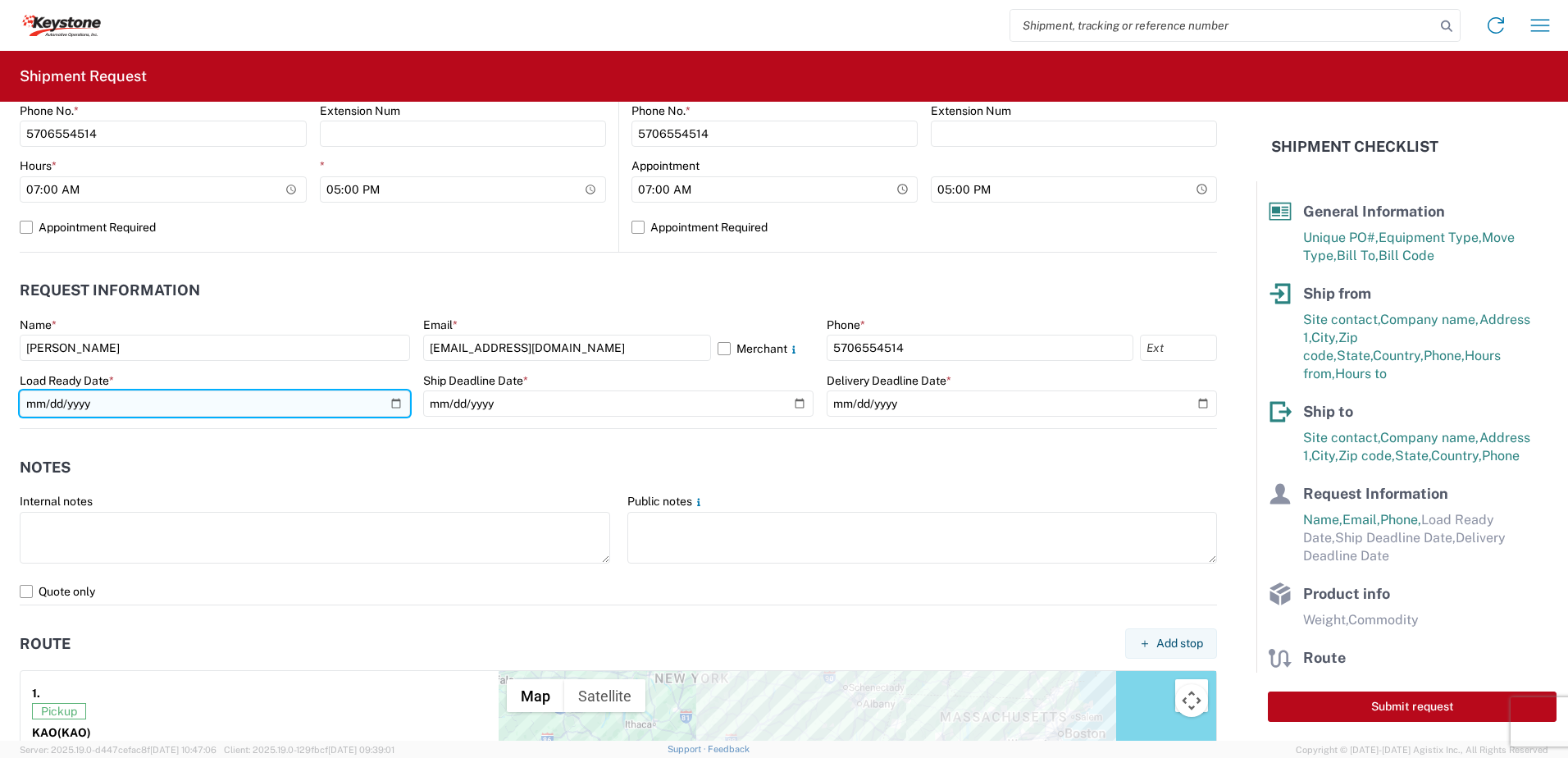
click at [393, 405] on input "date" at bounding box center [215, 404] width 390 height 27
type input "[DATE]"
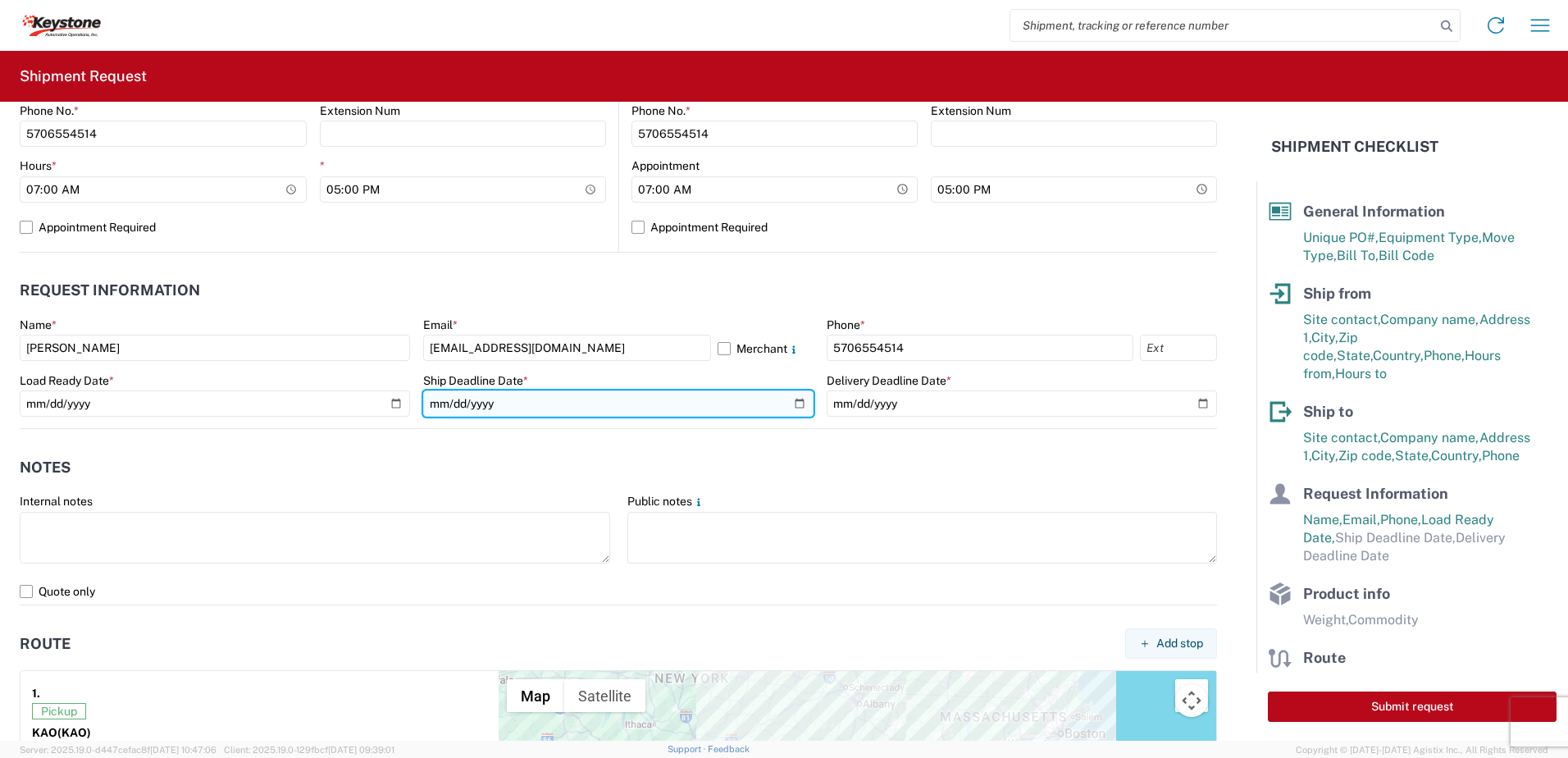
click at [790, 402] on input "date" at bounding box center [619, 404] width 390 height 27
type input "[DATE]"
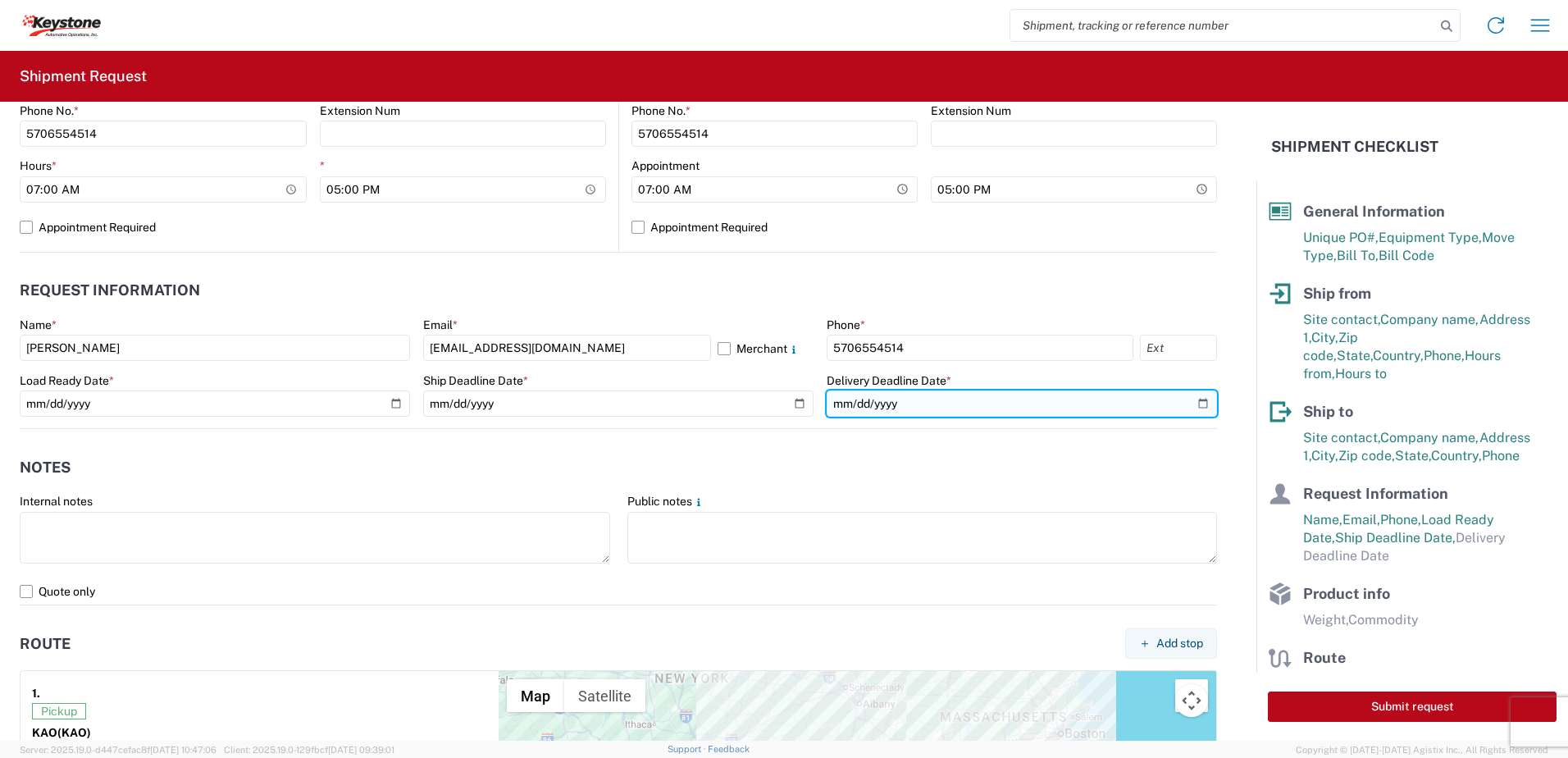
click at [1198, 400] on input "date" at bounding box center [1022, 404] width 390 height 27
click at [1194, 404] on input "date" at bounding box center [1022, 404] width 390 height 27
type input "[DATE]"
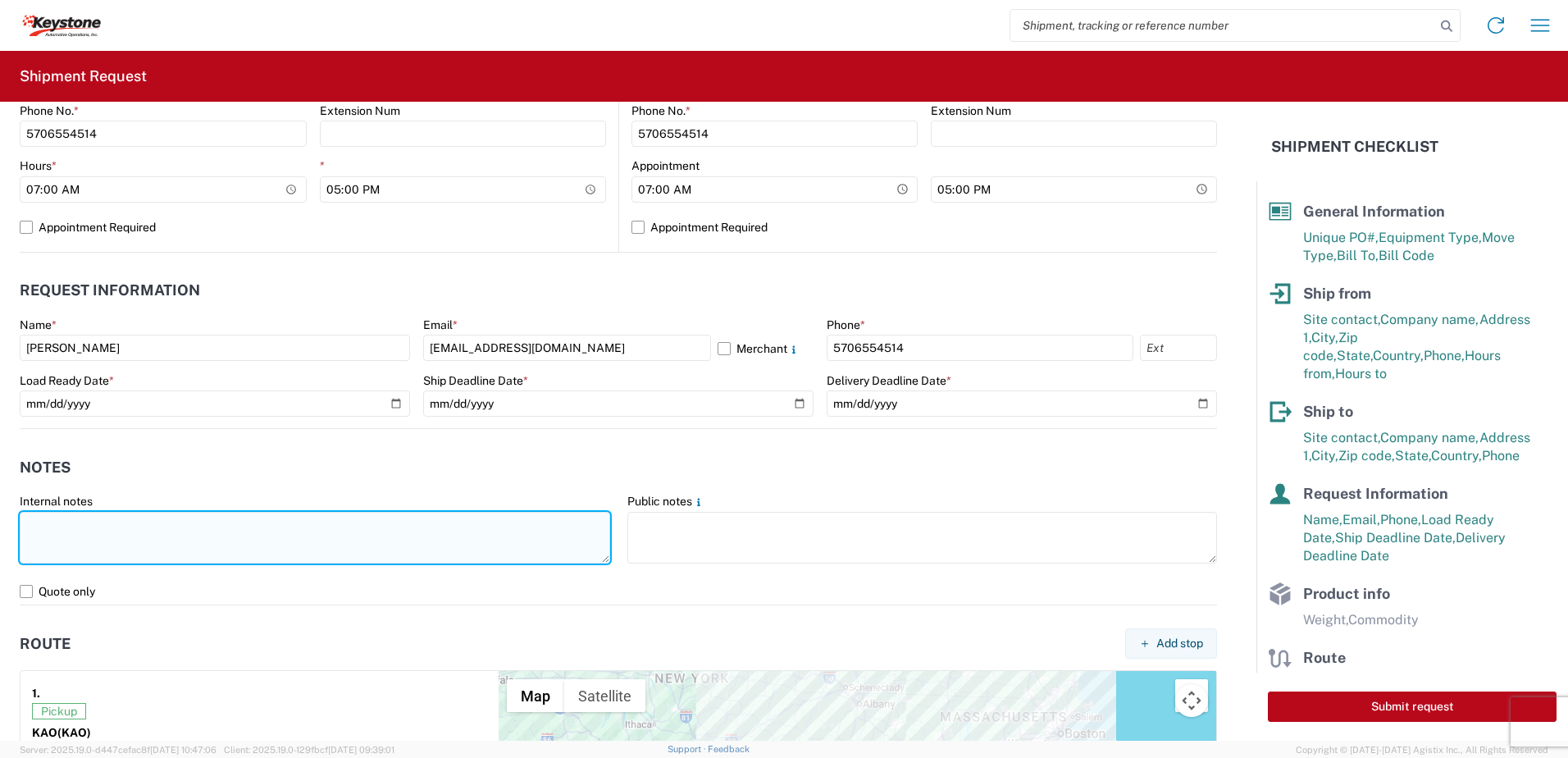
click at [80, 533] on textarea at bounding box center [314, 538] width 590 height 51
type textarea "Already booked with R & L Load shipped night of [DATE]"
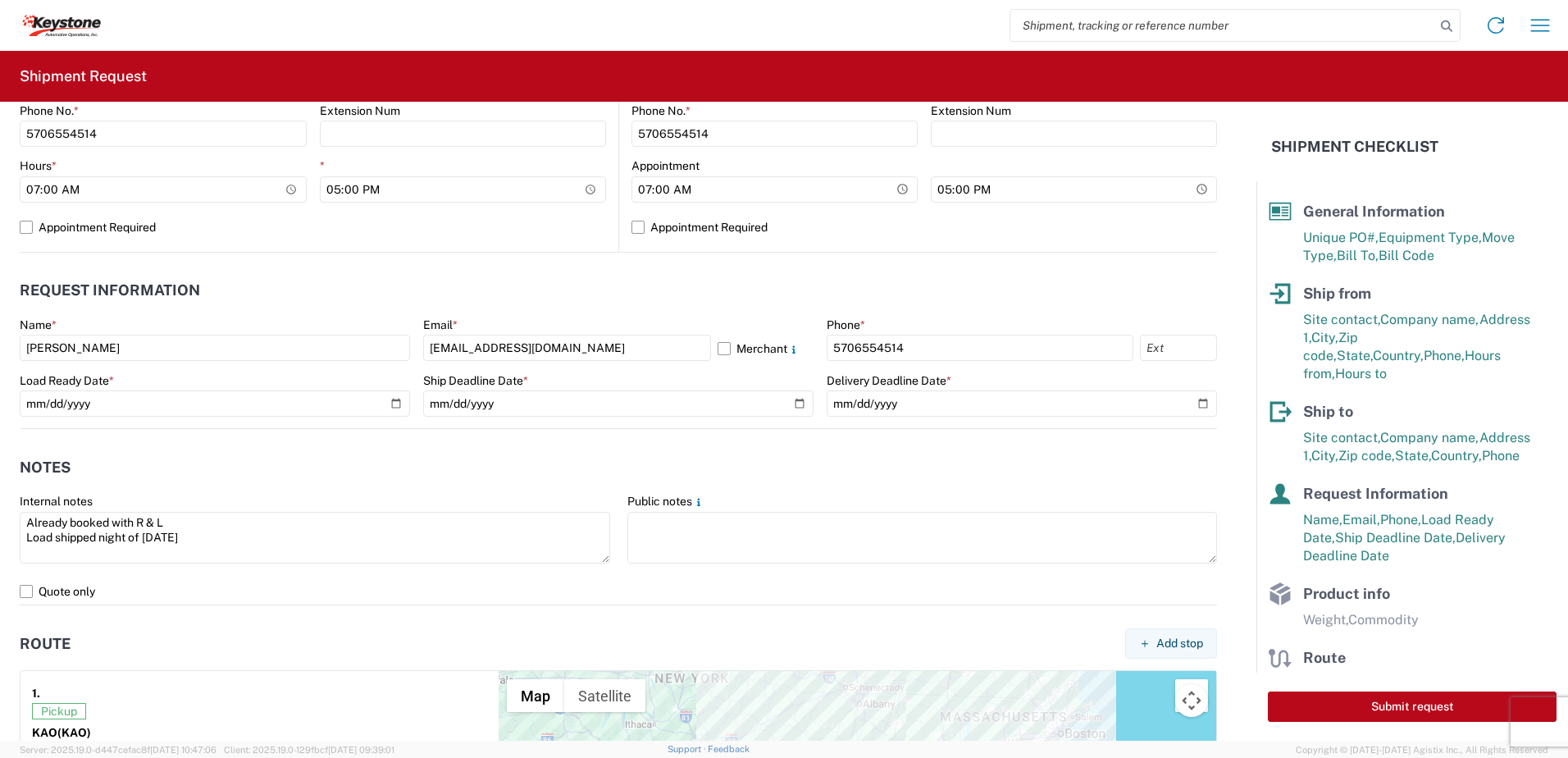
click at [254, 461] on header "Notes" at bounding box center [618, 468] width 1197 height 37
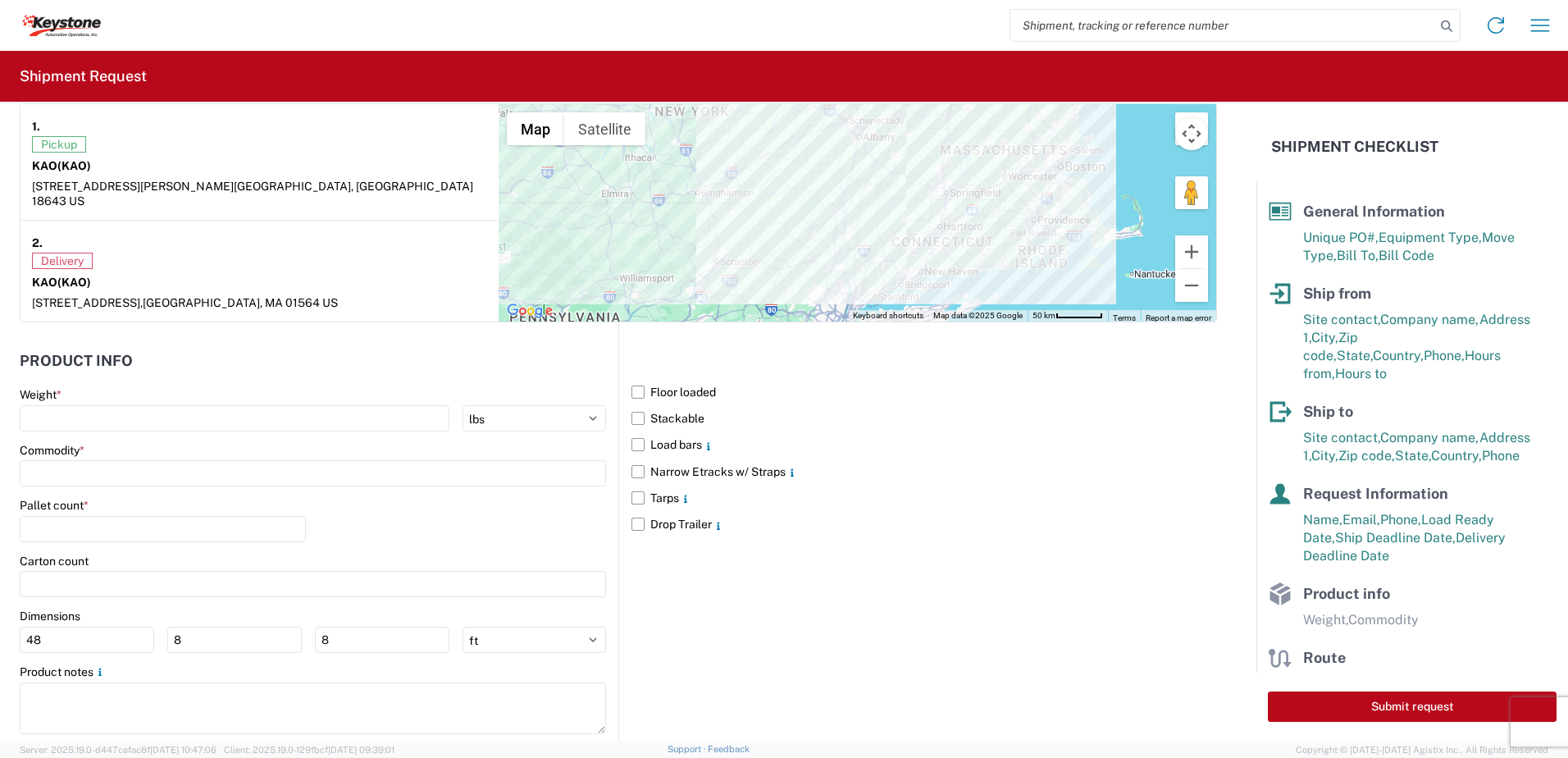
scroll to position [1313, 0]
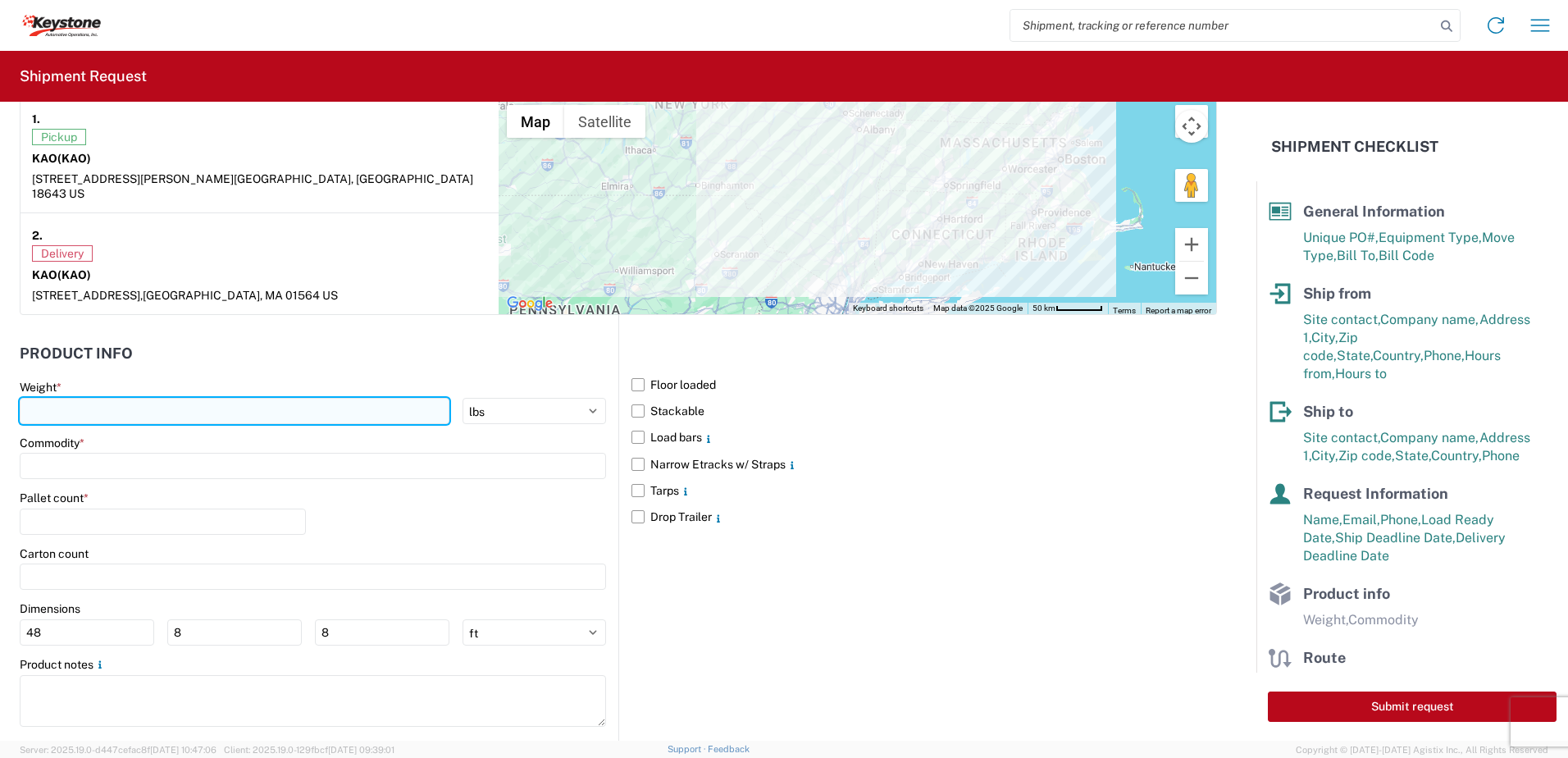
click at [83, 402] on input "number" at bounding box center [234, 411] width 429 height 27
type input "28000"
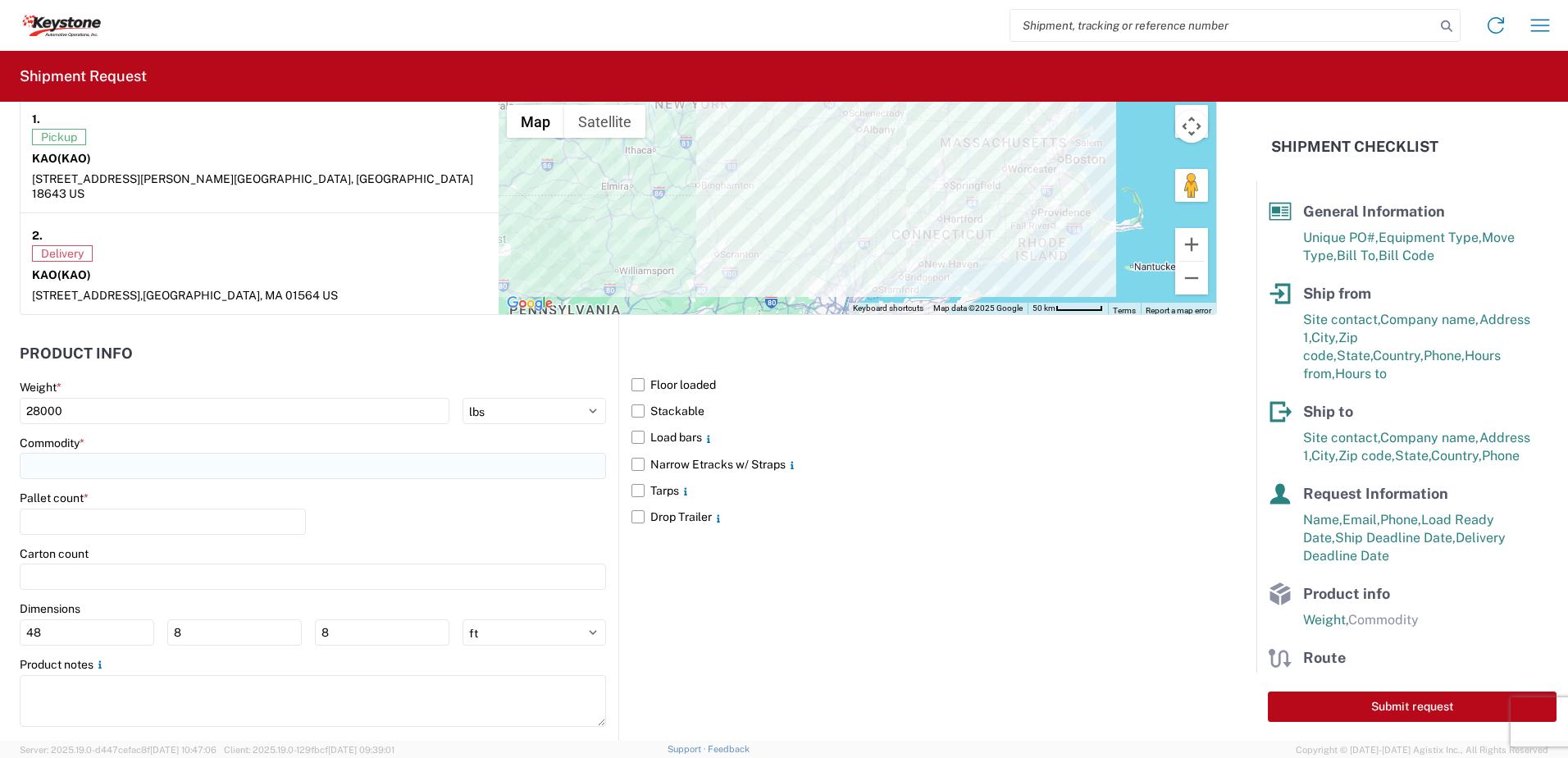
click at [138, 455] on input at bounding box center [312, 466] width 587 height 27
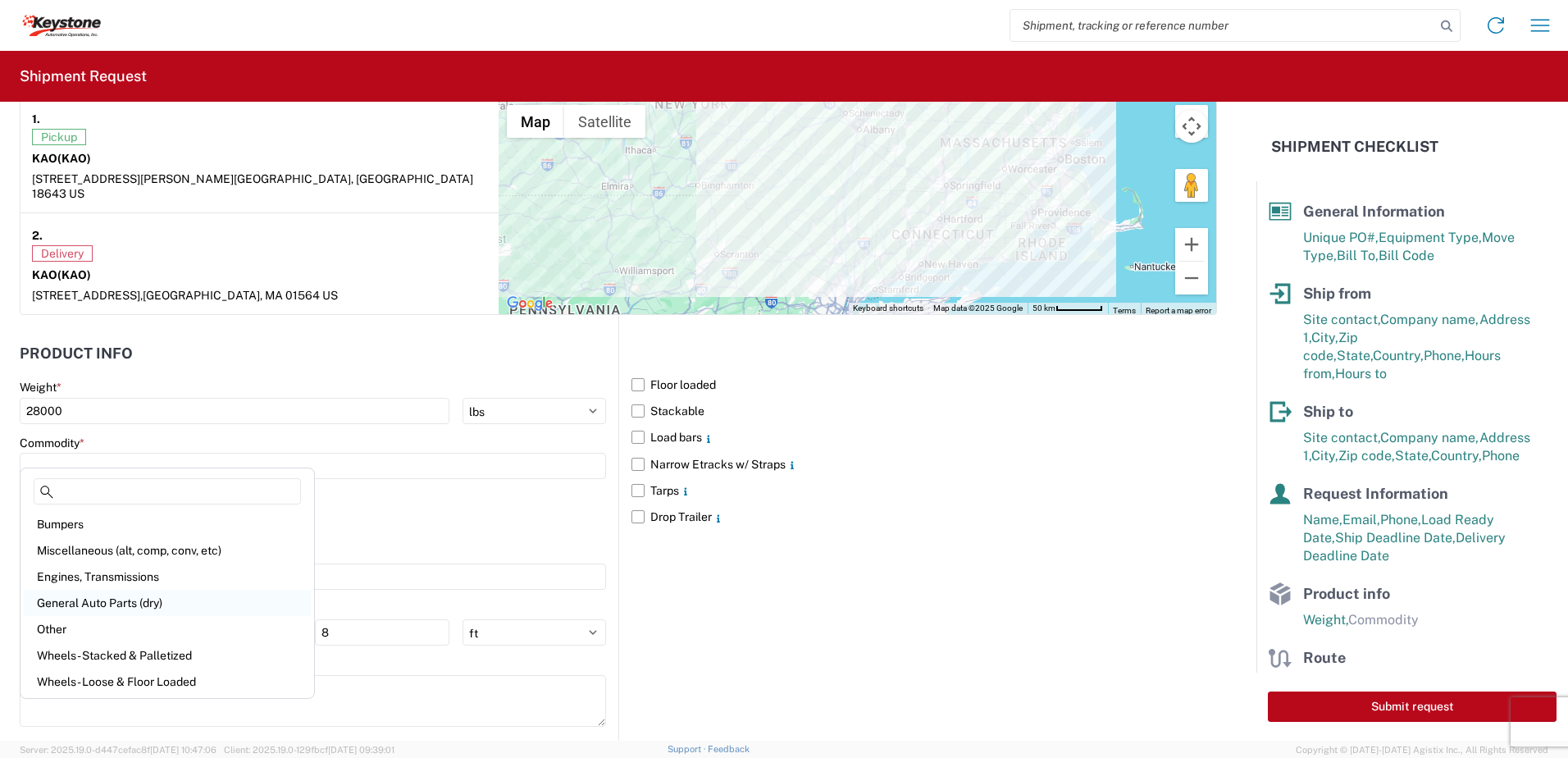
click at [137, 595] on div "General Auto Parts (dry)" at bounding box center [167, 603] width 287 height 27
type input "General Auto Parts (dry)"
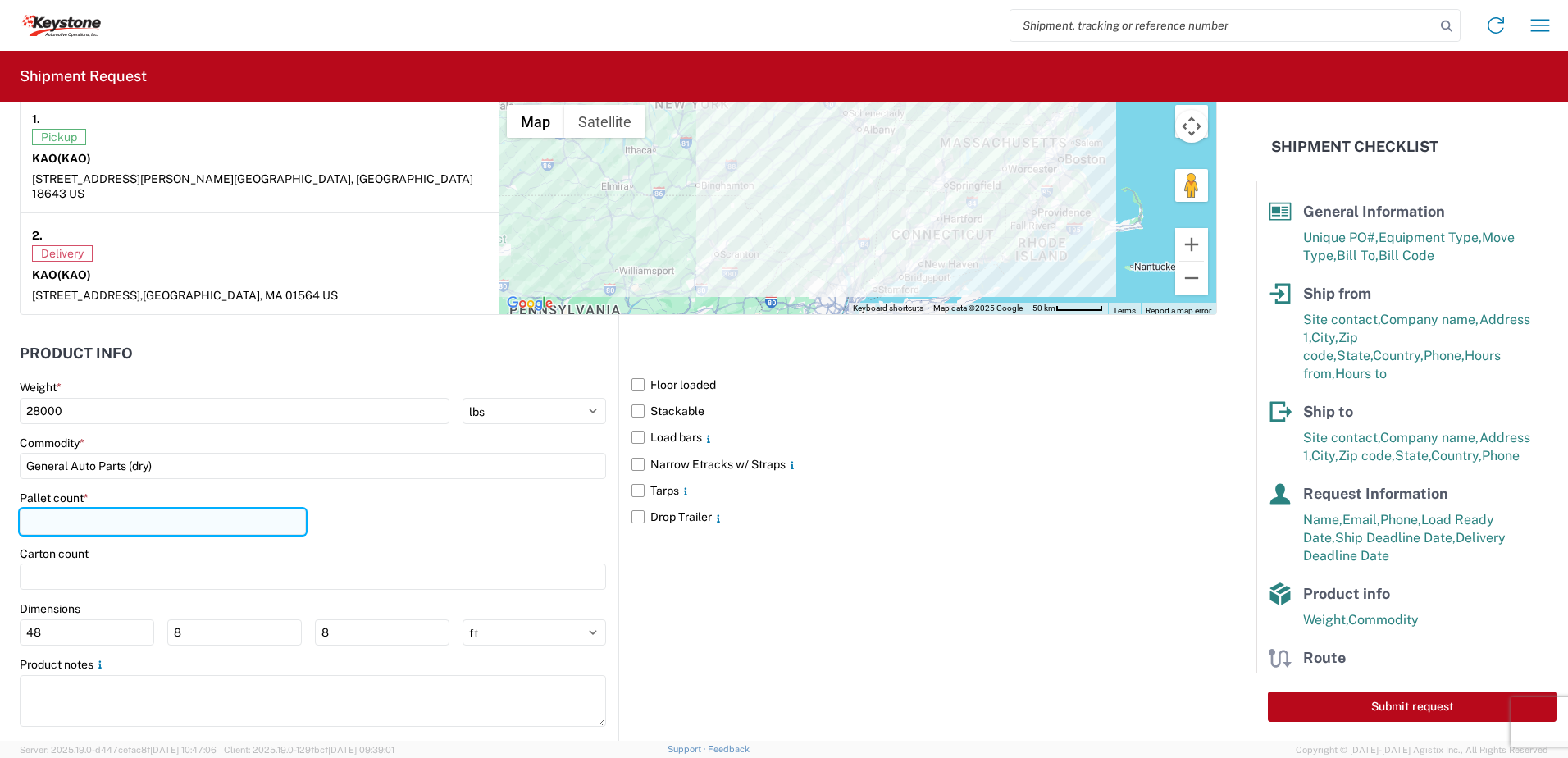
click at [92, 509] on input "number" at bounding box center [162, 522] width 287 height 27
type input "20"
click at [426, 491] on div "Pallet count * 20" at bounding box center [312, 518] width 587 height 56
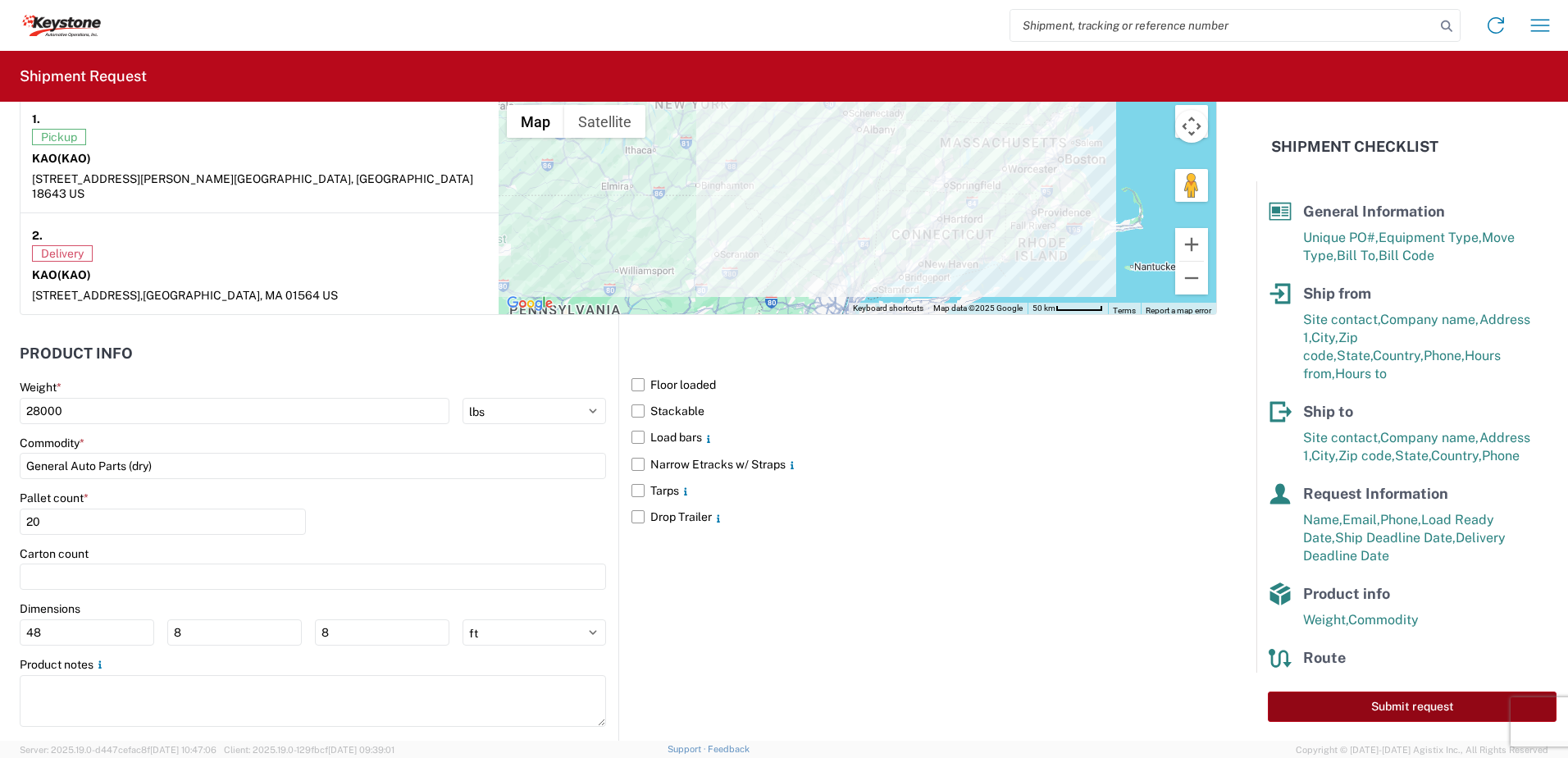
click at [1433, 700] on button "Submit request" at bounding box center [1412, 707] width 288 height 30
select select "US"
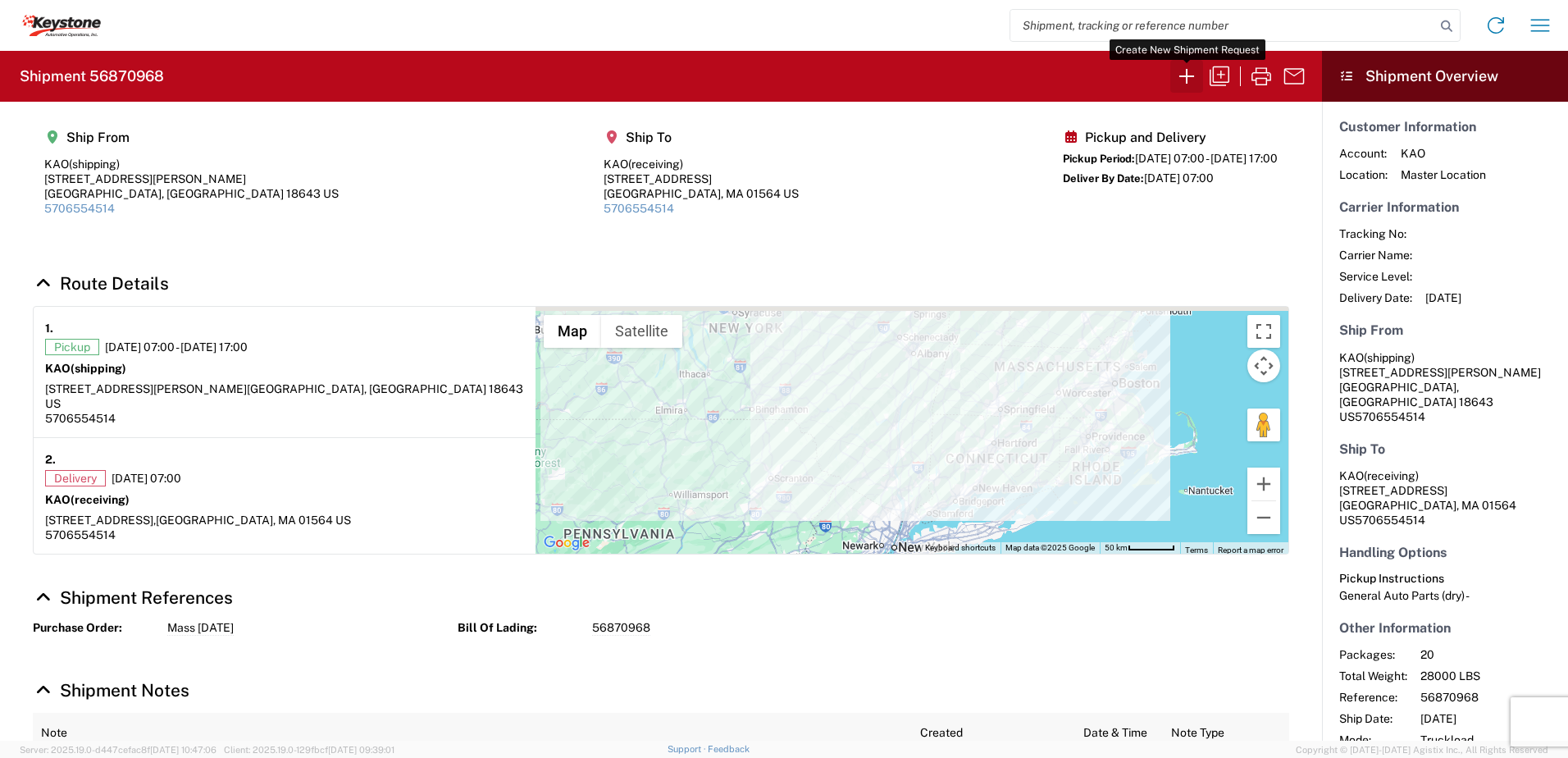
click at [1183, 71] on icon "button" at bounding box center [1186, 76] width 27 height 27
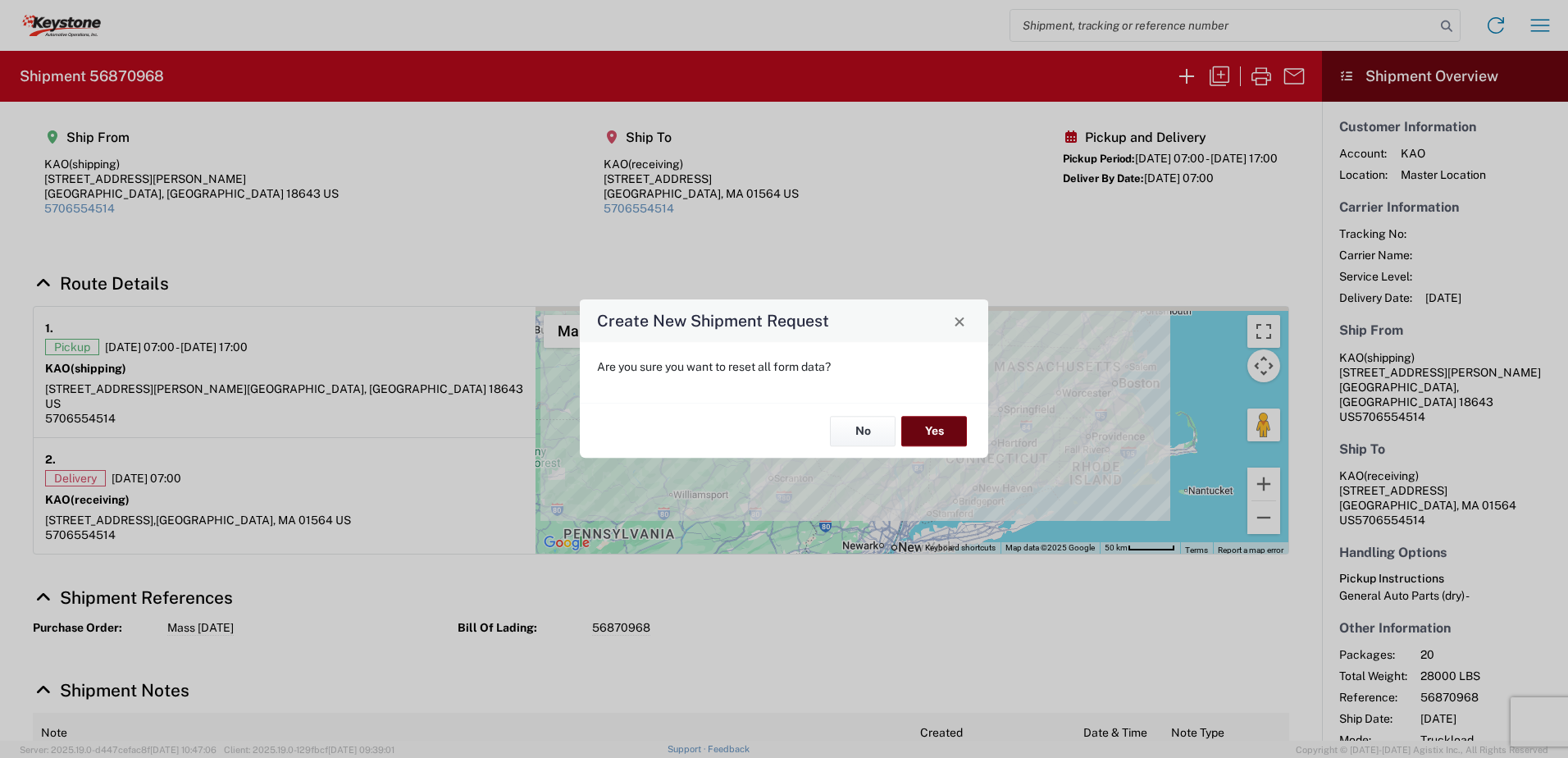
click at [934, 436] on button "Yes" at bounding box center [934, 431] width 66 height 30
select select "FULL"
select select "US"
select select "LBS"
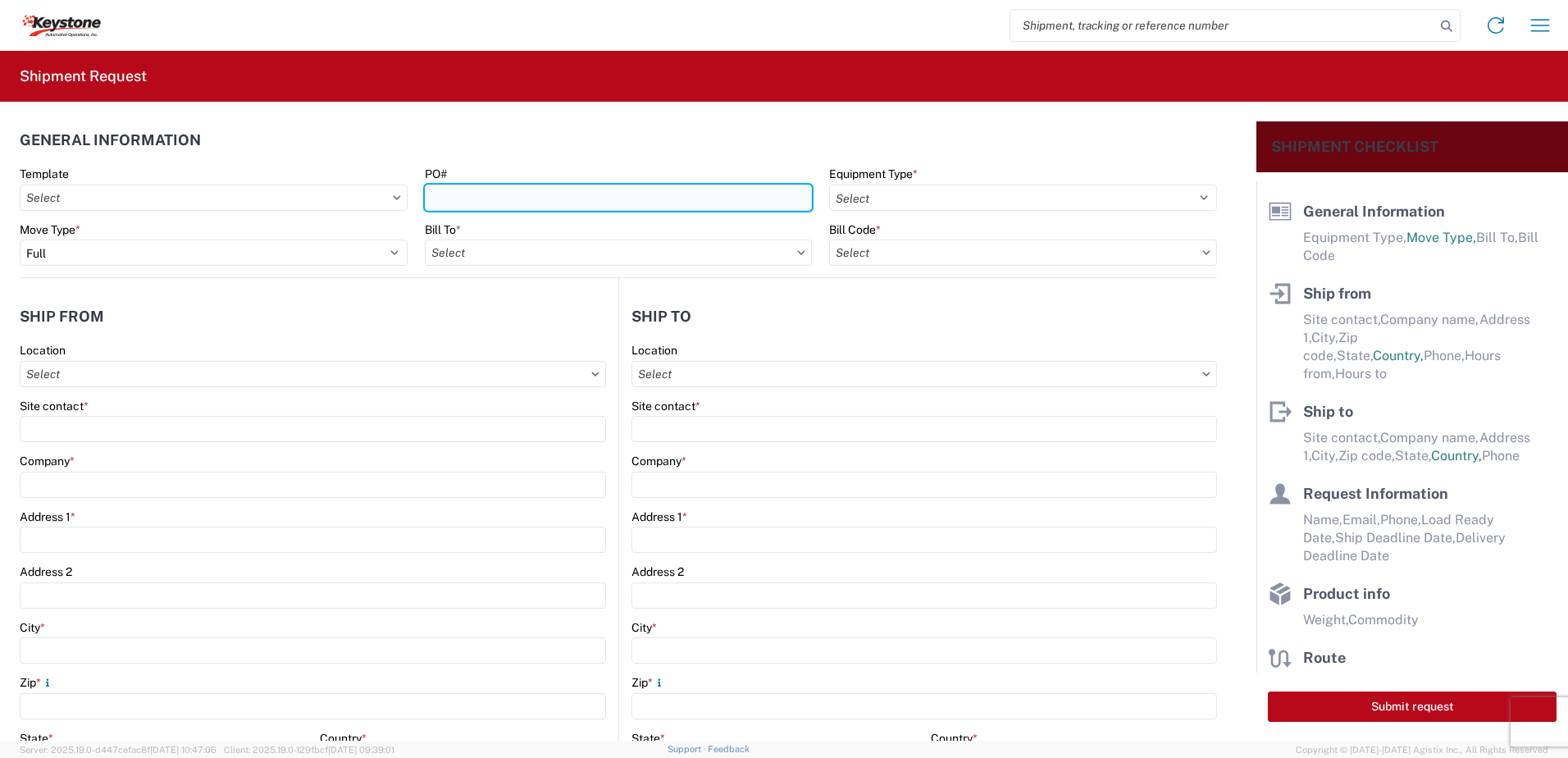
click at [519, 193] on input "PO#" at bounding box center [619, 198] width 388 height 27
type input "Rochester [DATE]"
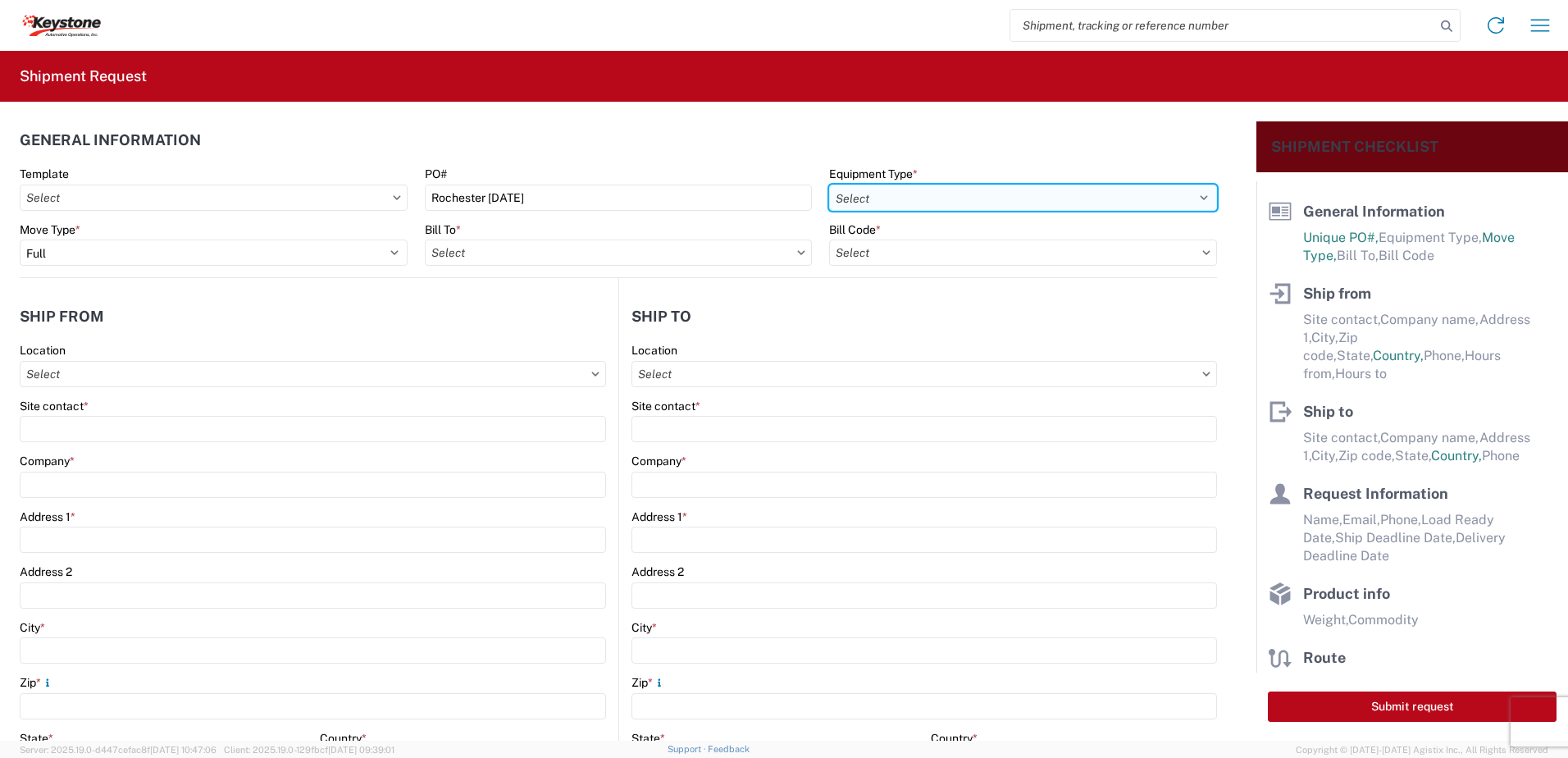
click at [883, 198] on select "Select 53’ Dry Van Flatbed Dropdeck (van) Lowboy (flatbed) Rail" at bounding box center [1022, 198] width 388 height 27
select select "STDV"
click at [829, 185] on select "Select 53’ Dry Van Flatbed Dropdeck (van) Lowboy (flatbed) Rail" at bounding box center [1022, 198] width 388 height 27
click at [567, 243] on input "text" at bounding box center [619, 253] width 388 height 27
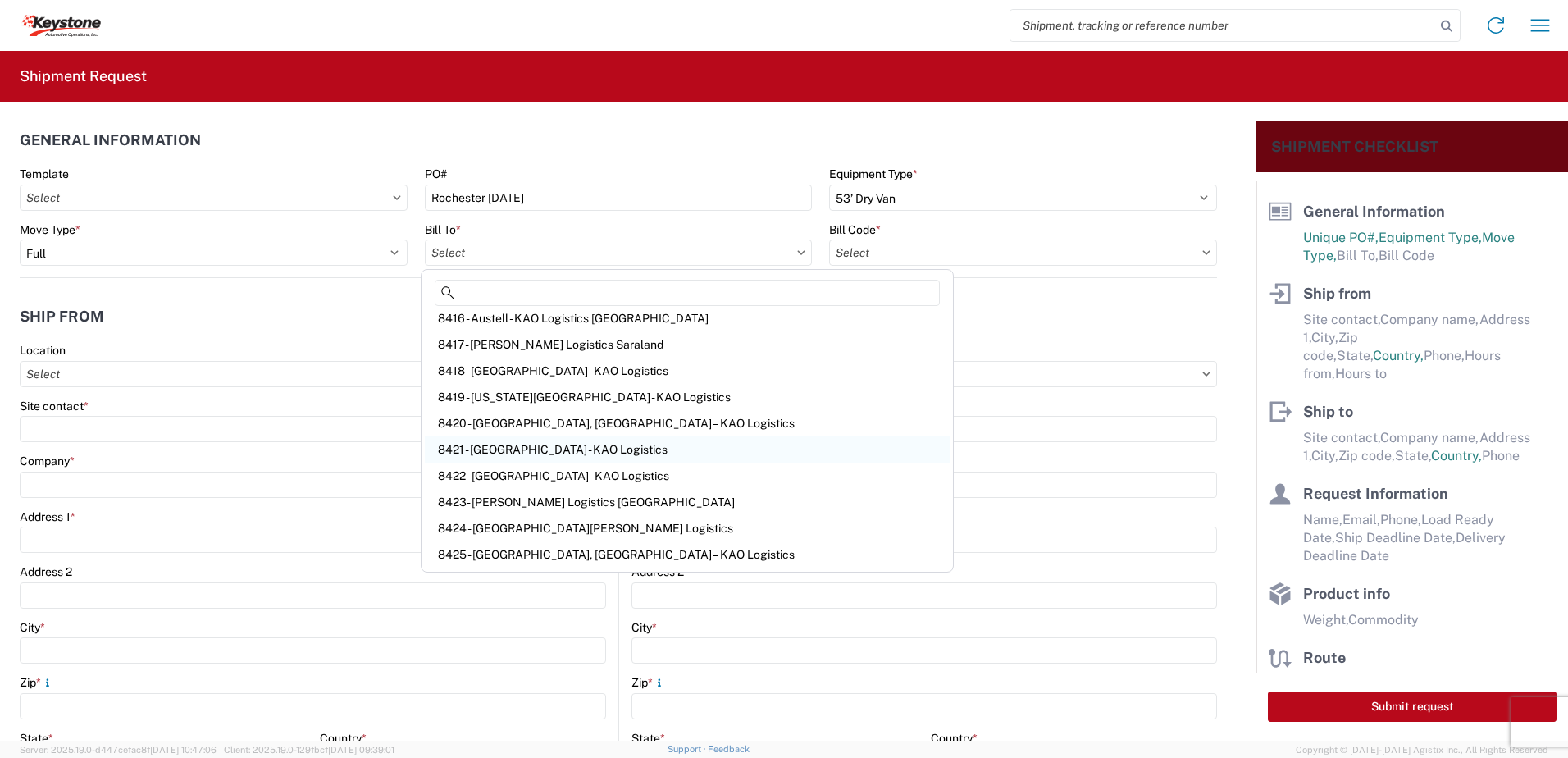
scroll to position [328, 0]
click at [555, 369] on div "8418 - [GEOGRAPHIC_DATA] - KAO Logistics" at bounding box center [687, 365] width 524 height 27
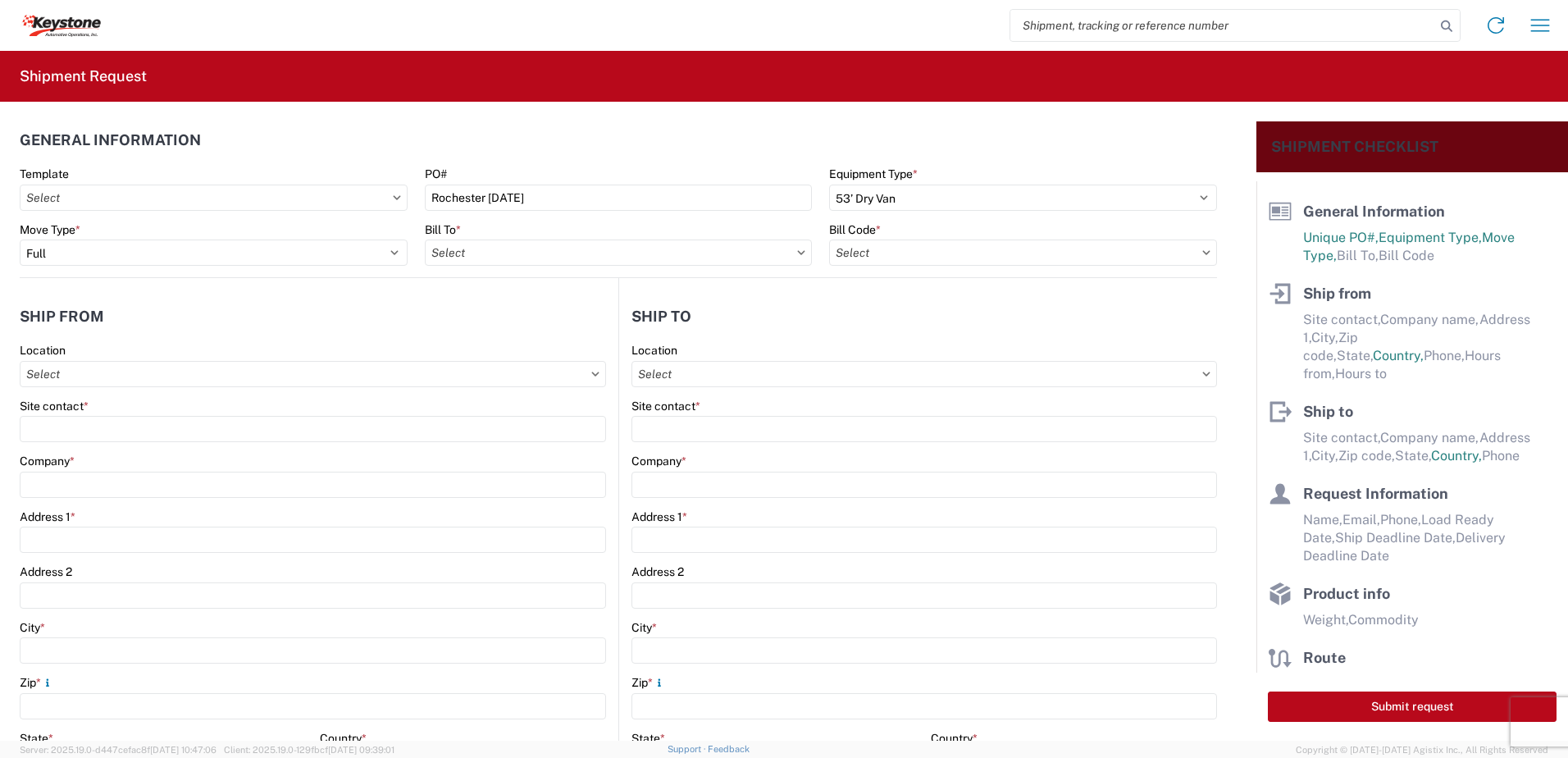
type input "8418 - [GEOGRAPHIC_DATA] - KAO Logistics"
drag, startPoint x: 633, startPoint y: 254, endPoint x: 371, endPoint y: 243, distance: 262.2
click at [371, 243] on div "Move Type * Select Full Partial TL Bill To * 8418 - [GEOGRAPHIC_DATA] - KAO Log…" at bounding box center [619, 249] width 1215 height 56
click at [598, 249] on input "8418 - [GEOGRAPHIC_DATA] - KAO Logistics" at bounding box center [619, 253] width 388 height 27
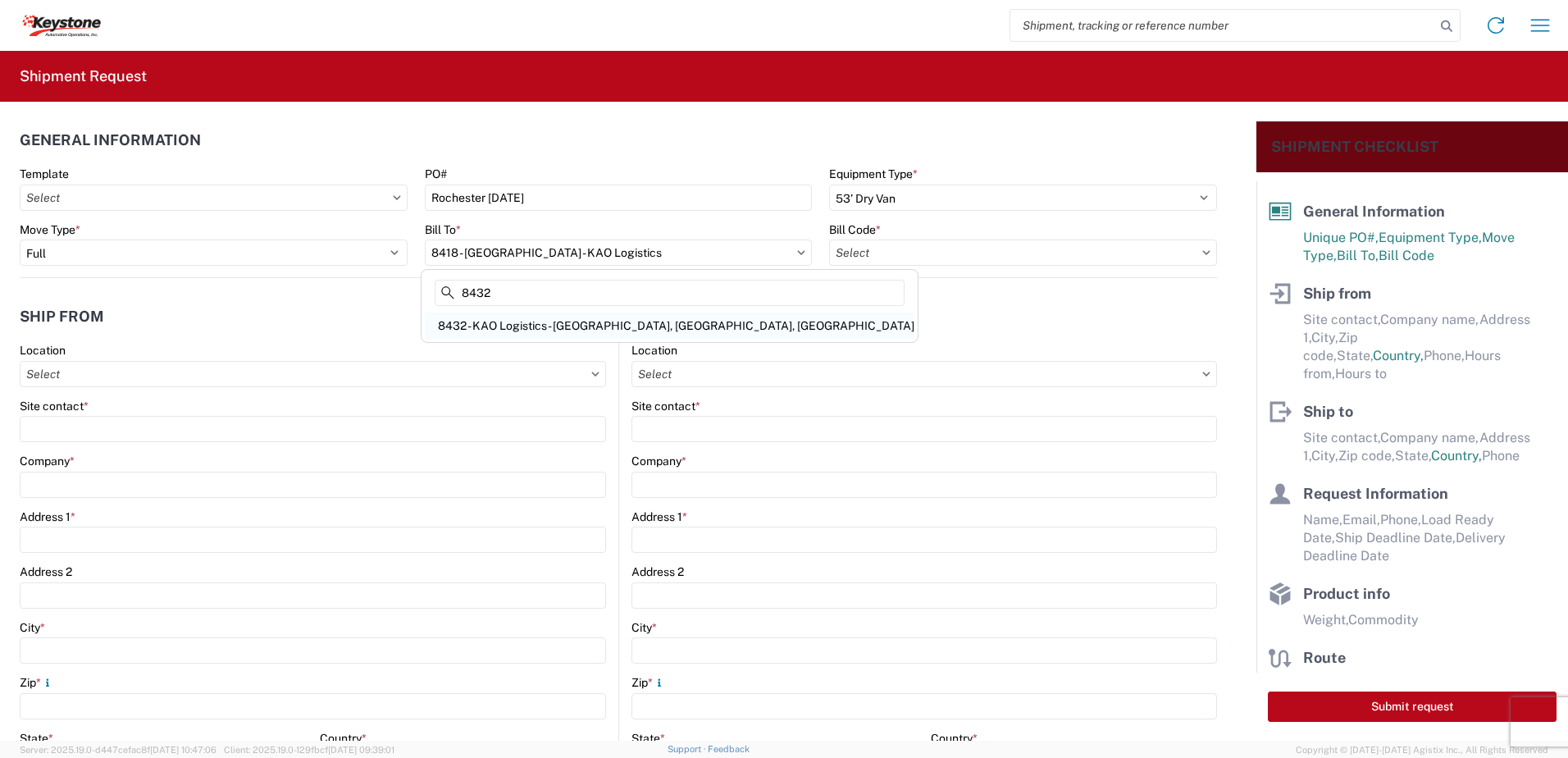
type input "8432"
click at [571, 320] on div "8432 - KAO Logistics - [GEOGRAPHIC_DATA], [GEOGRAPHIC_DATA], [GEOGRAPHIC_DATA]" at bounding box center [670, 326] width 490 height 27
type input "8432 - KAO Logistics - [GEOGRAPHIC_DATA], [GEOGRAPHIC_DATA], [GEOGRAPHIC_DATA]"
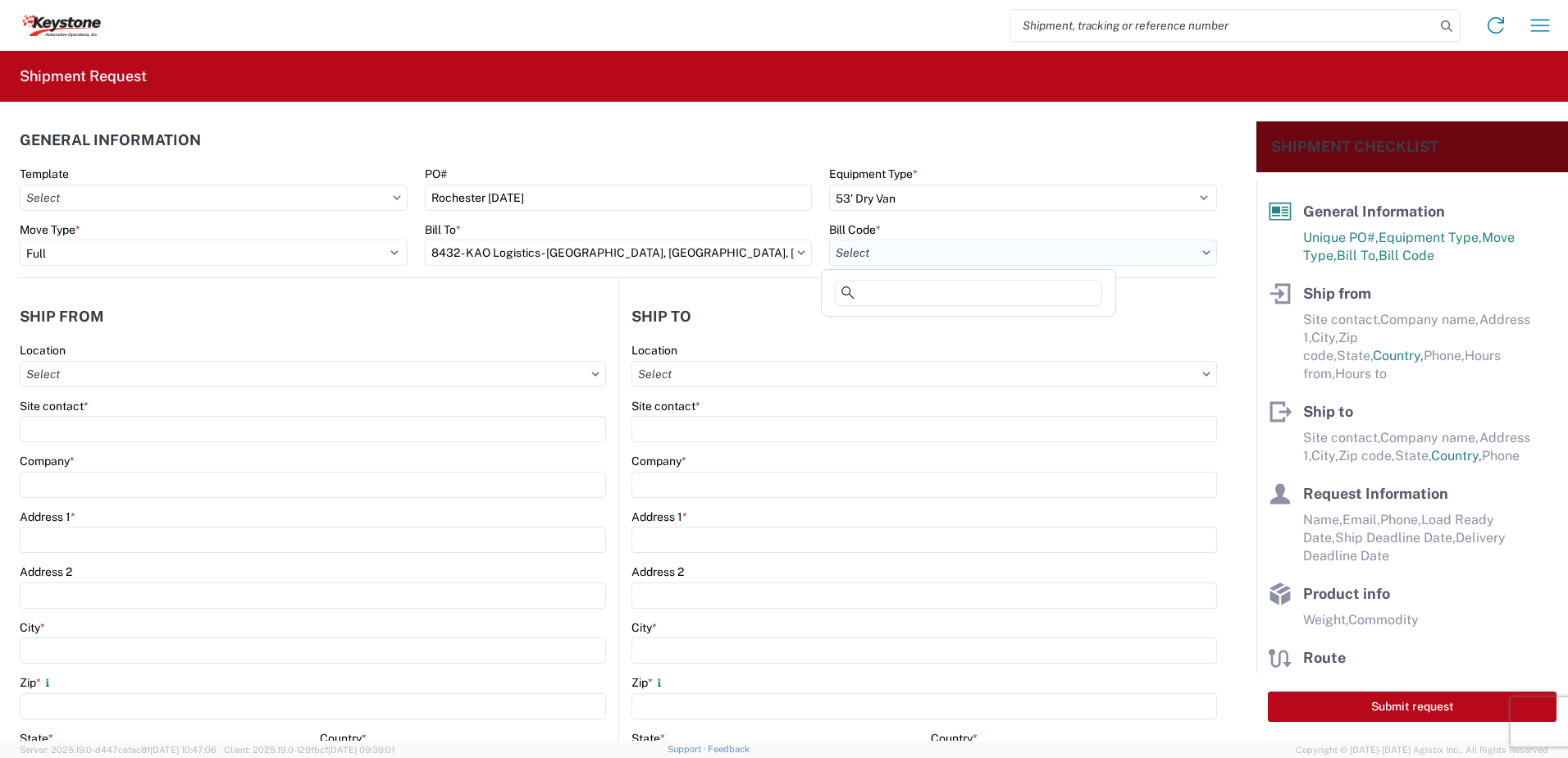
click at [916, 252] on input "text" at bounding box center [1022, 253] width 388 height 27
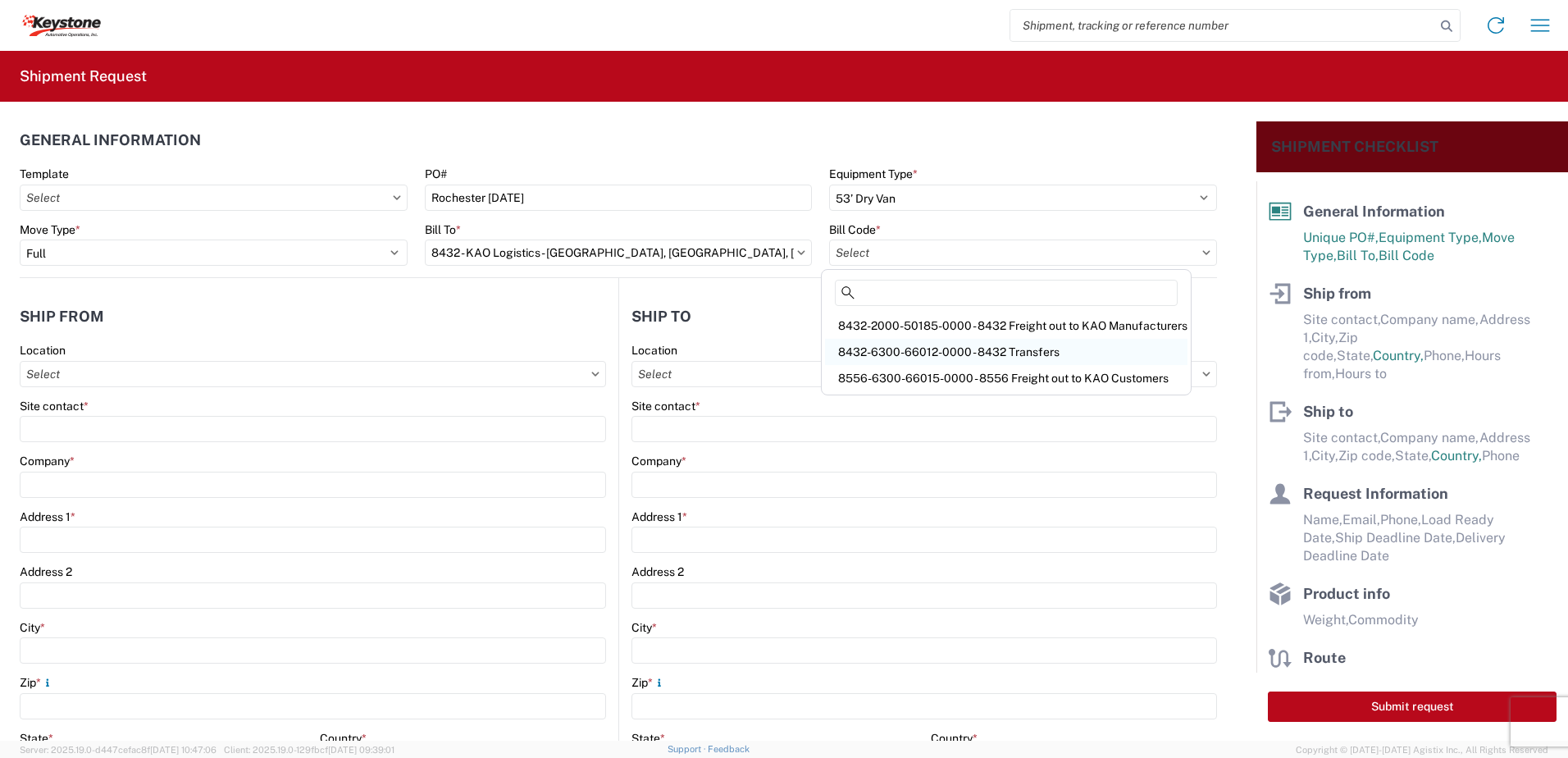
click at [887, 350] on div "8432-6300-66012-0000 - 8432 Transfers" at bounding box center [1006, 352] width 362 height 27
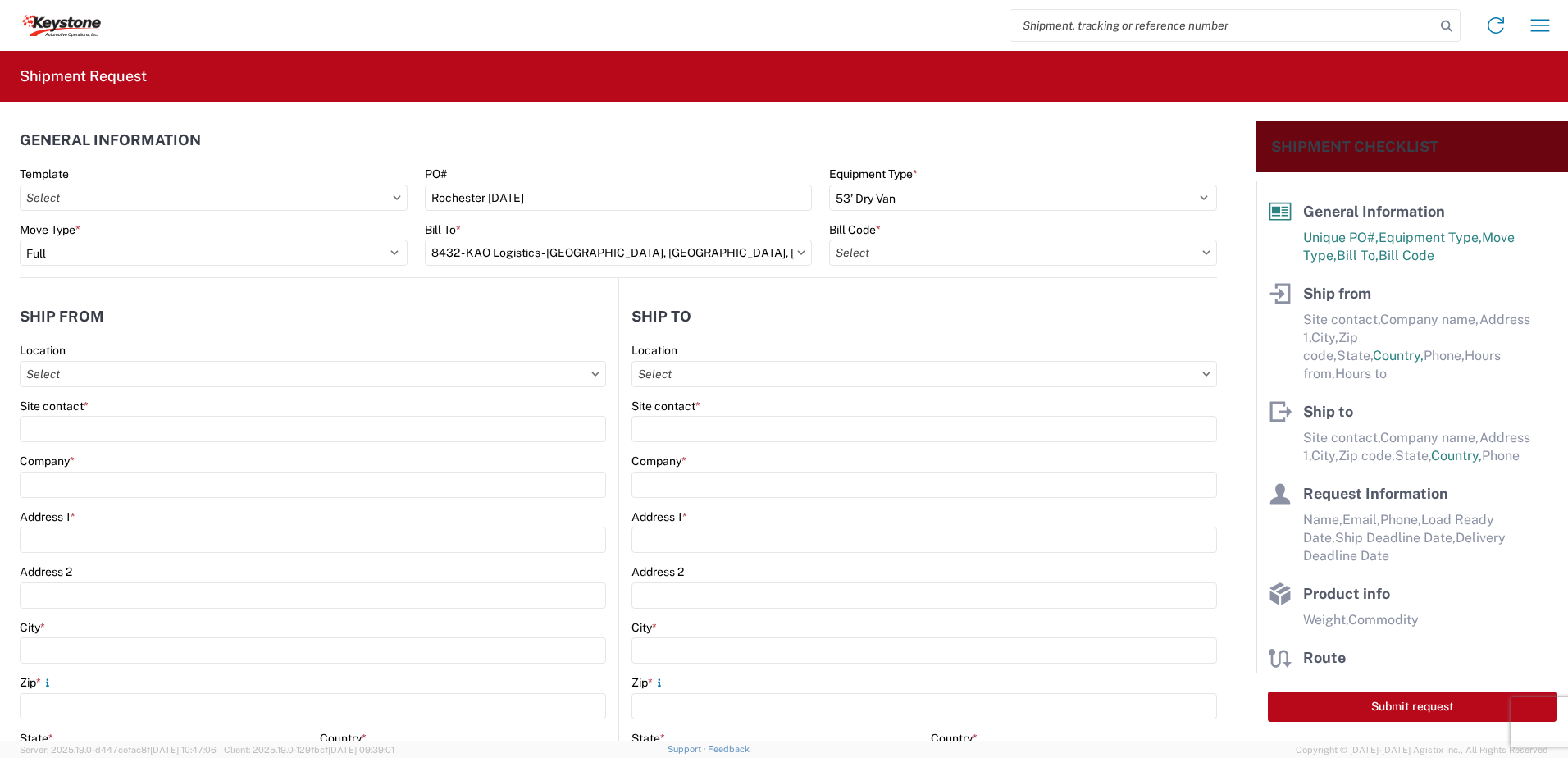
type input "8432-6300-66012-0000 - 8432 Transfers, 8432-6300-66012-0000 - 8432 Transfers"
click at [168, 371] on input "text" at bounding box center [312, 375] width 587 height 27
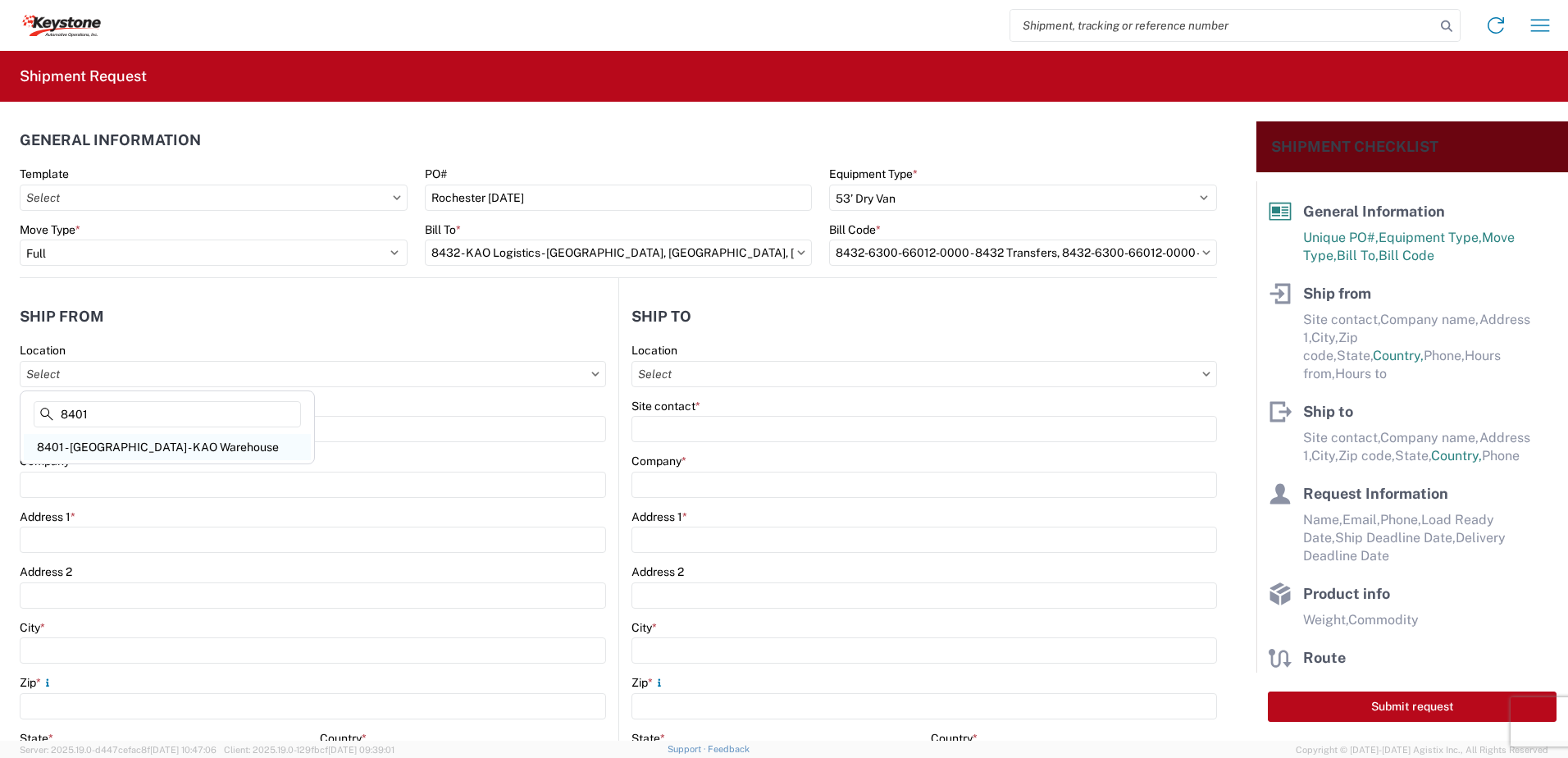
type input "8401"
click at [195, 444] on div "8401 - [GEOGRAPHIC_DATA] - KAO Warehouse" at bounding box center [167, 447] width 287 height 27
type input "8401 - [GEOGRAPHIC_DATA] - KAO Warehouse"
type input "KAO"
type input "[STREET_ADDRESS][PERSON_NAME]"
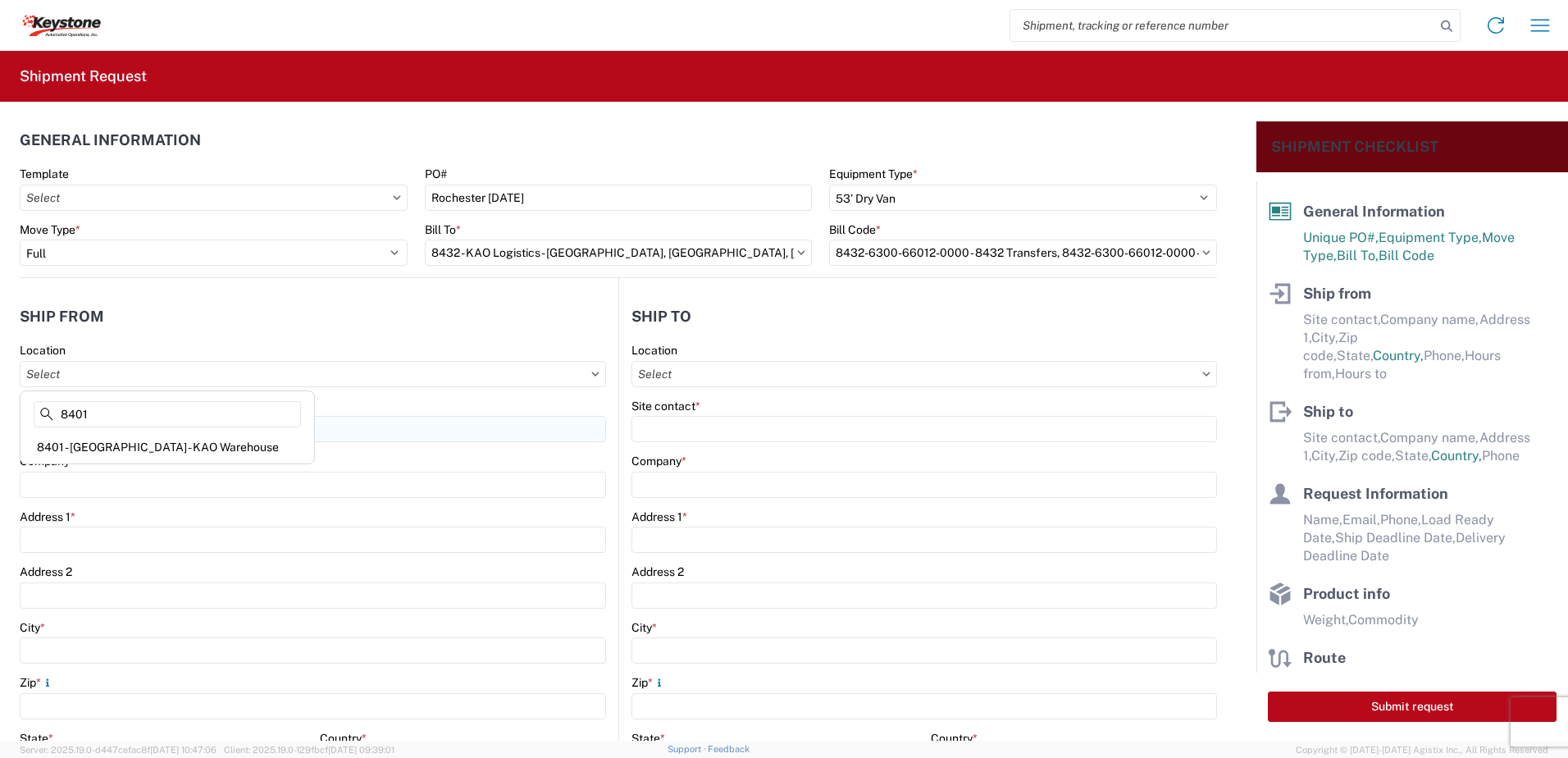
type input "[GEOGRAPHIC_DATA]"
type input "18643"
select select "PA"
type input "07:00"
type input "17:00"
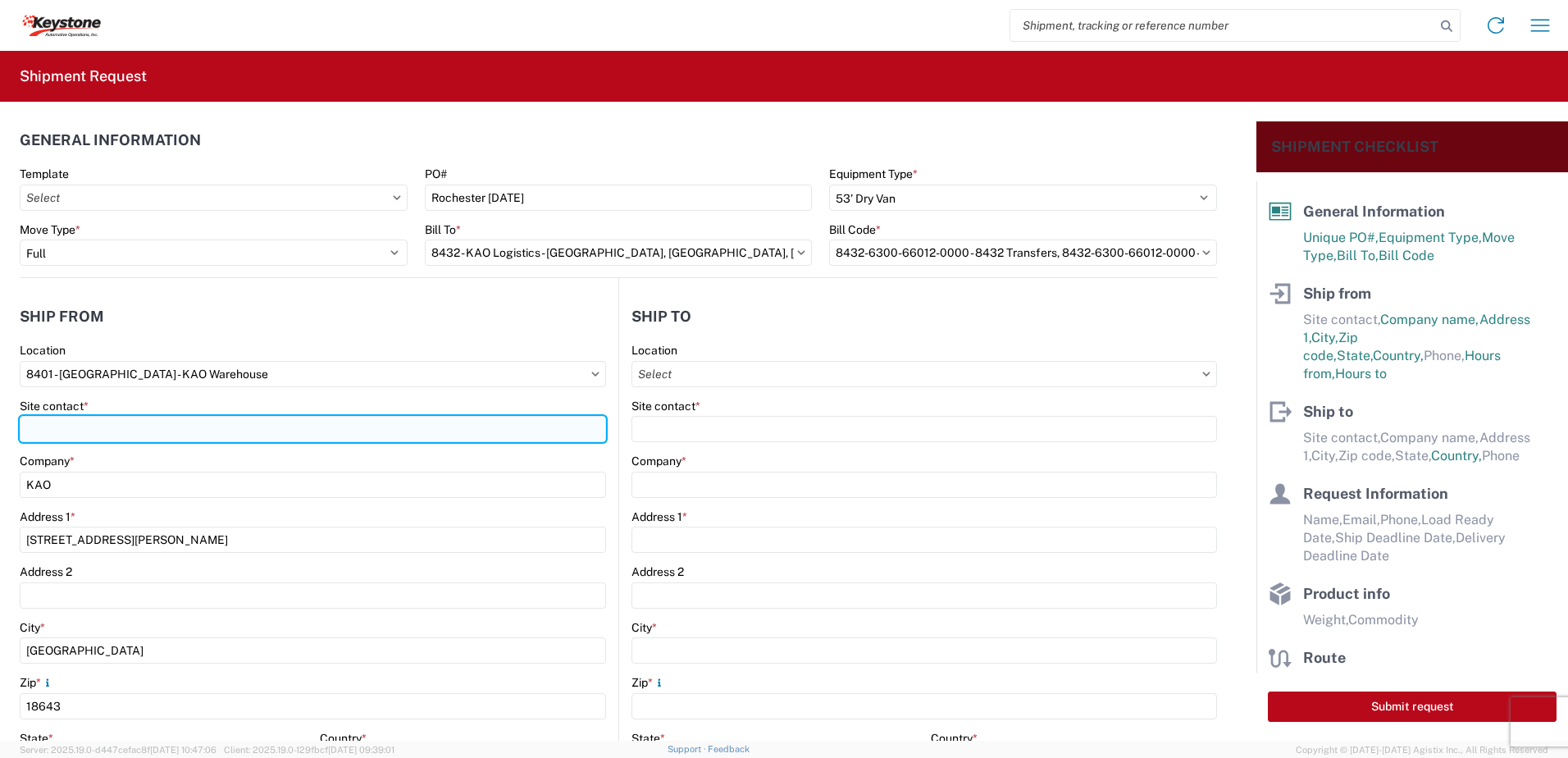
click at [182, 423] on input "Site contact *" at bounding box center [312, 430] width 587 height 27
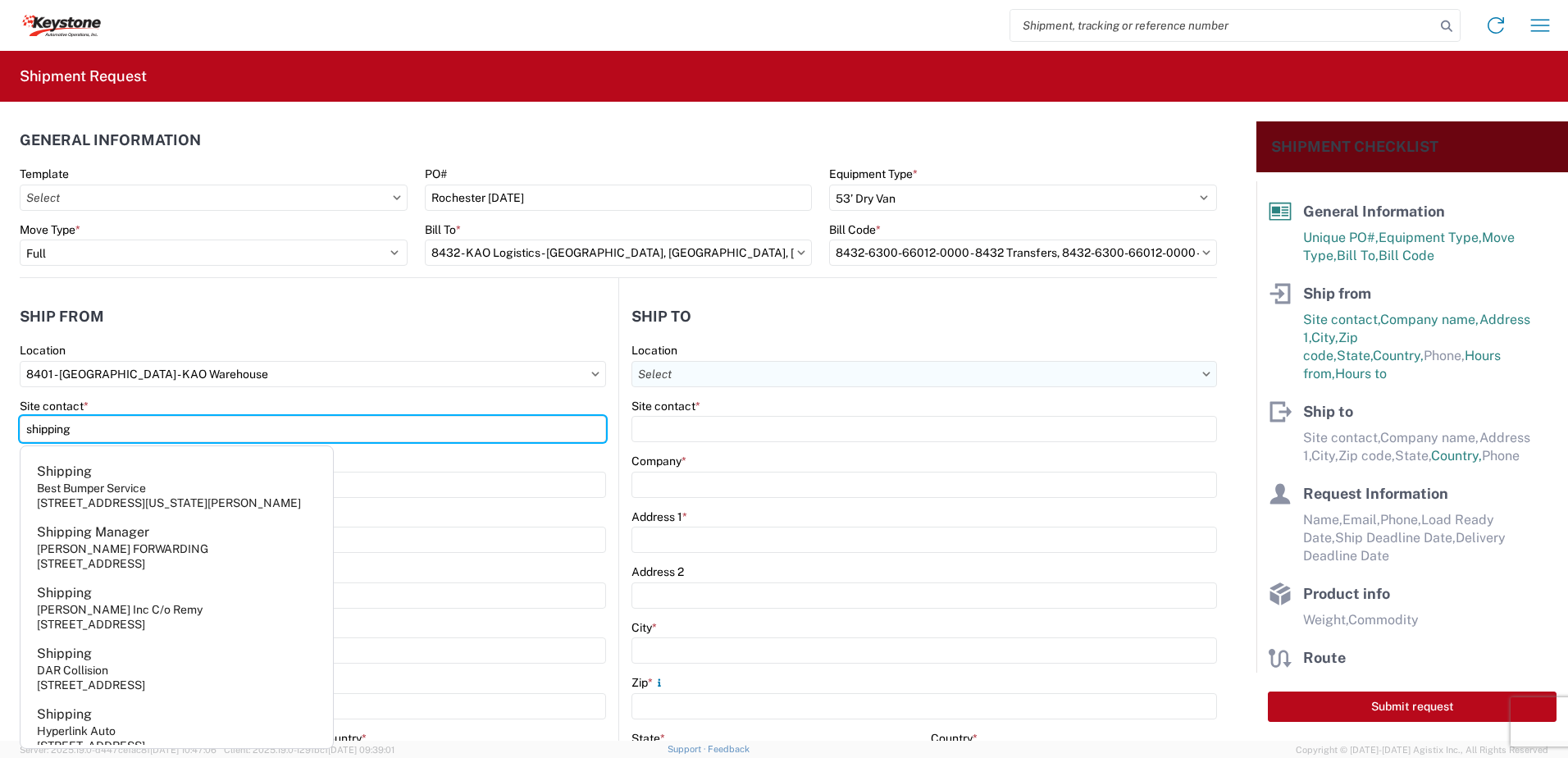
type input "shipping"
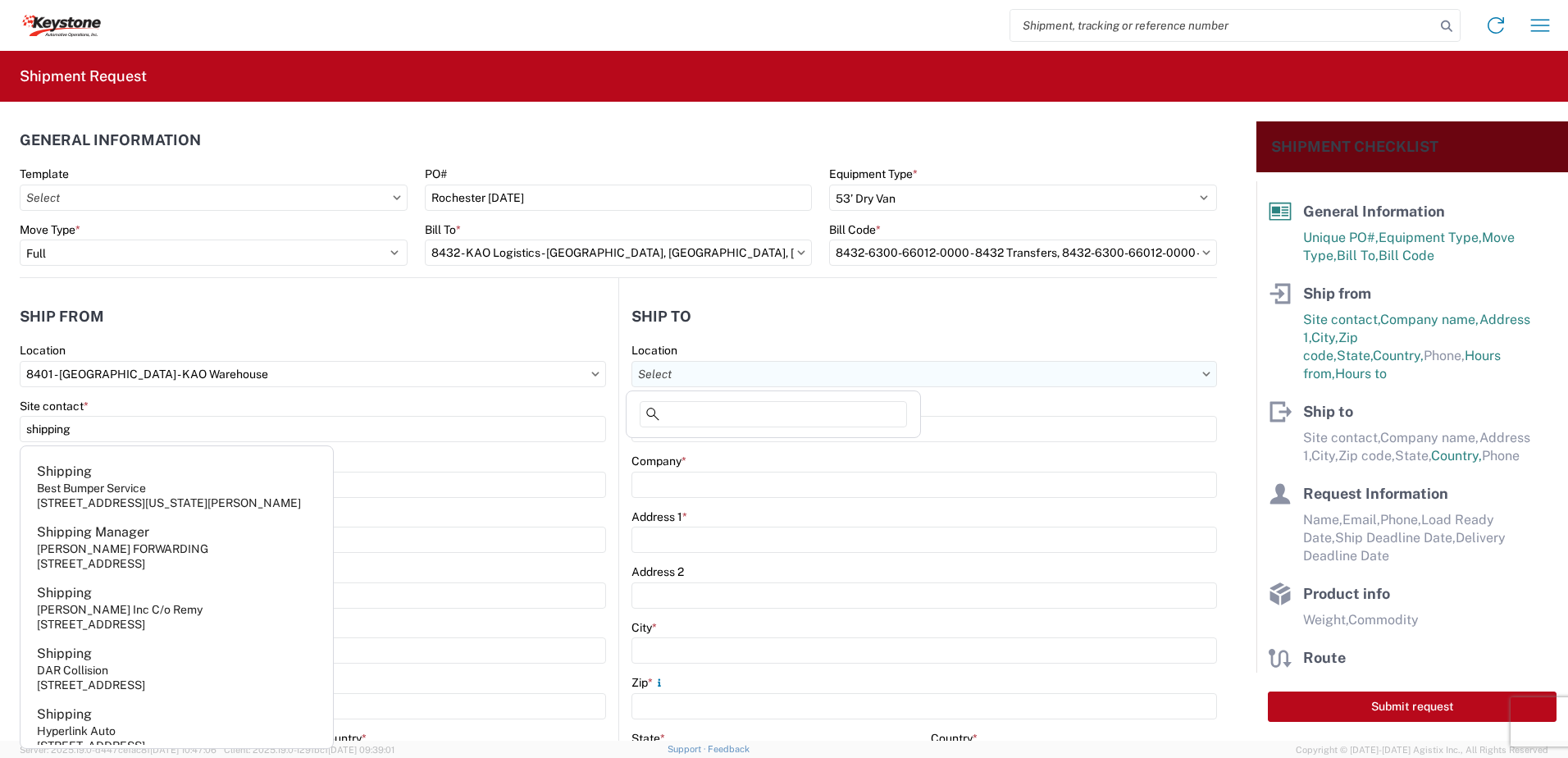
click at [669, 367] on input "text" at bounding box center [925, 375] width 586 height 27
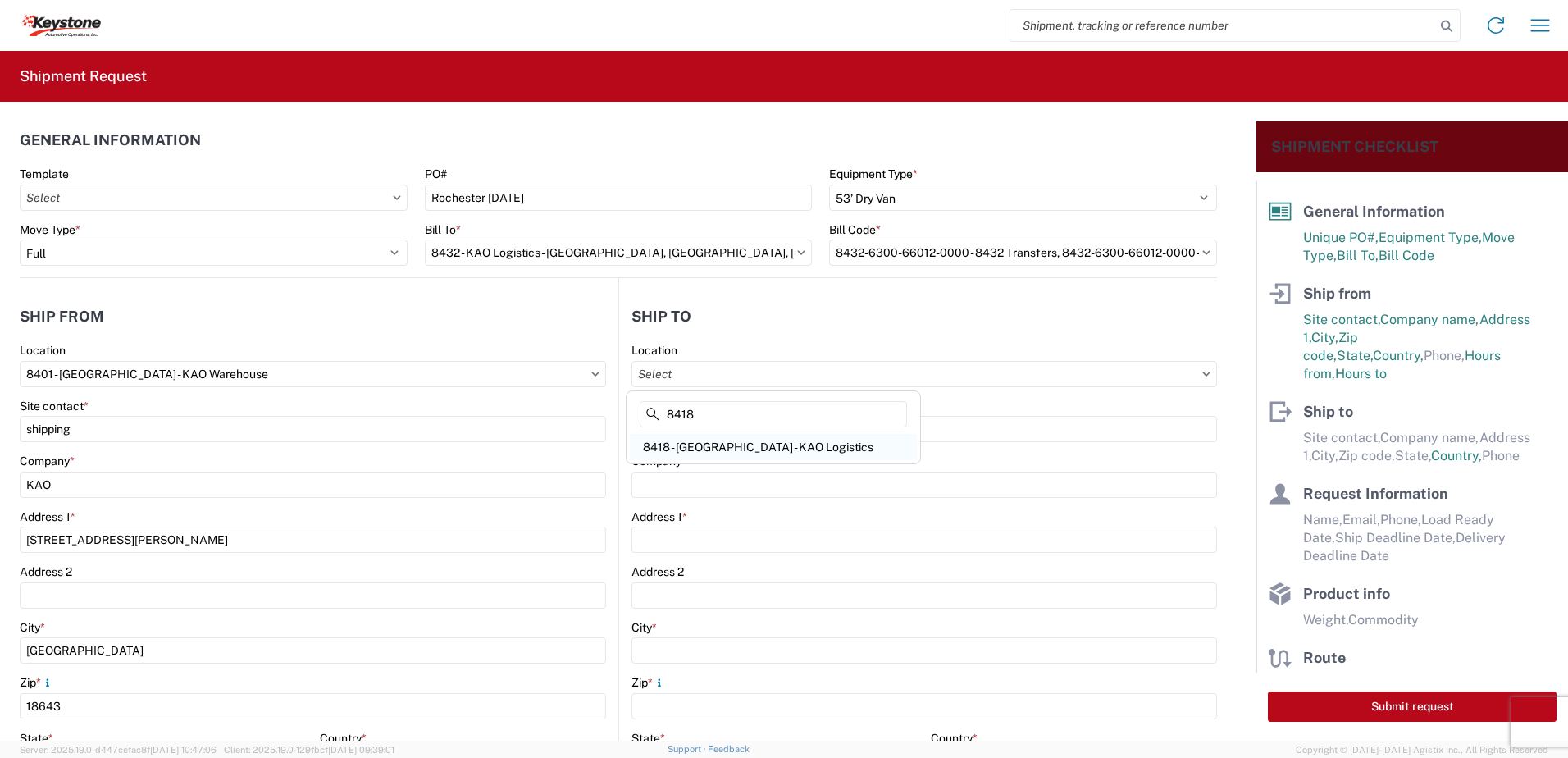
type input "8418"
click at [782, 439] on div "8418 - [GEOGRAPHIC_DATA] - KAO Logistics" at bounding box center [773, 447] width 287 height 27
type input "8418 - [GEOGRAPHIC_DATA] - KAO Logistics"
type input "KAO"
type input "[STREET_ADDRESS]"
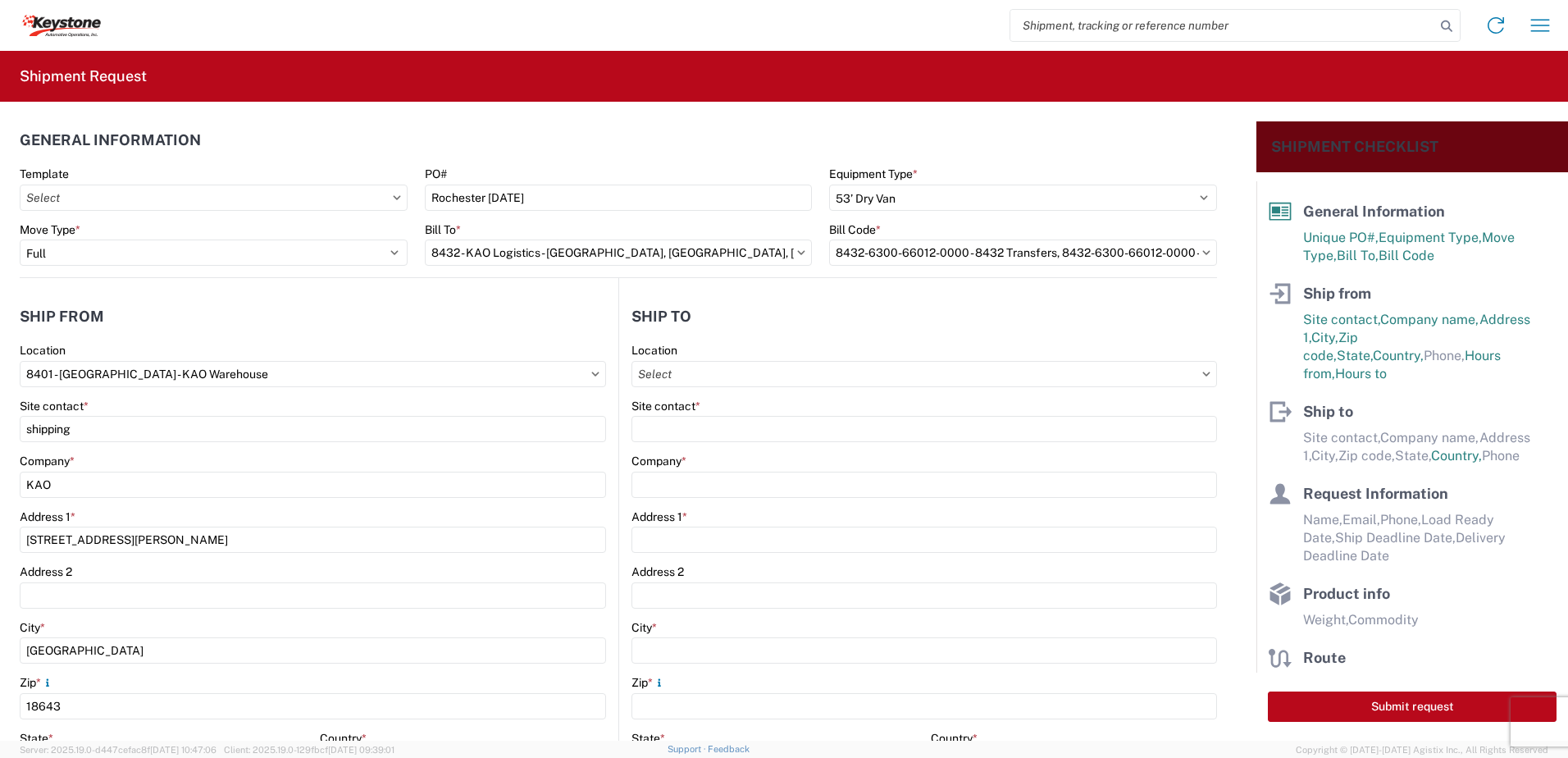
type input "[GEOGRAPHIC_DATA]"
type input "14611"
select select "NY"
select select "US"
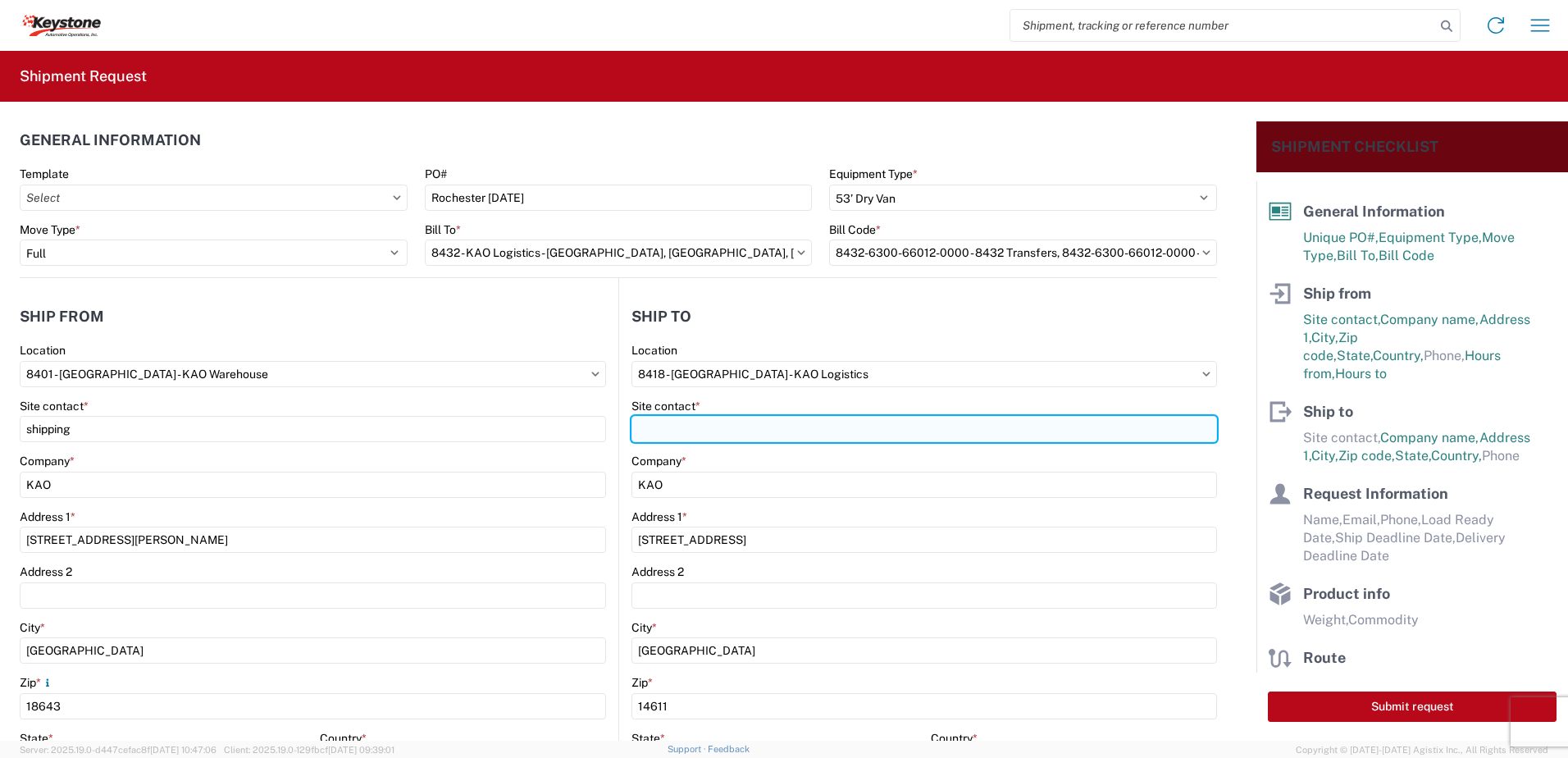
click at [729, 428] on input "Site contact *" at bounding box center [925, 430] width 586 height 27
type input "receciving"
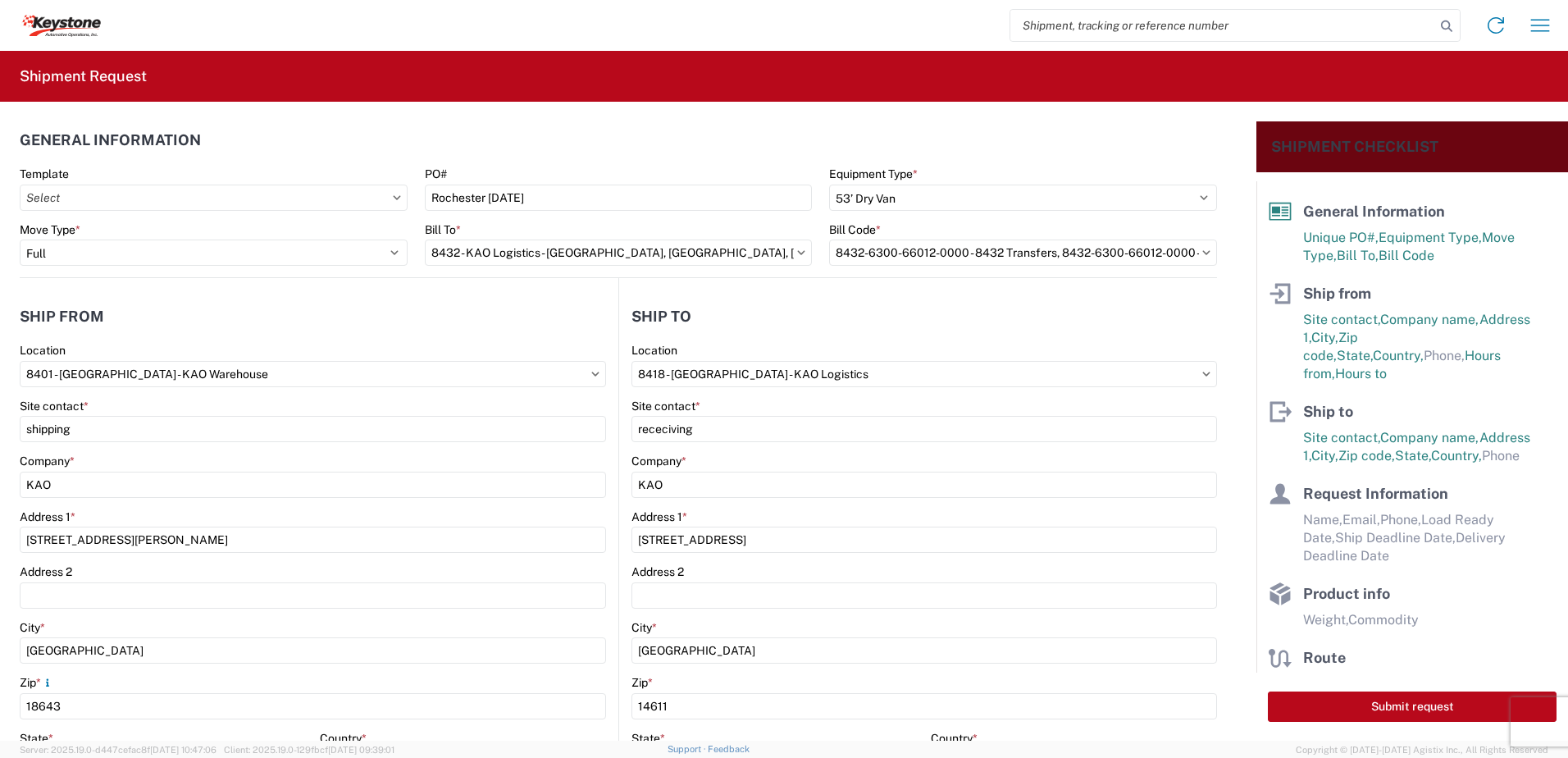
click at [812, 325] on header "Ship to" at bounding box center [918, 316] width 598 height 37
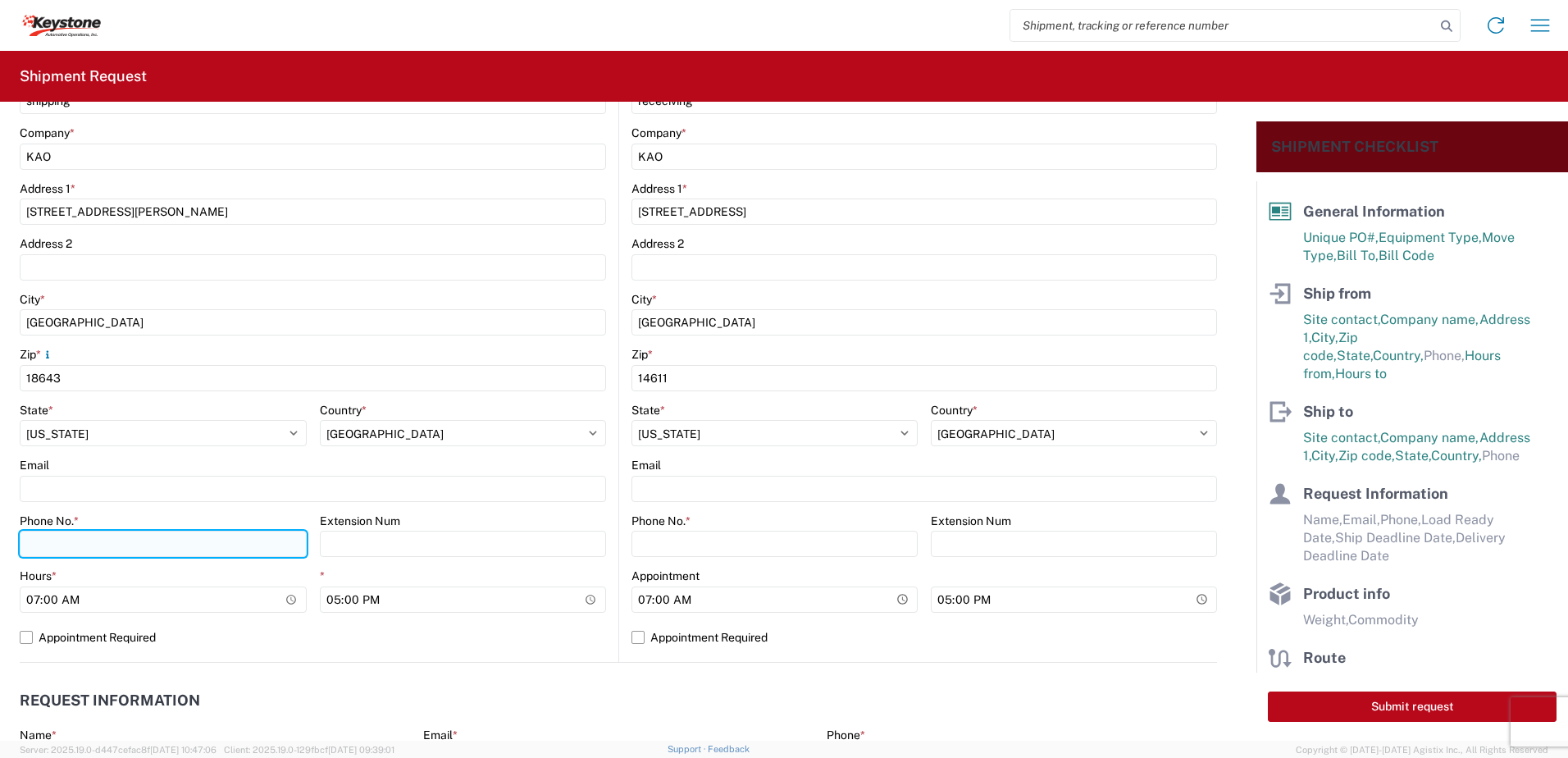
click at [130, 543] on input "Phone No. *" at bounding box center [162, 544] width 287 height 27
type input "5706554514"
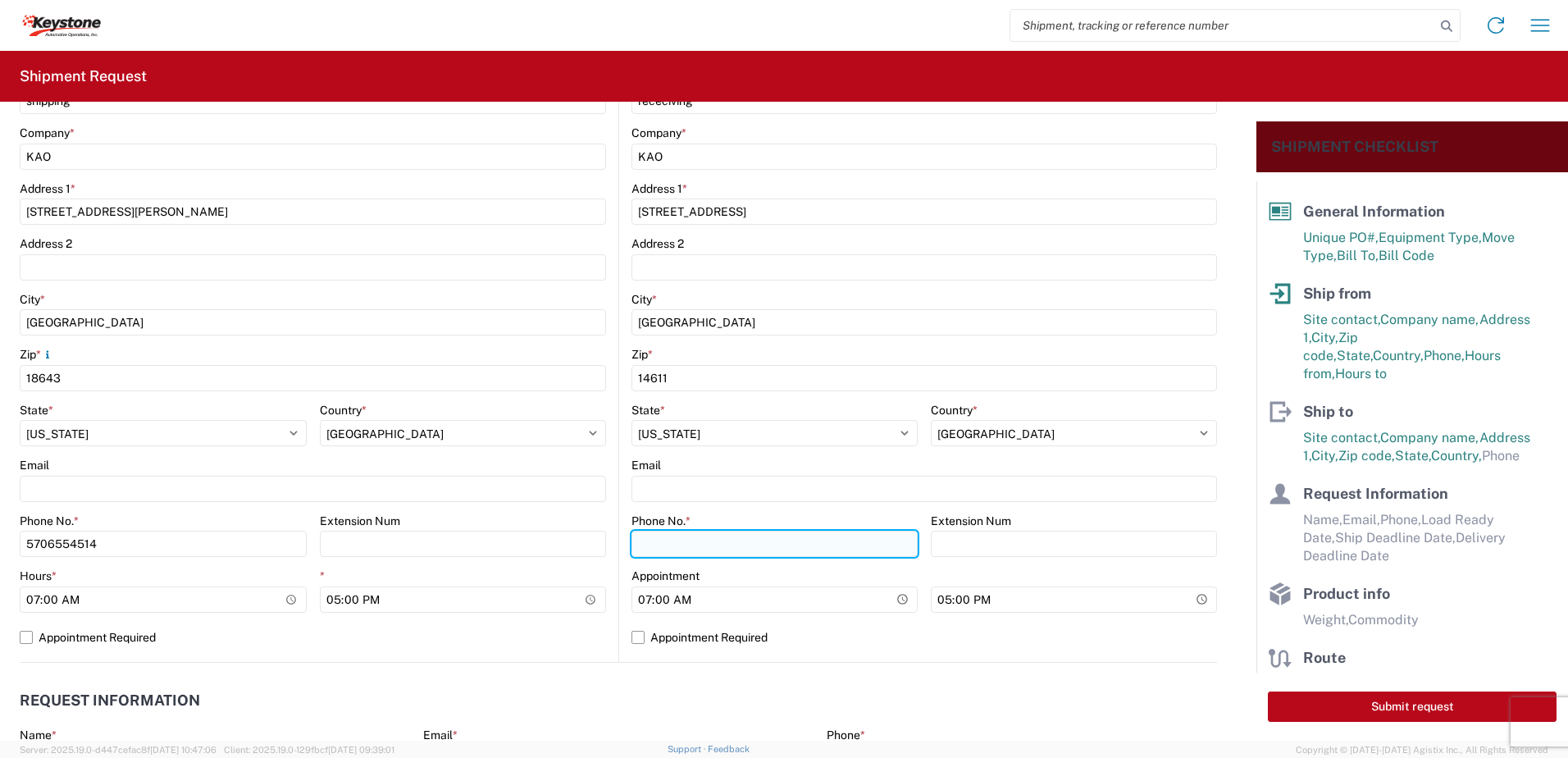
click at [816, 556] on input "Phone No. *" at bounding box center [775, 544] width 287 height 27
type input "5706554514"
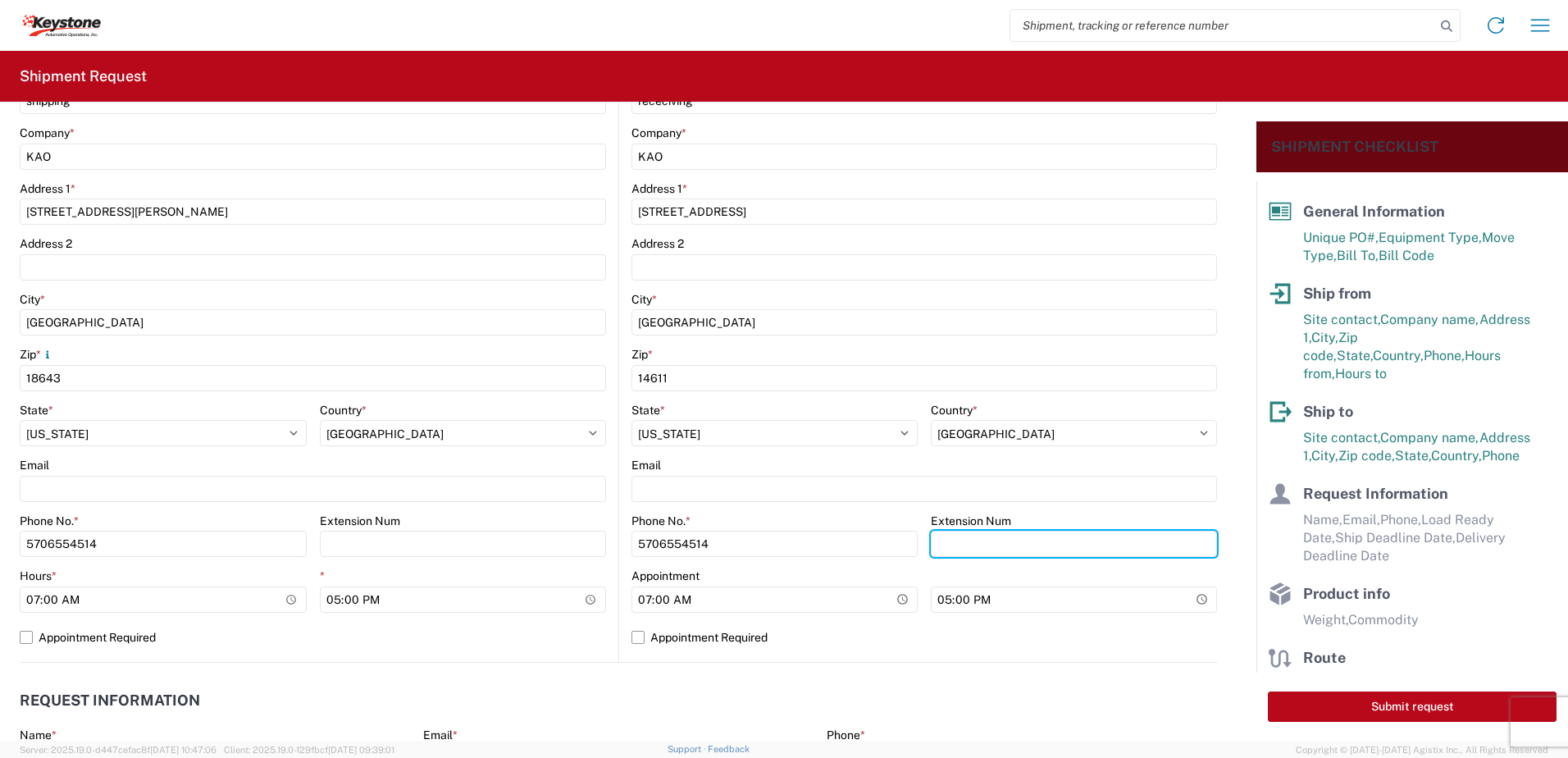
scroll to position [574, 0]
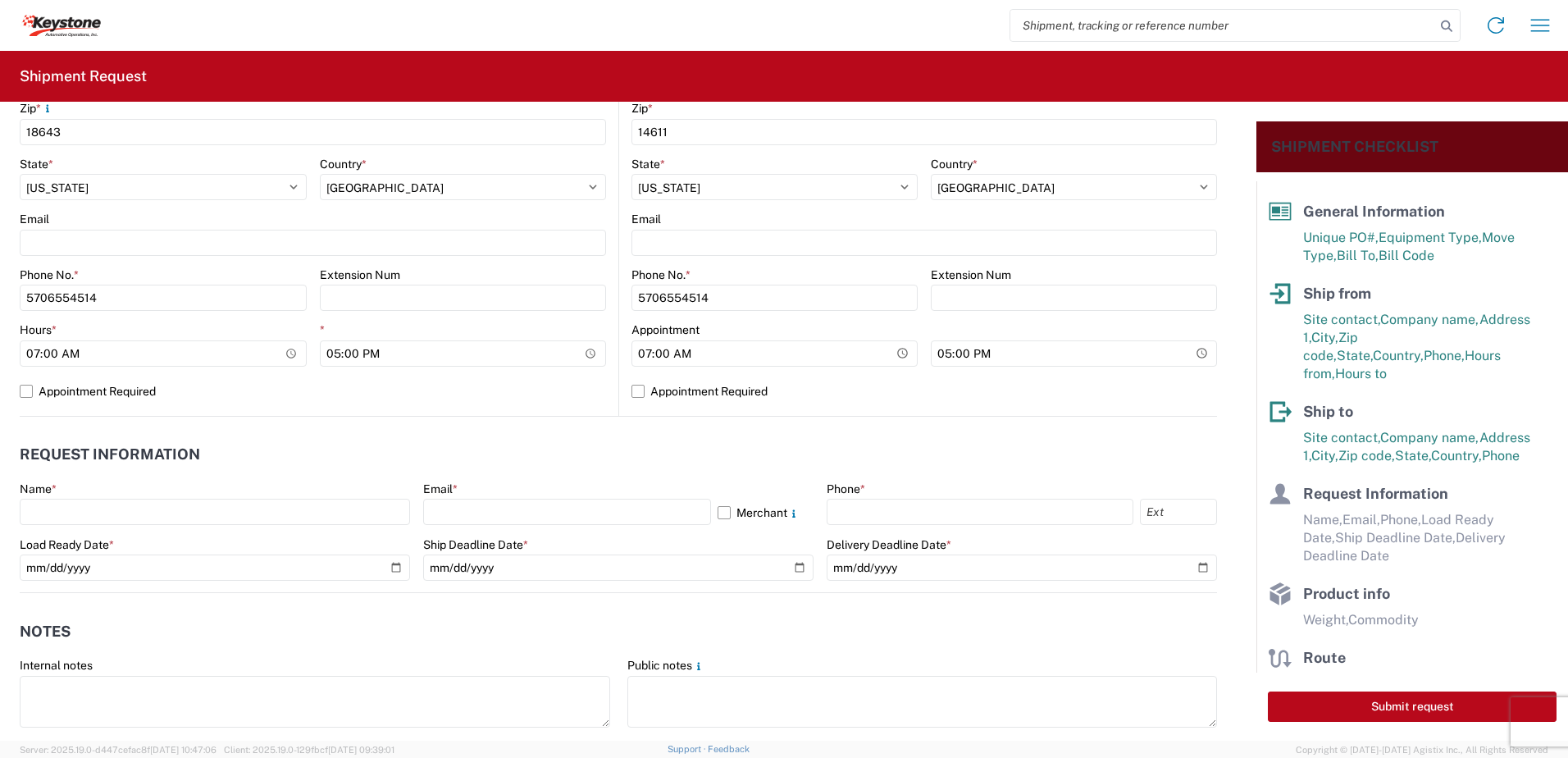
click at [81, 497] on div "Name *" at bounding box center [215, 503] width 390 height 44
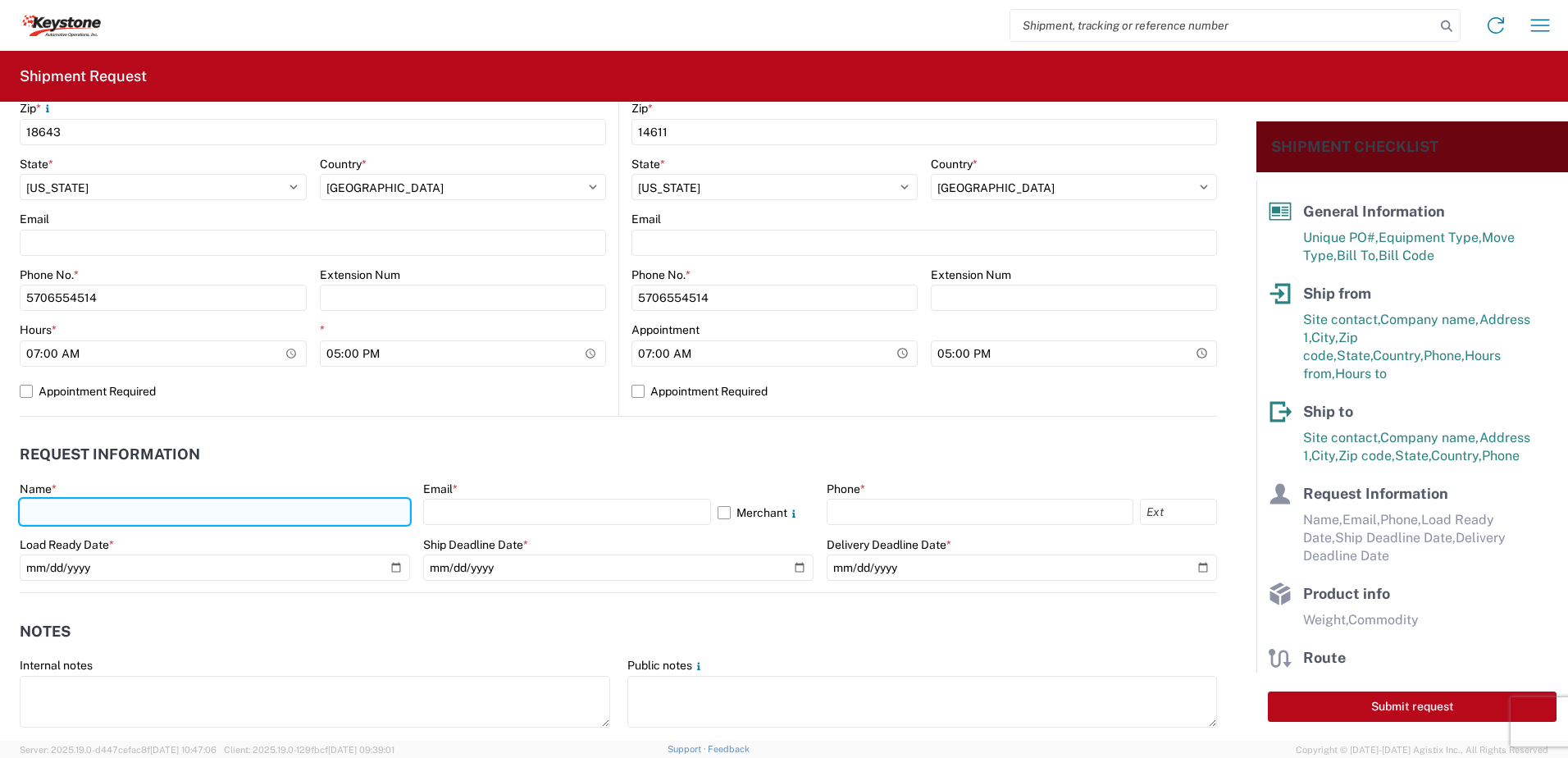
click at [73, 505] on input "text" at bounding box center [215, 512] width 390 height 27
type input "[PERSON_NAME]"
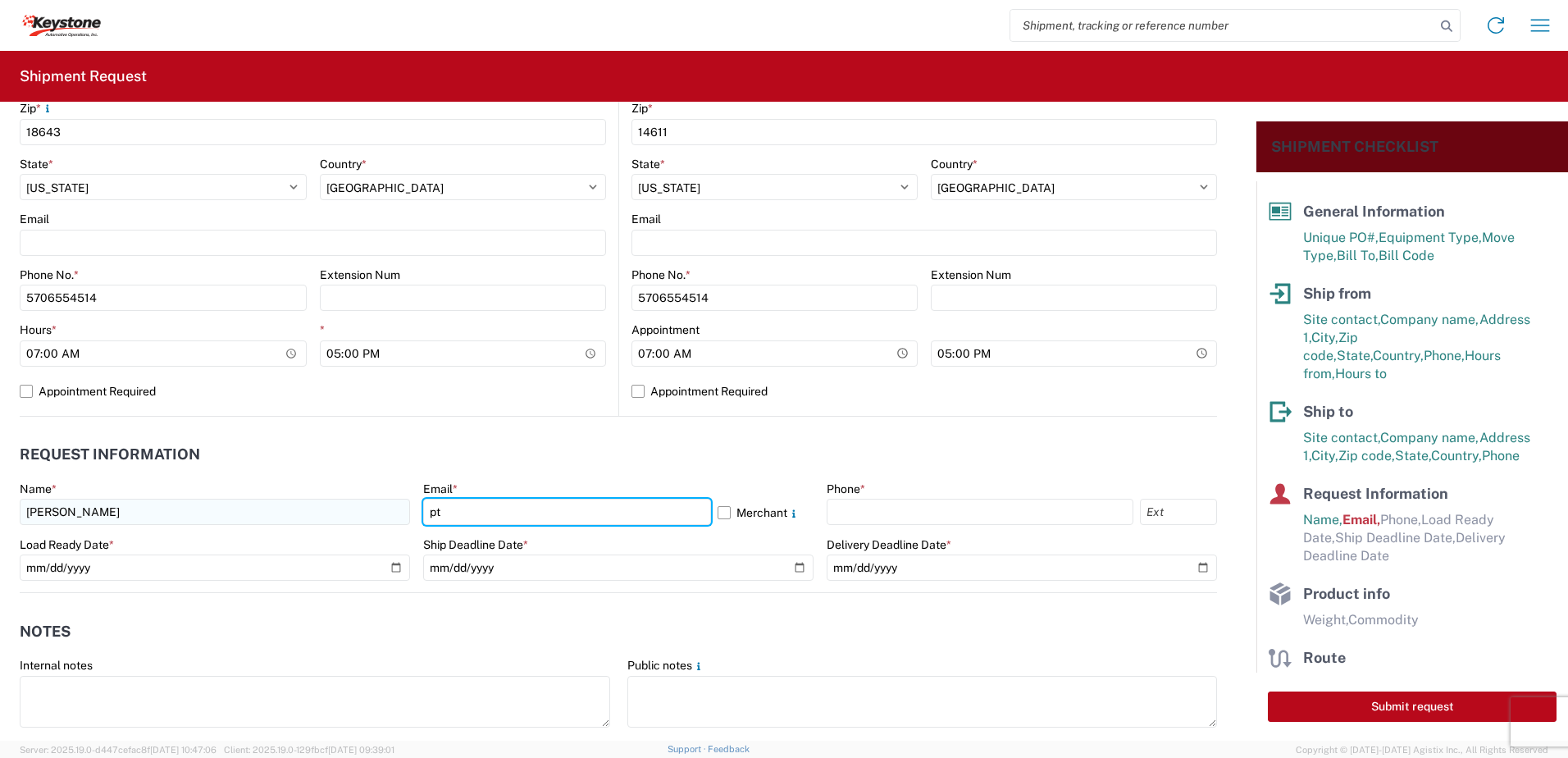
type input "[EMAIL_ADDRESS][DOMAIN_NAME]"
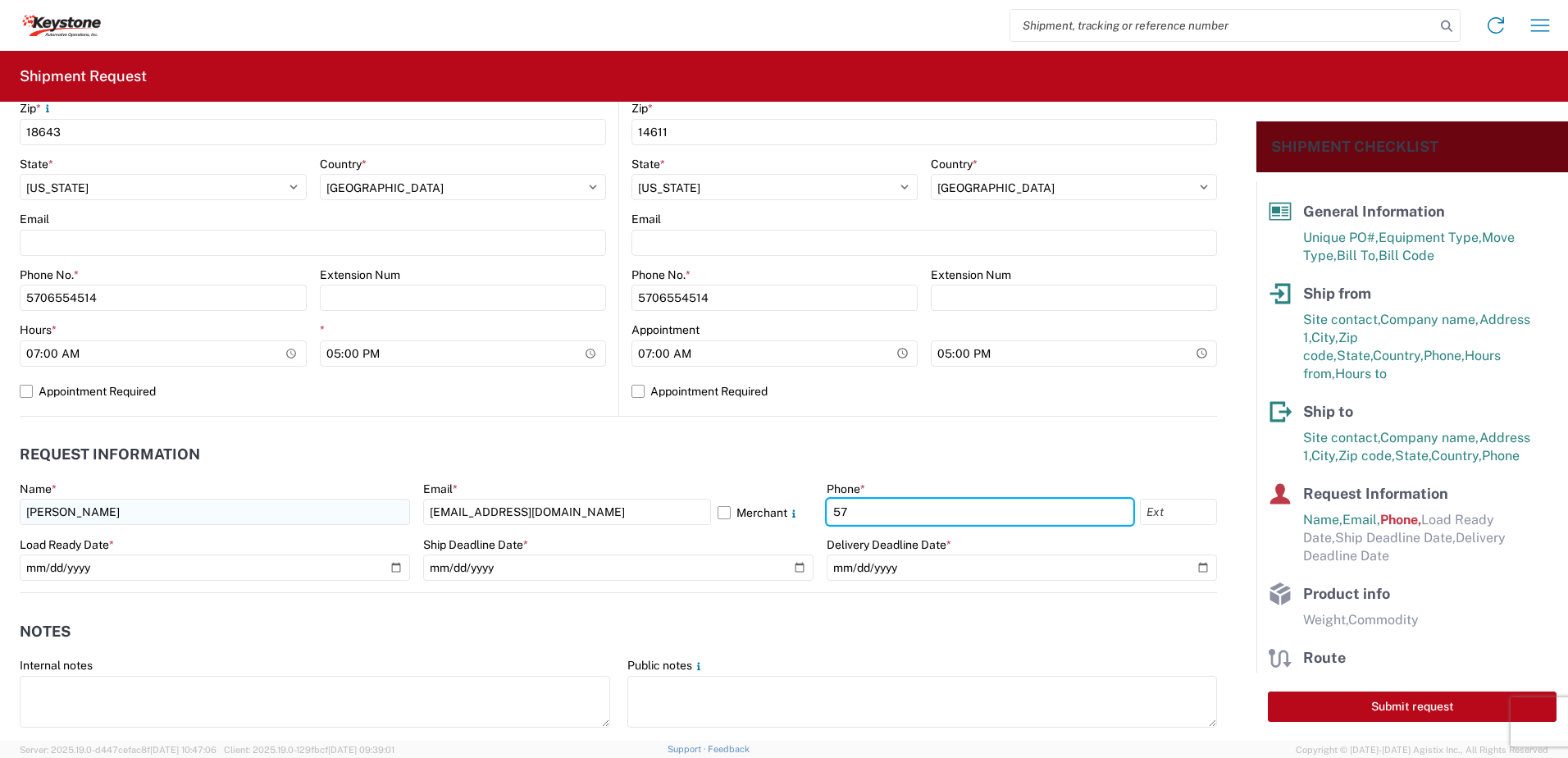
type input "5706554514"
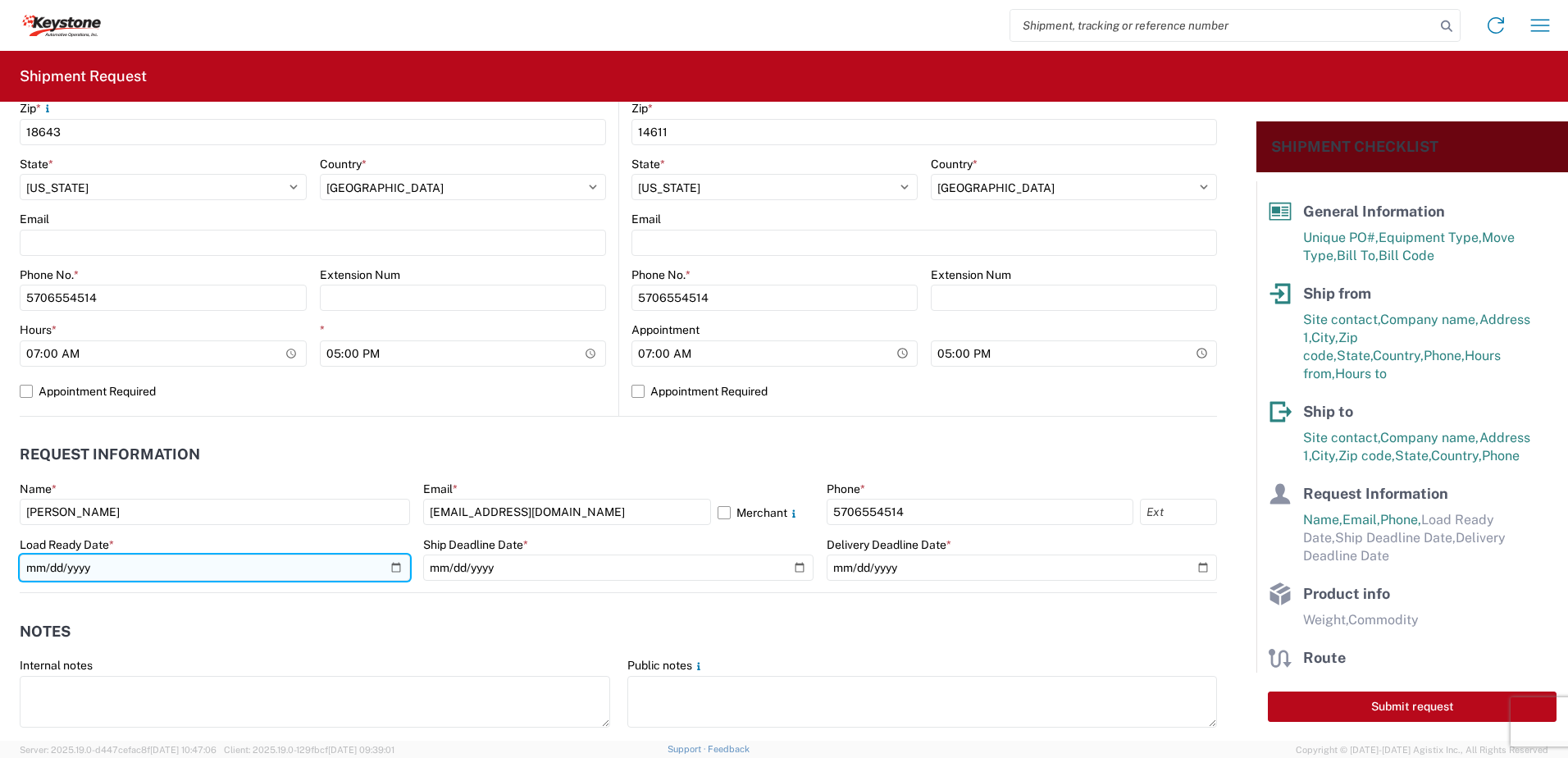
click at [393, 570] on input "date" at bounding box center [215, 568] width 390 height 27
type input "[DATE]"
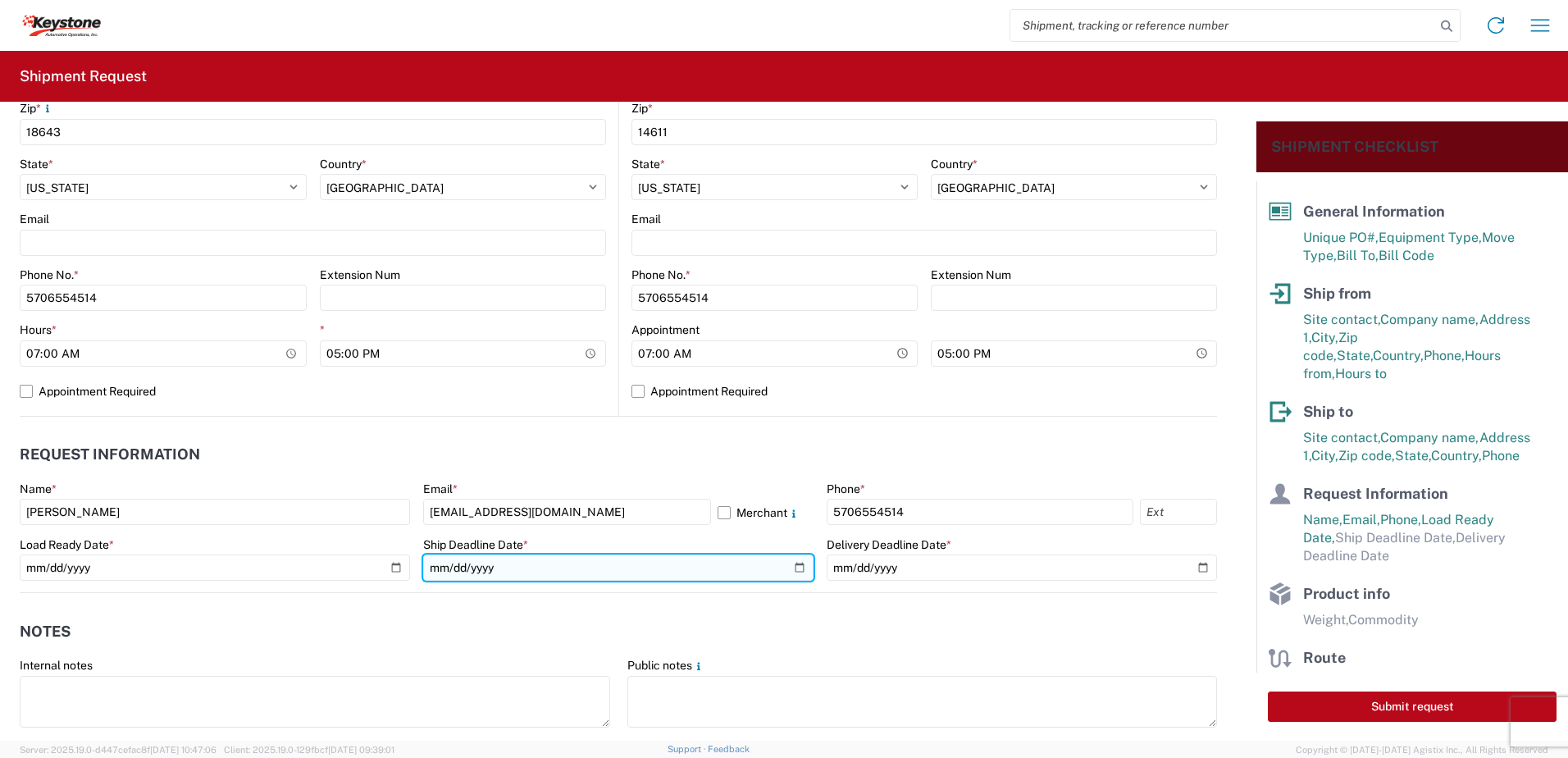
click at [794, 566] on input "date" at bounding box center [619, 568] width 390 height 27
type input "[DATE]"
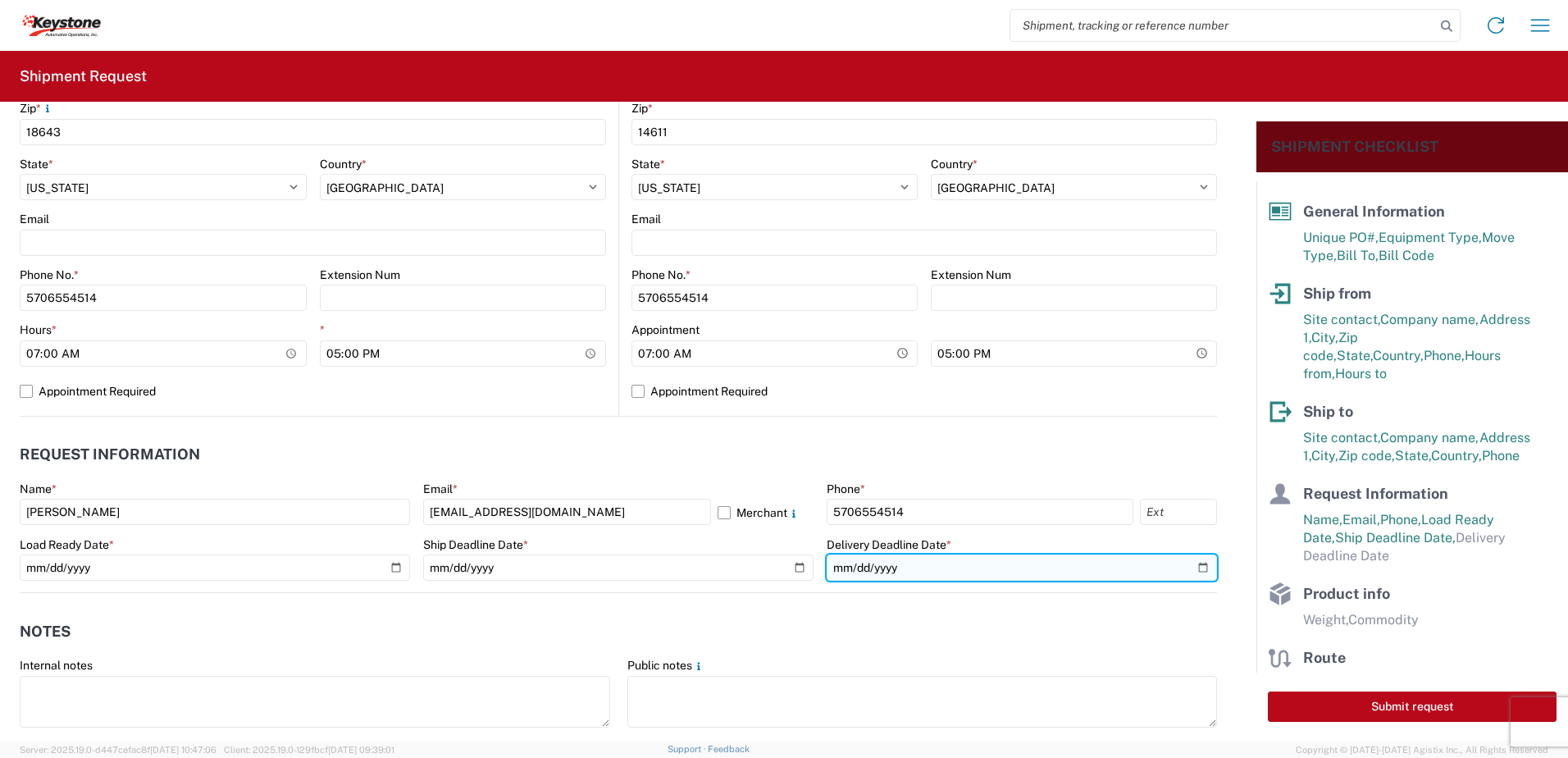
click at [1195, 569] on input "date" at bounding box center [1022, 568] width 390 height 27
type input "[DATE]"
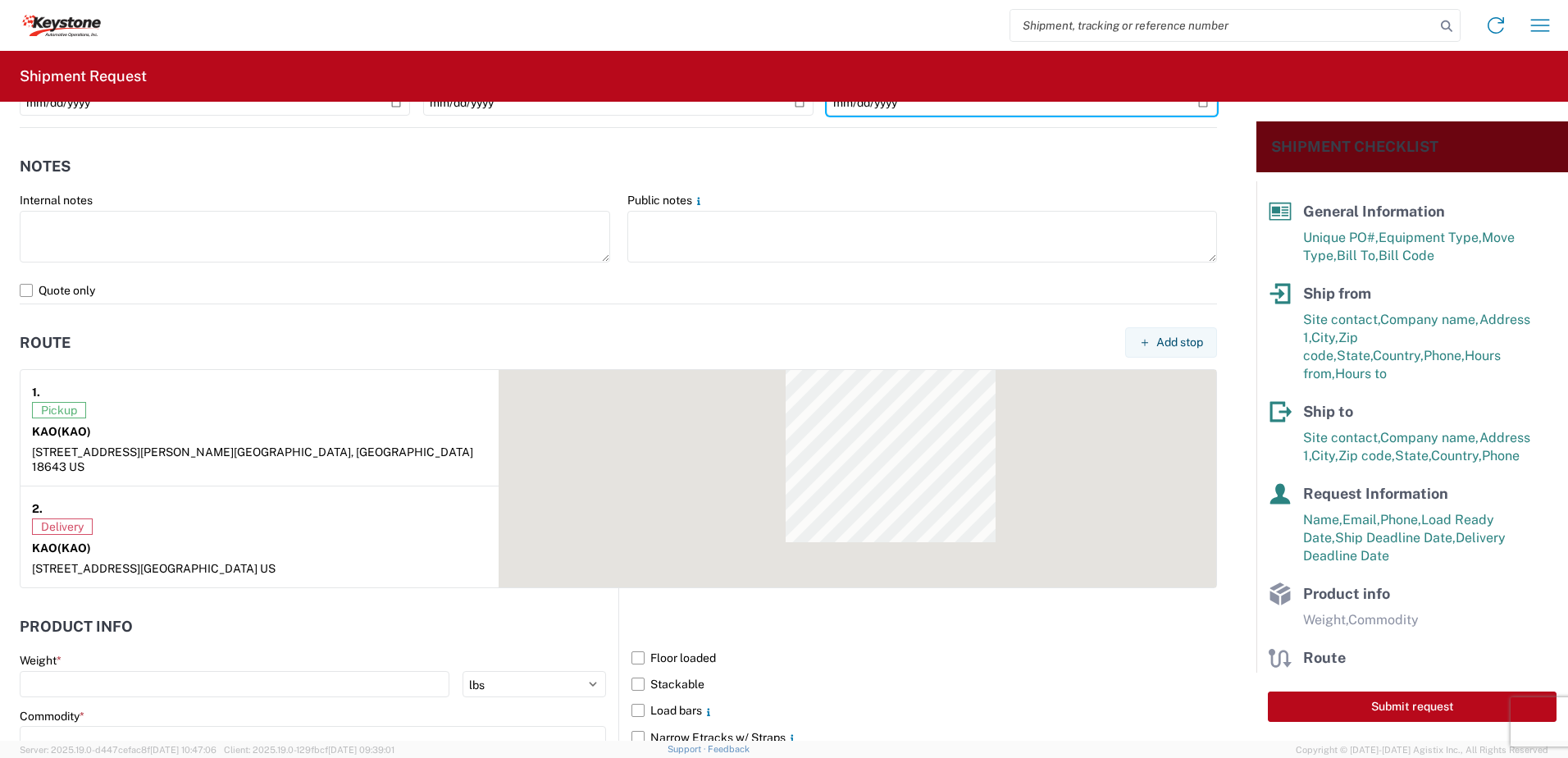
scroll to position [1066, 0]
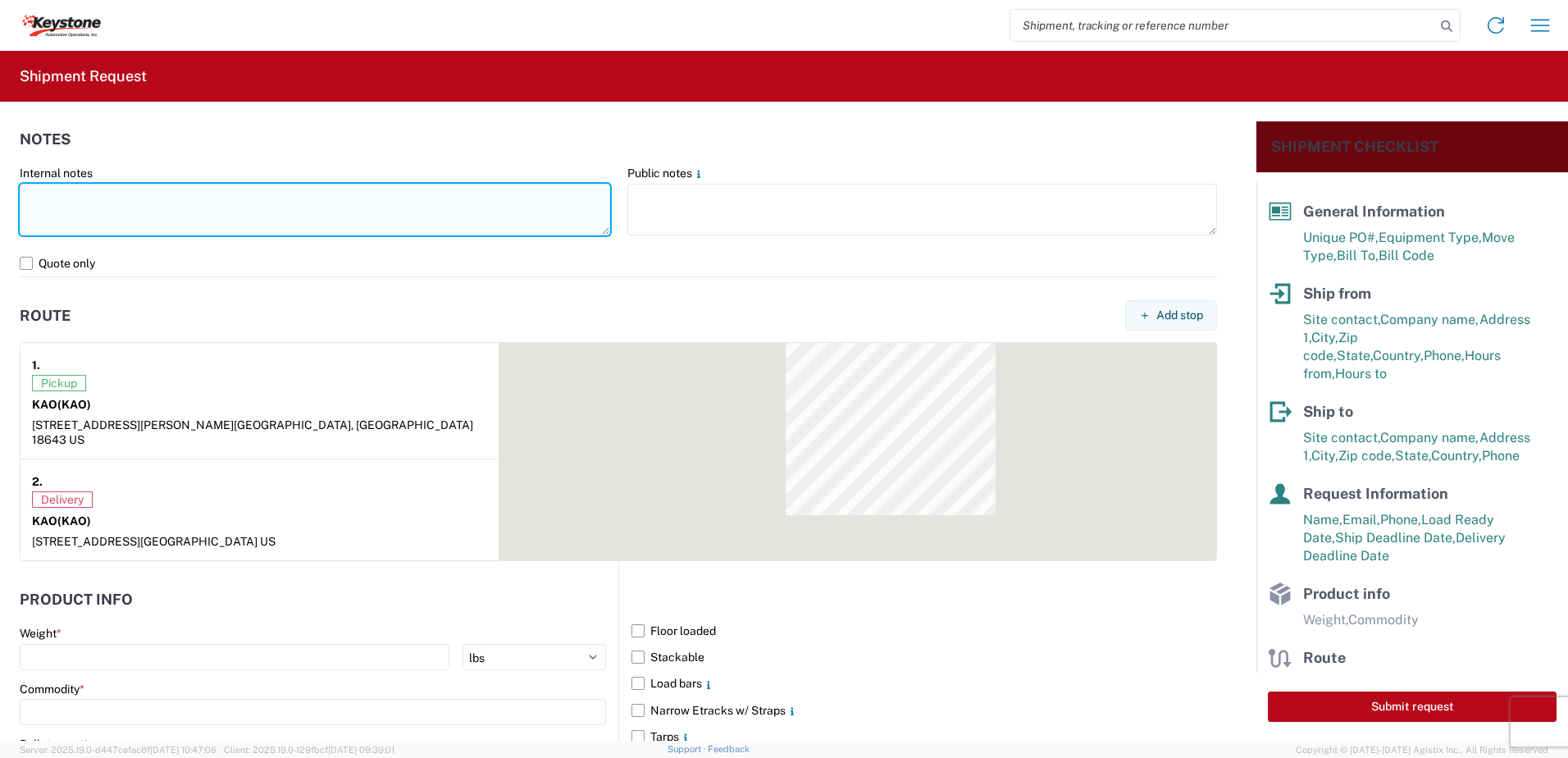
click at [70, 199] on textarea at bounding box center [314, 209] width 590 height 51
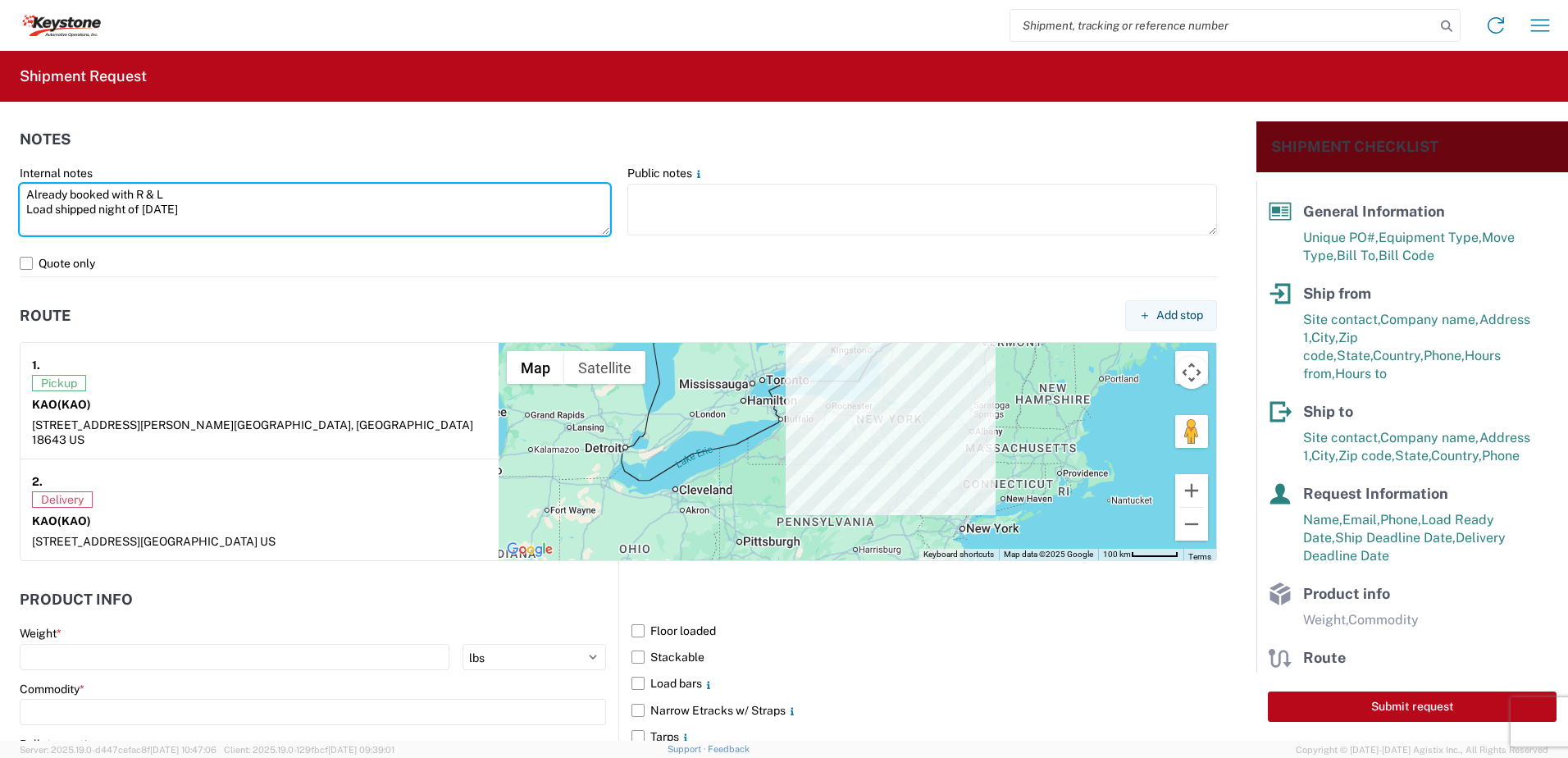
type textarea "Already booked with R & L Load shipped night of [DATE]"
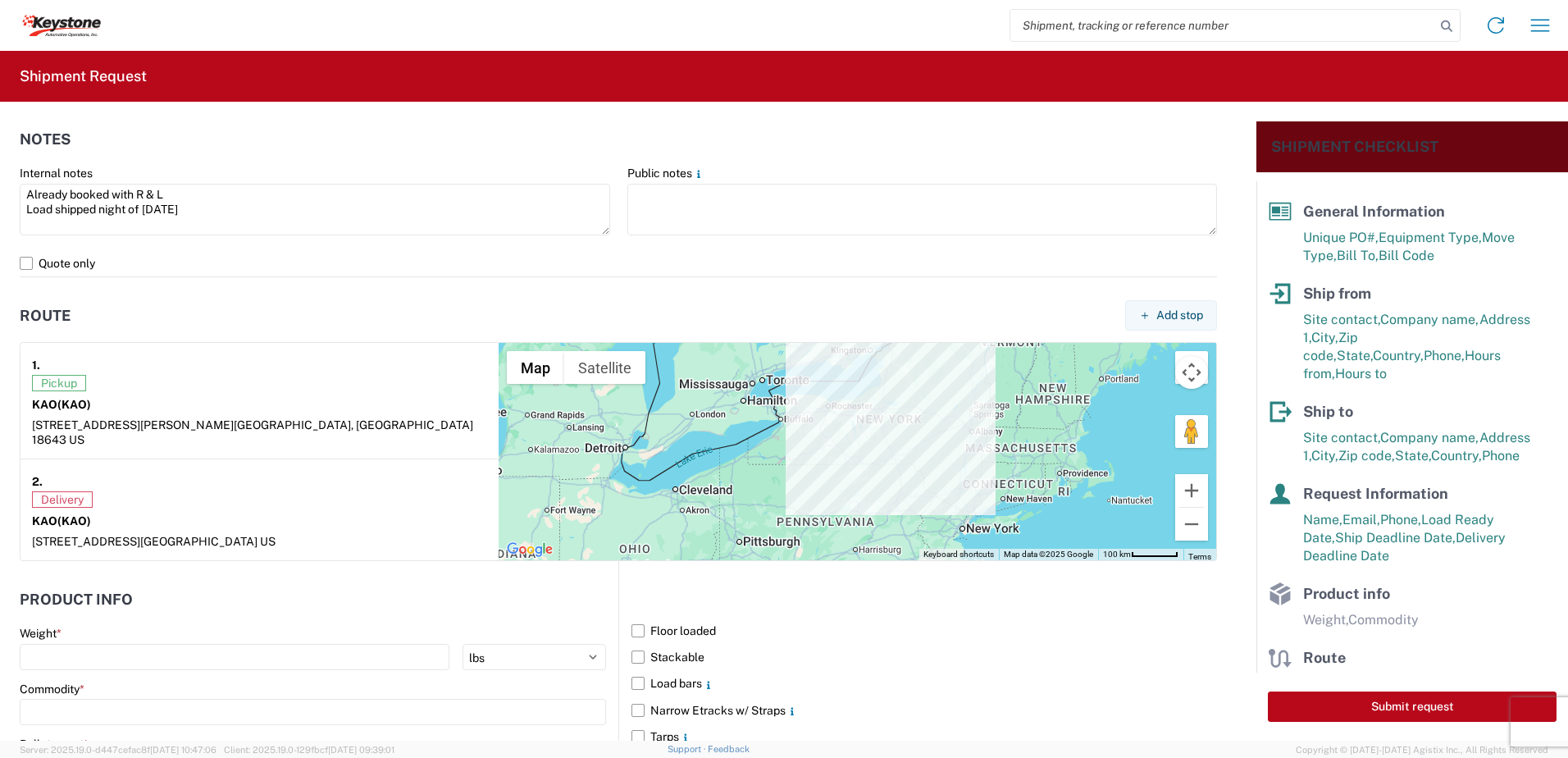
click at [254, 492] on div "Delivery" at bounding box center [259, 500] width 455 height 16
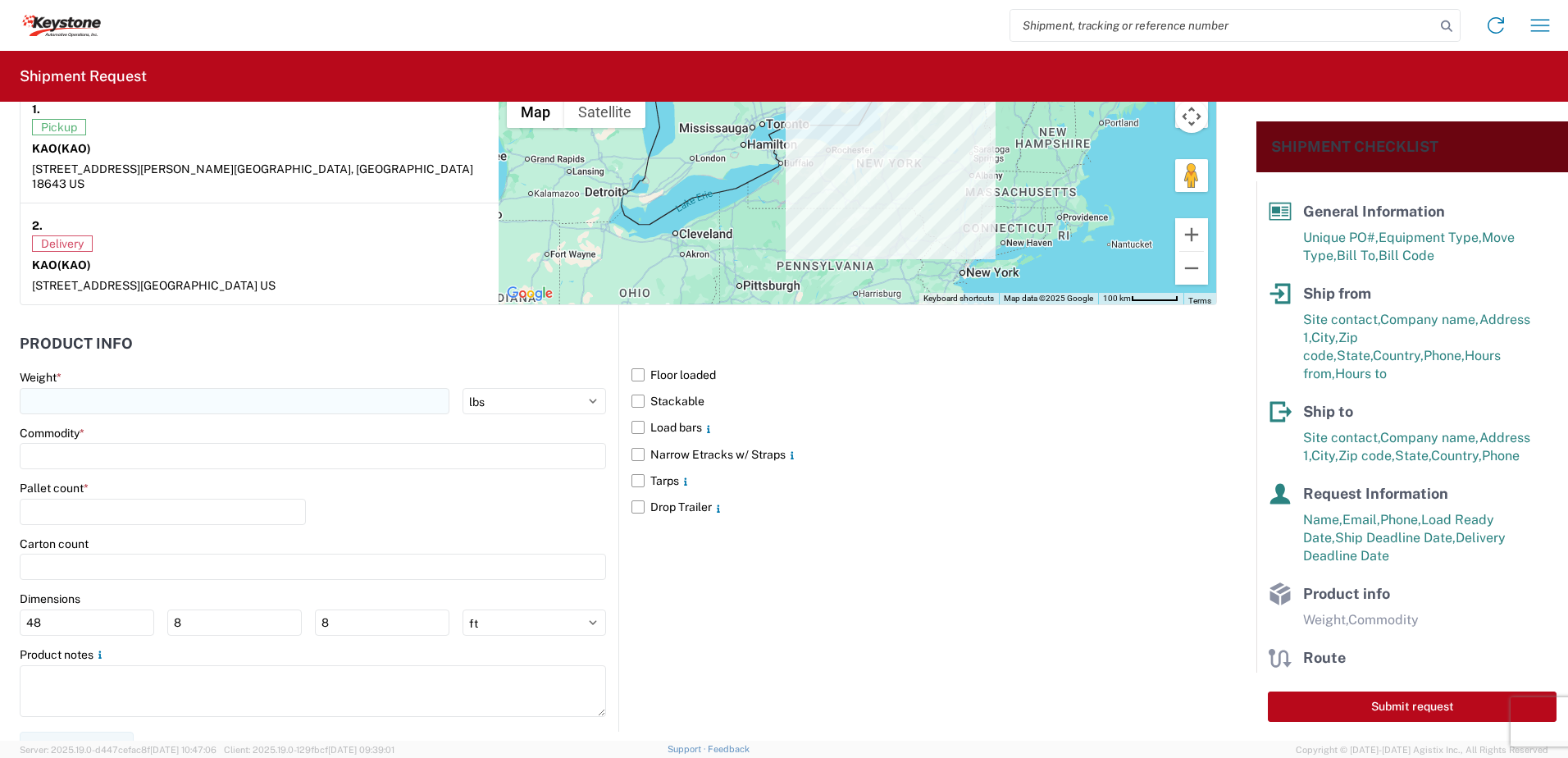
scroll to position [1329, 0]
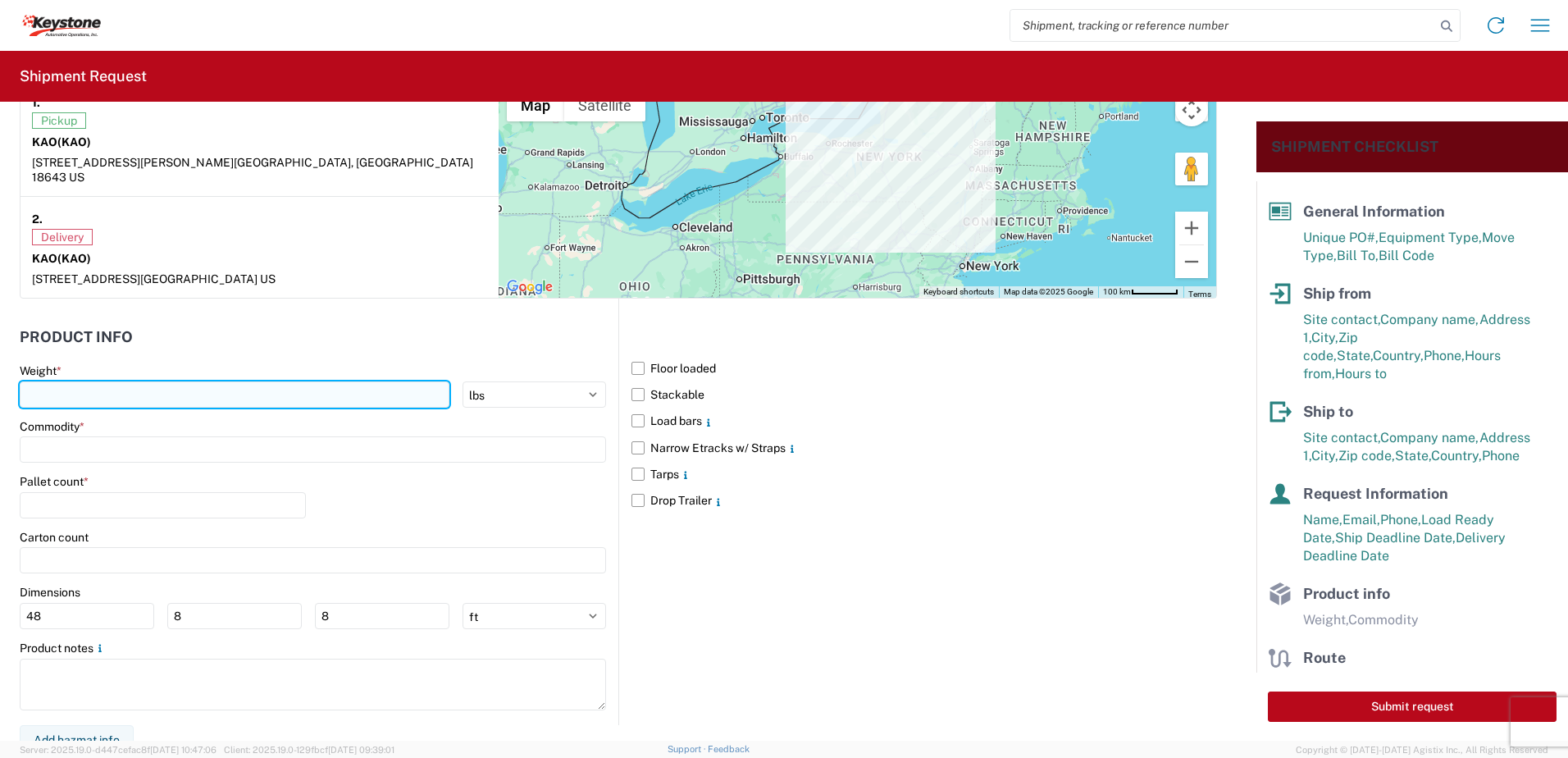
click at [71, 391] on input "number" at bounding box center [234, 395] width 429 height 27
type input "28000"
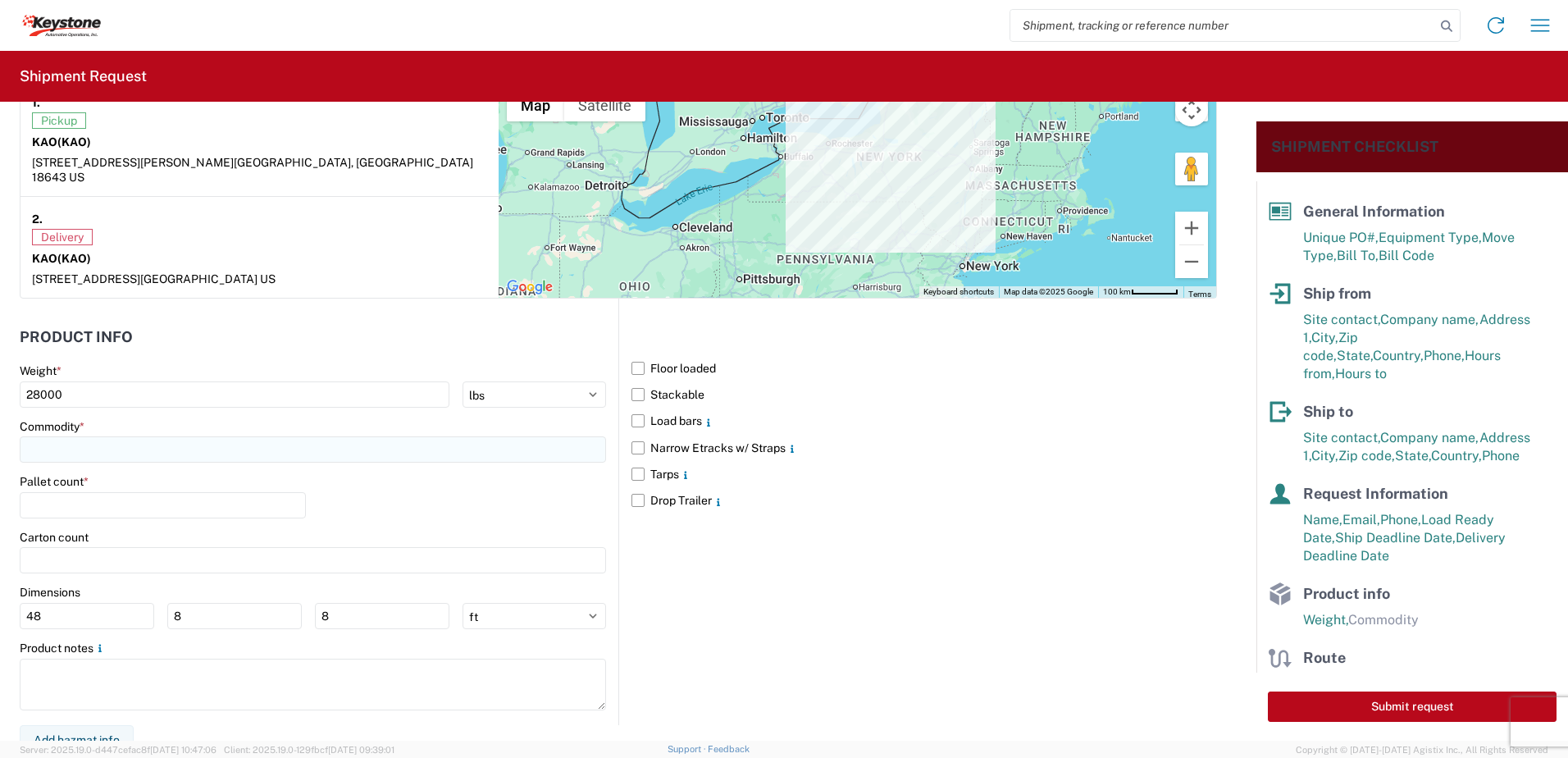
click at [81, 437] on input at bounding box center [312, 450] width 587 height 27
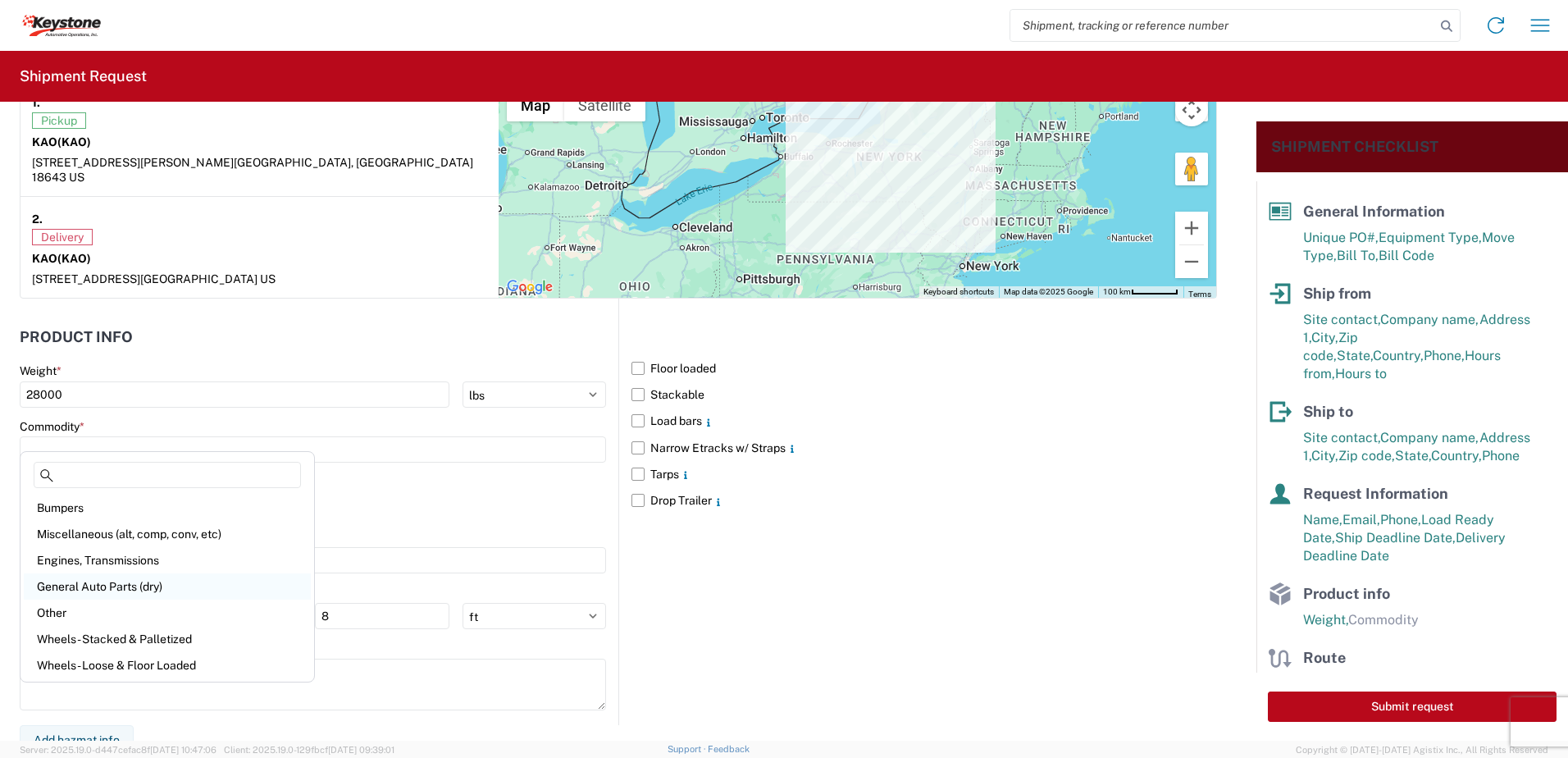
click at [83, 580] on div "General Auto Parts (dry)" at bounding box center [167, 587] width 287 height 27
type input "General Auto Parts (dry)"
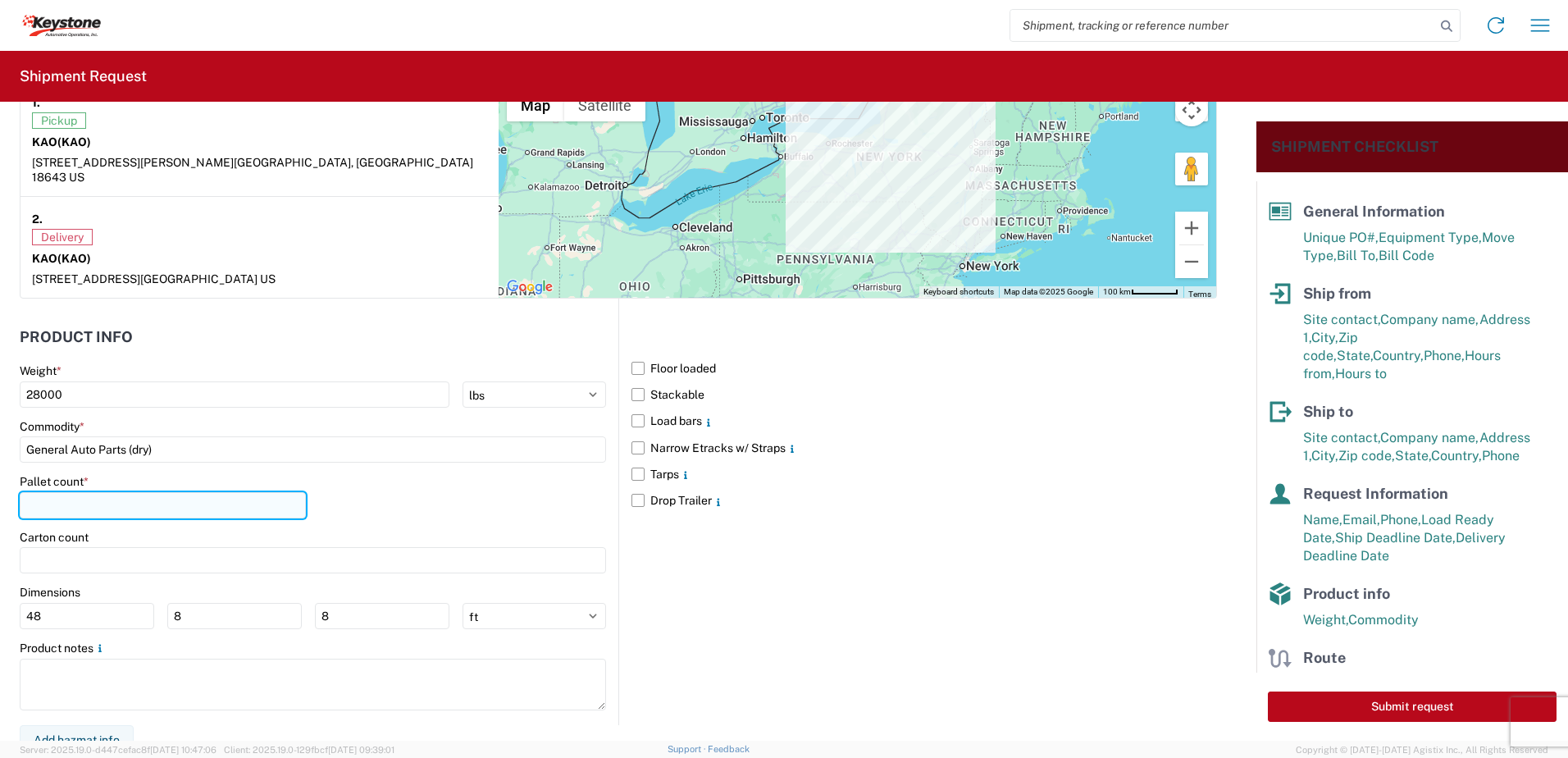
click at [88, 492] on input "number" at bounding box center [162, 505] width 287 height 27
type input "21"
click at [353, 491] on div "Pallet count * 21" at bounding box center [312, 501] width 587 height 56
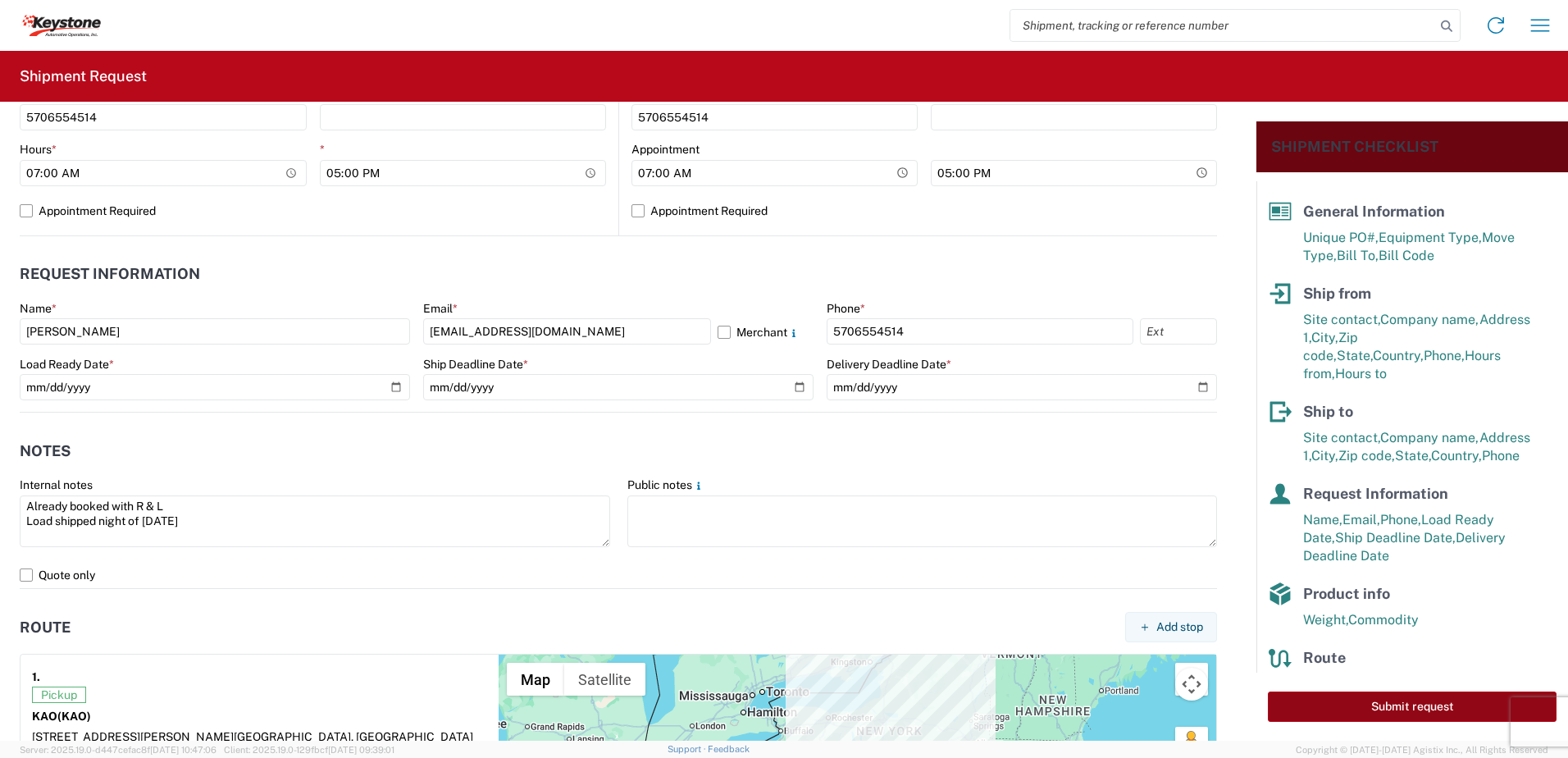
click at [1433, 699] on button "Submit request" at bounding box center [1412, 707] width 288 height 30
select select "PA"
select select "US"
